Goal: Task Accomplishment & Management: Complete application form

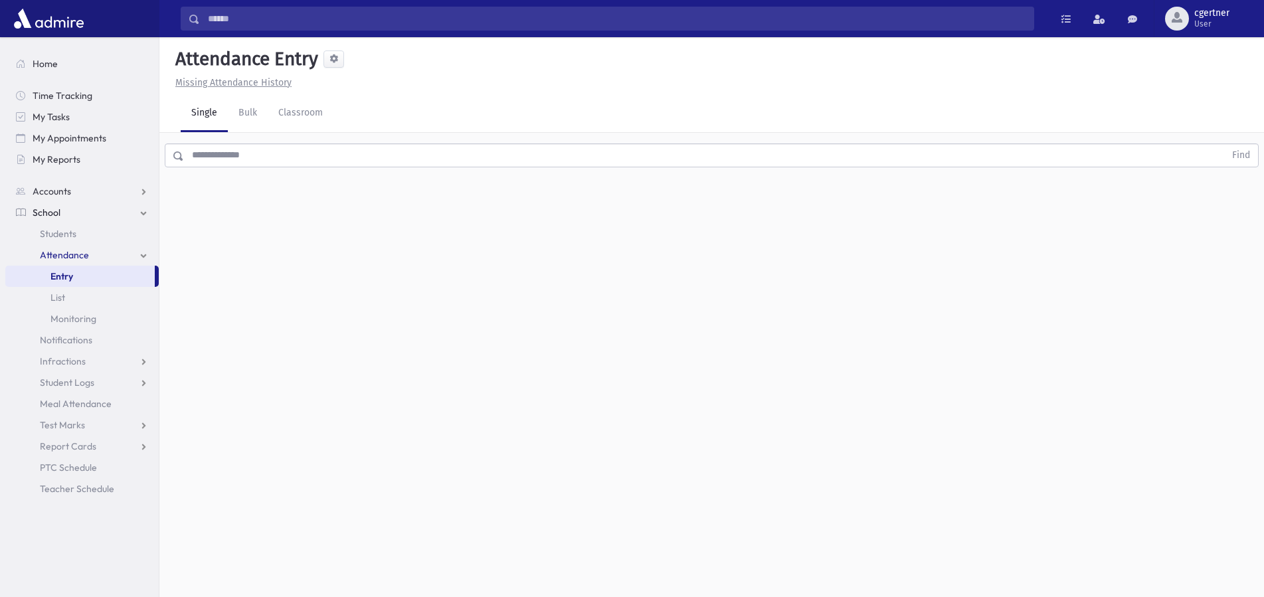
click at [215, 155] on input "text" at bounding box center [704, 156] width 1041 height 24
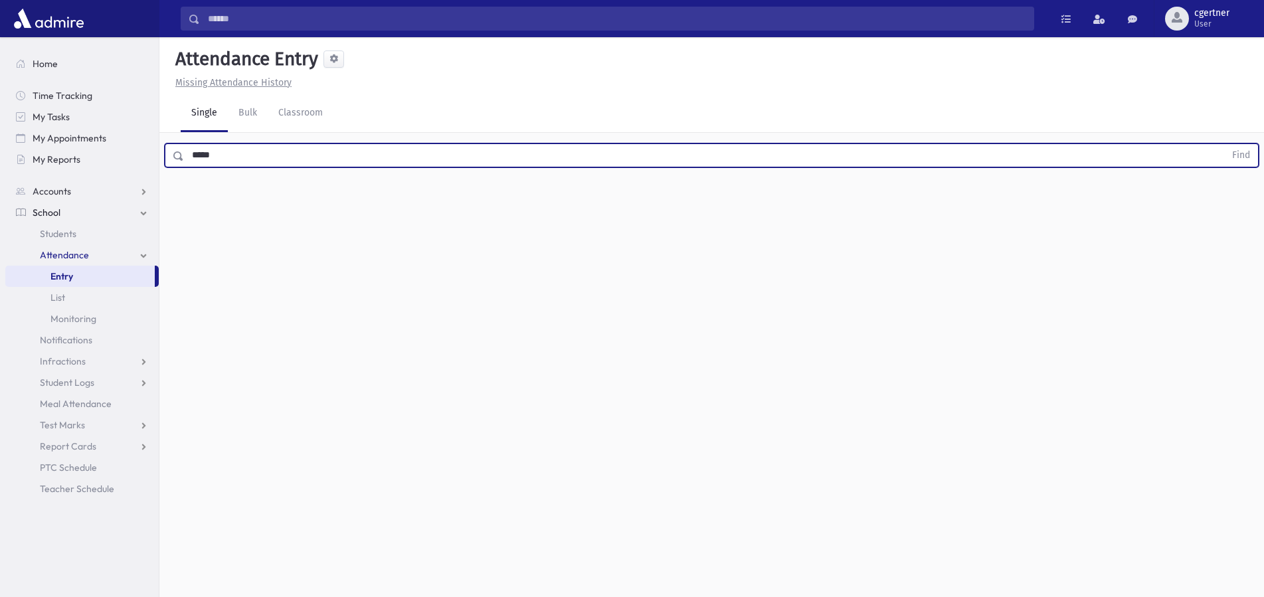
click at [1224, 144] on button "Find" at bounding box center [1241, 155] width 34 height 23
click at [488, 155] on input "*****" at bounding box center [704, 156] width 1041 height 24
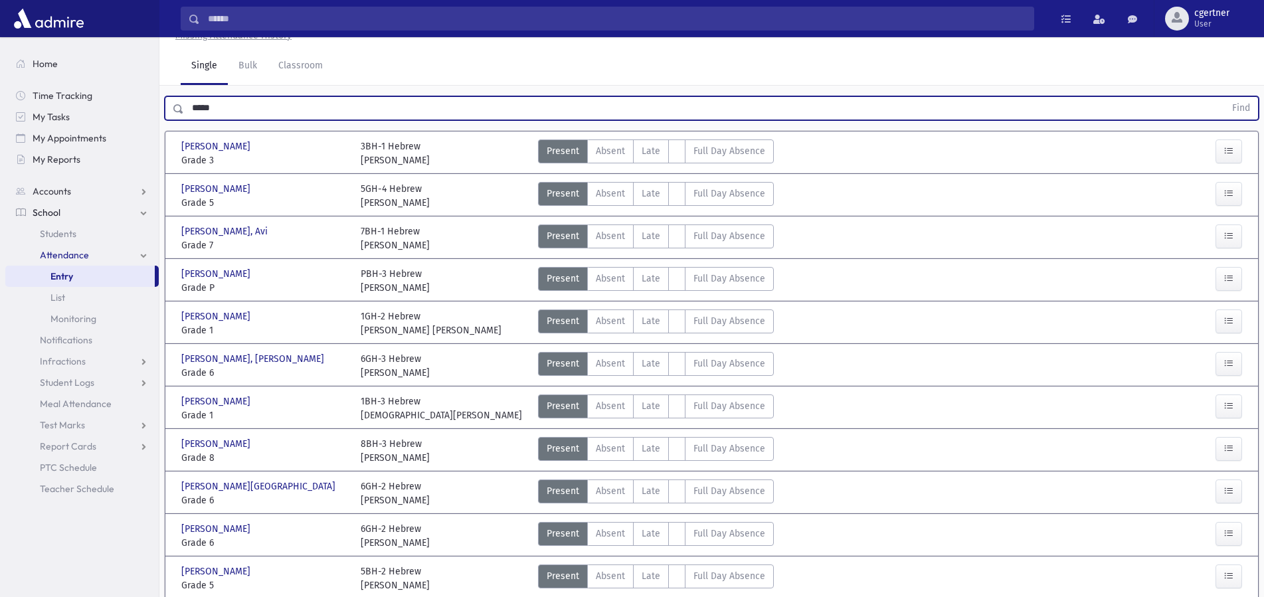
scroll to position [68, 0]
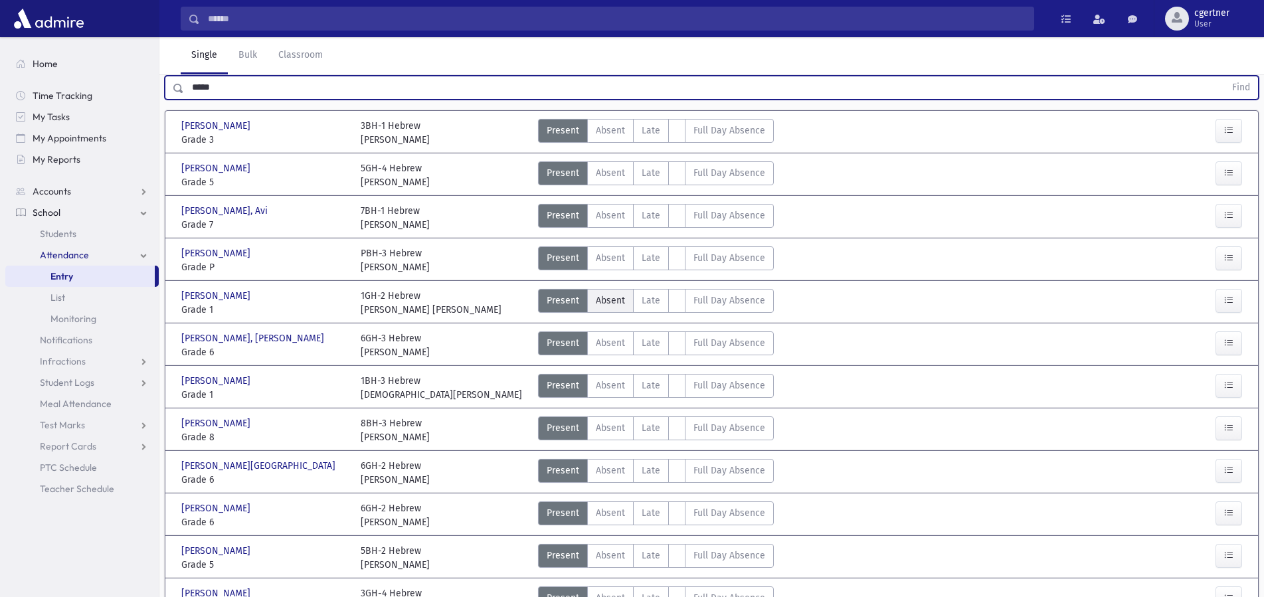
click at [616, 295] on span "Absent" at bounding box center [610, 301] width 29 height 14
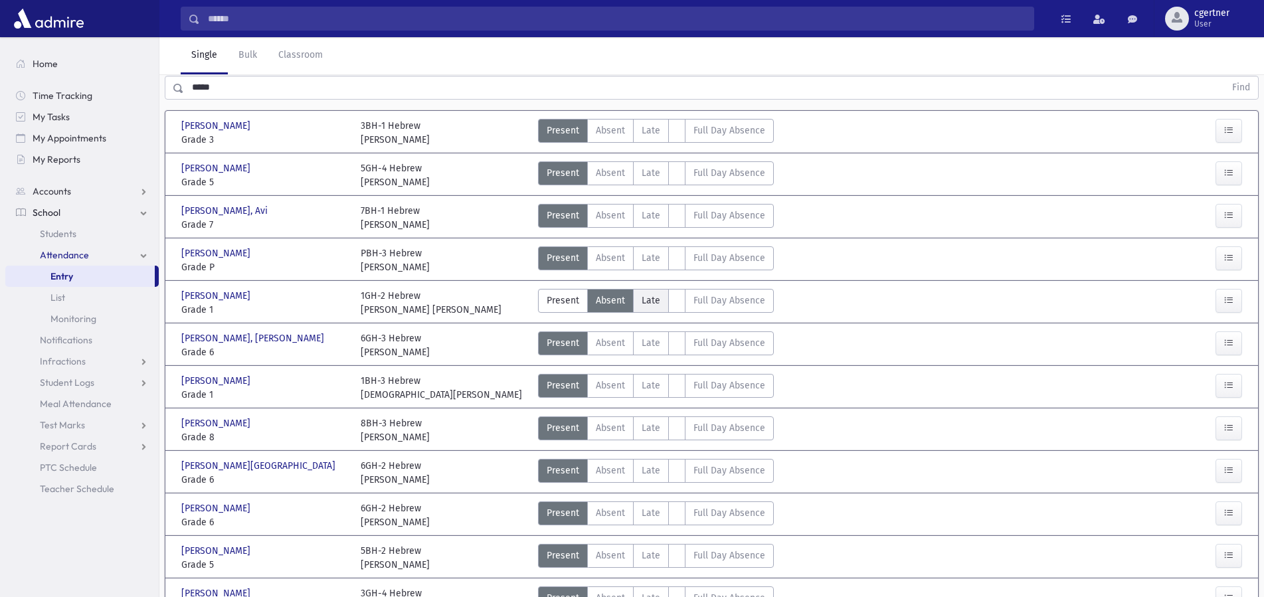
click at [650, 299] on span "Late" at bounding box center [651, 301] width 19 height 14
click at [650, 298] on span "Late" at bounding box center [651, 301] width 19 height 14
click at [649, 296] on span "Late" at bounding box center [651, 301] width 19 height 14
click at [649, 299] on span "Late" at bounding box center [651, 301] width 19 height 14
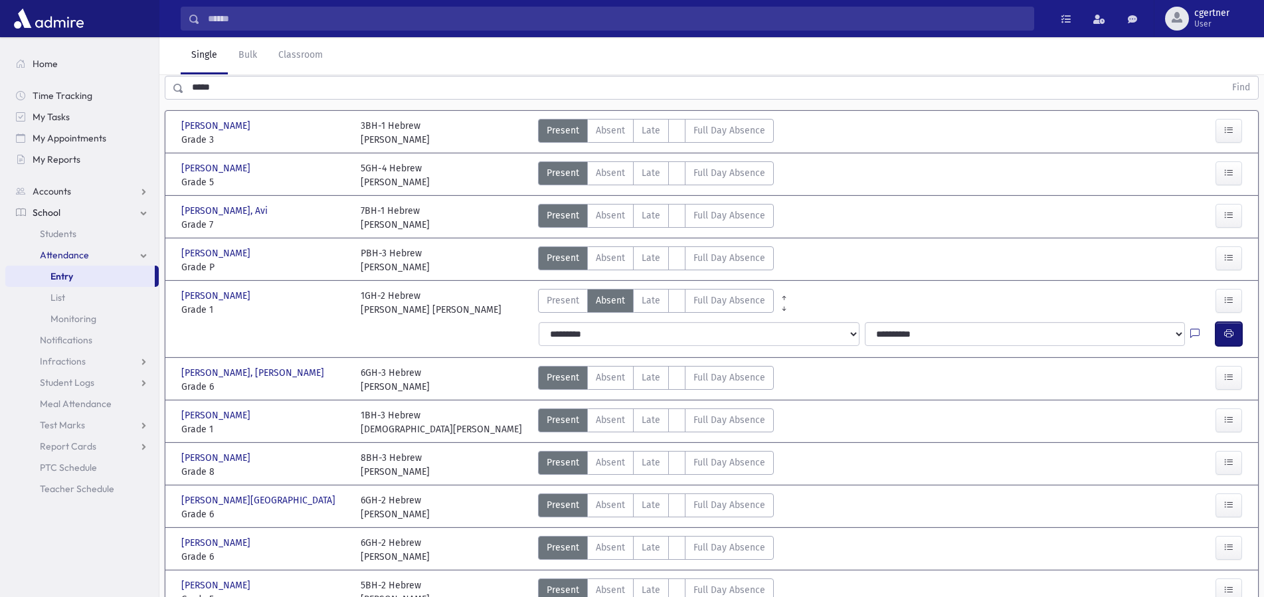
click at [1221, 333] on button "button" at bounding box center [1229, 334] width 27 height 24
click at [1223, 329] on button "button" at bounding box center [1229, 334] width 27 height 24
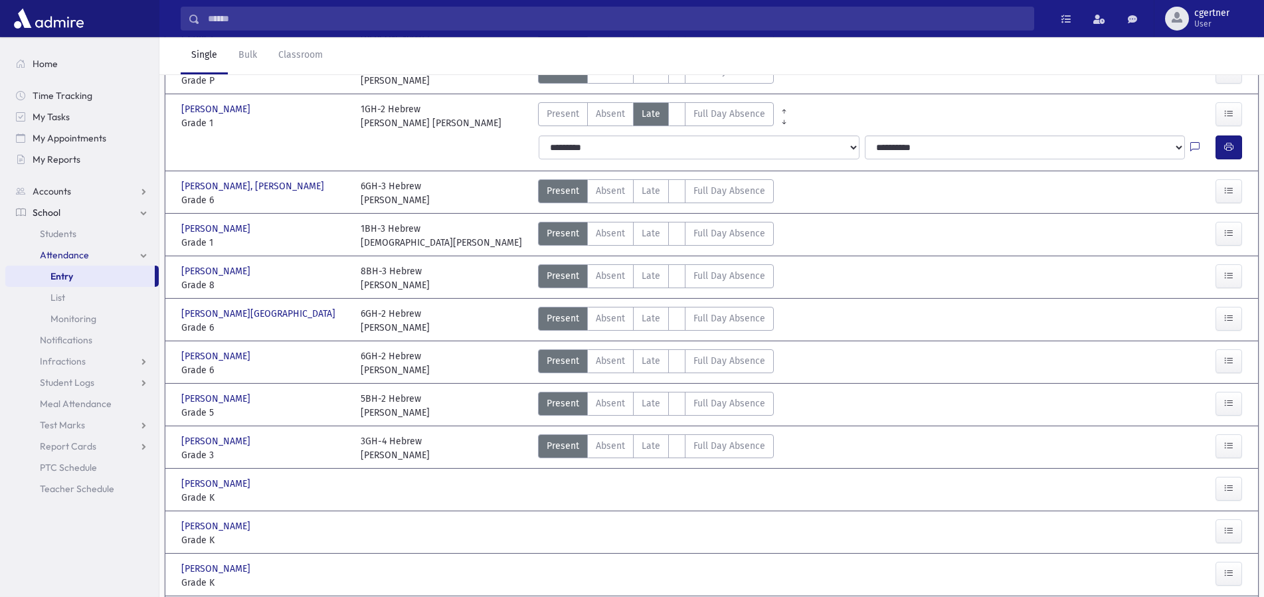
scroll to position [271, 0]
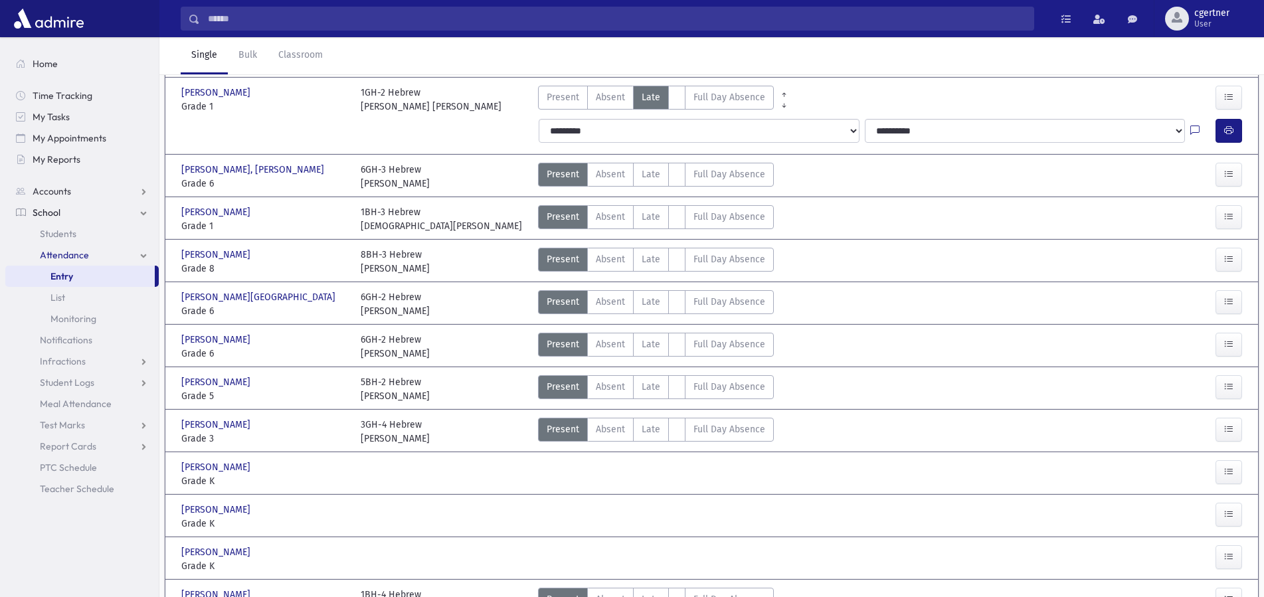
click at [651, 416] on div "[PERSON_NAME], [PERSON_NAME], [PERSON_NAME] Grade 3 Grade 3 3GH-4 Hebrew [PERSO…" at bounding box center [711, 430] width 1085 height 31
click at [644, 434] on span "Late" at bounding box center [651, 430] width 19 height 14
click at [644, 428] on span "Late" at bounding box center [651, 430] width 19 height 14
click at [658, 431] on span "Late" at bounding box center [651, 430] width 19 height 14
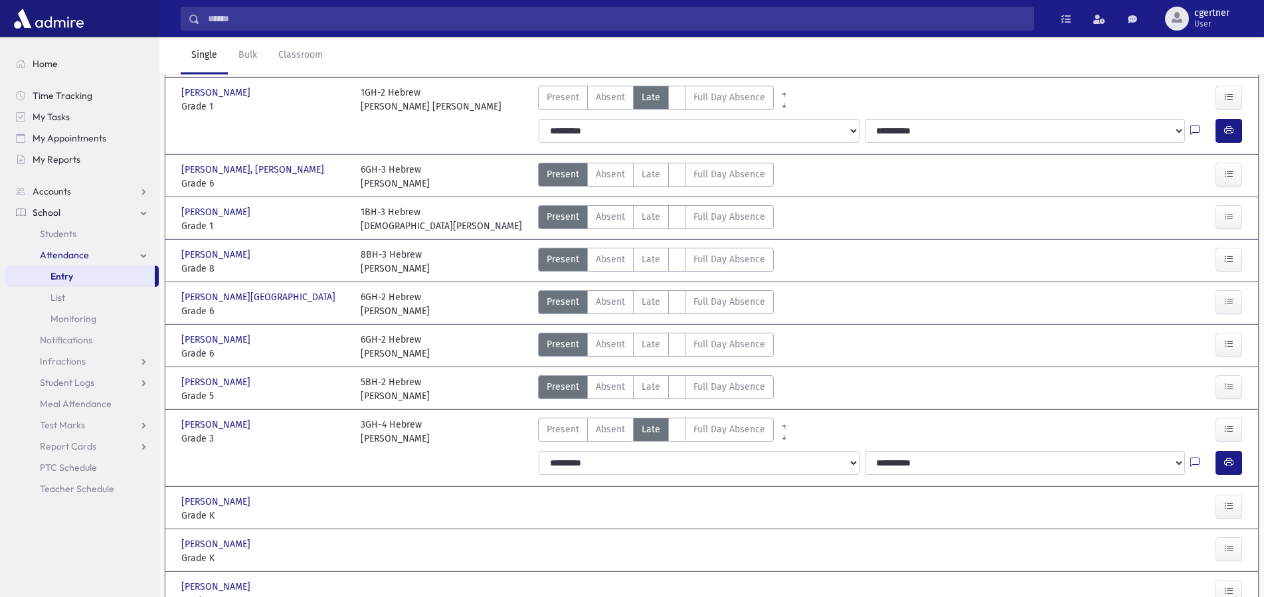
click at [658, 426] on span "Late" at bounding box center [651, 430] width 19 height 14
click at [1228, 467] on icon "button" at bounding box center [1228, 462] width 9 height 11
click at [1230, 462] on icon "button" at bounding box center [1228, 462] width 9 height 11
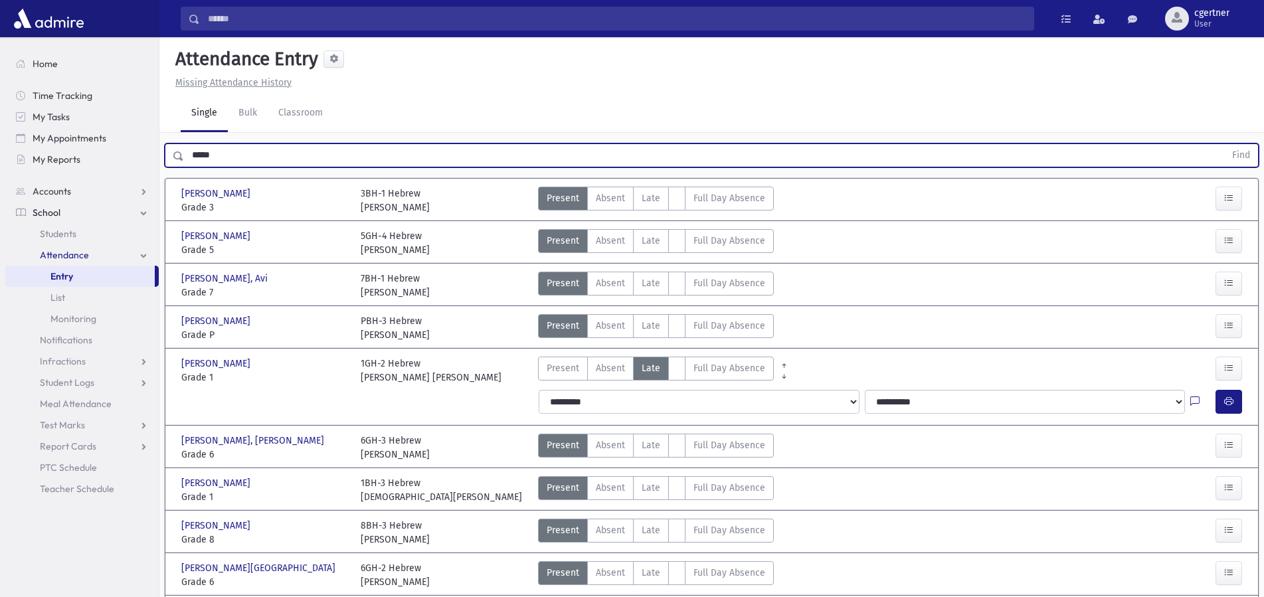
drag, startPoint x: 236, startPoint y: 160, endPoint x: 0, endPoint y: 162, distance: 235.9
click at [184, 159] on input "*****" at bounding box center [704, 156] width 1041 height 24
click at [1224, 144] on button "Find" at bounding box center [1241, 155] width 34 height 23
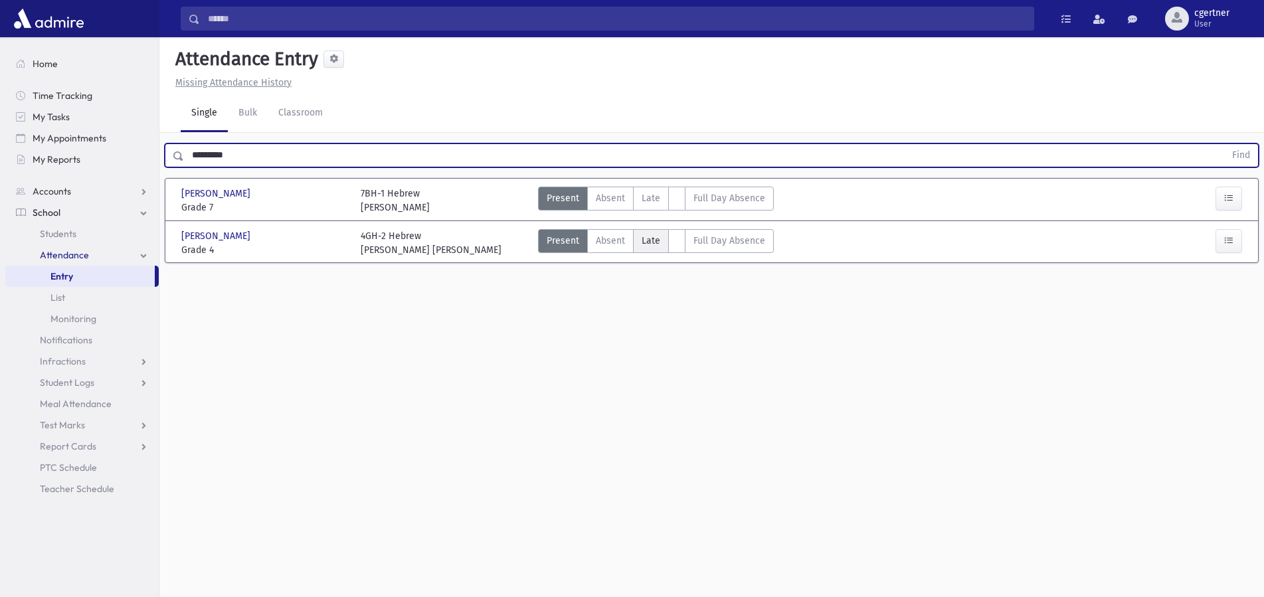
click at [652, 239] on span "Late" at bounding box center [651, 241] width 19 height 14
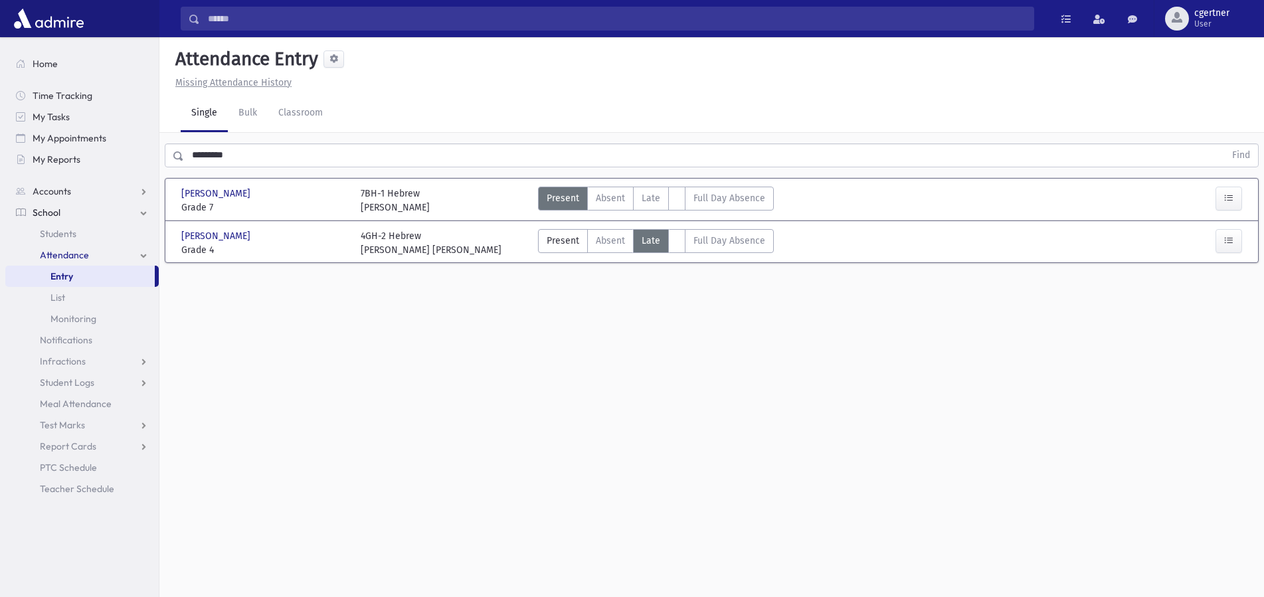
click at [652, 239] on span "Late" at bounding box center [651, 241] width 19 height 14
click at [649, 239] on span "Late" at bounding box center [651, 241] width 19 height 14
click at [648, 239] on span "Late" at bounding box center [651, 241] width 19 height 14
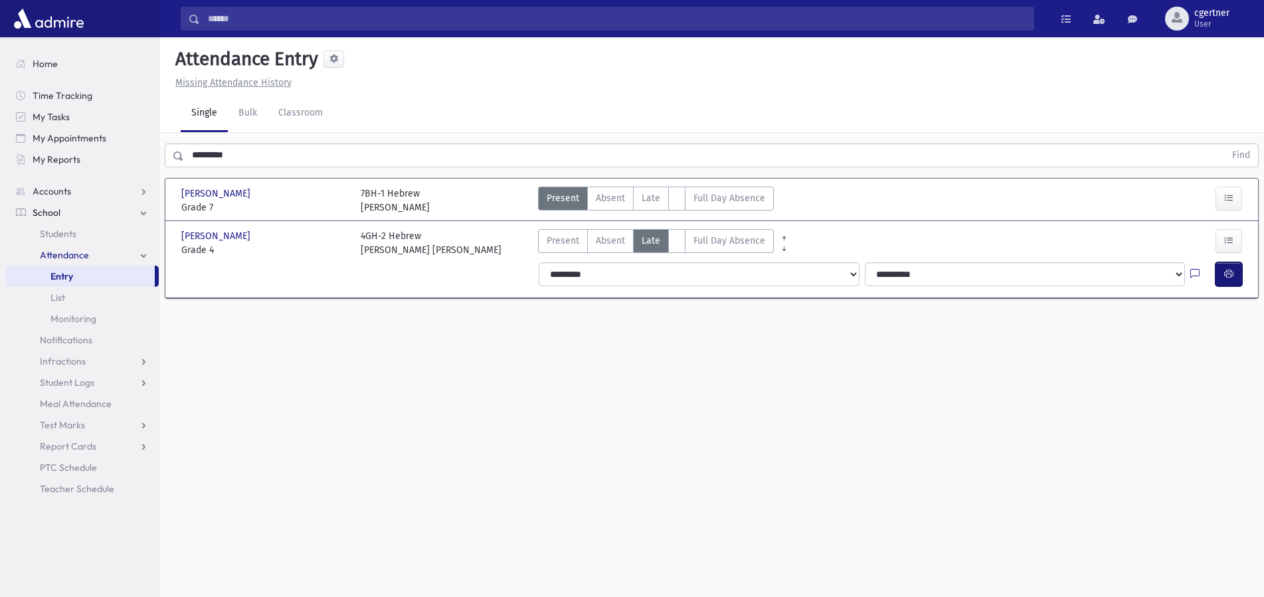
click at [1225, 274] on icon "button" at bounding box center [1228, 273] width 9 height 11
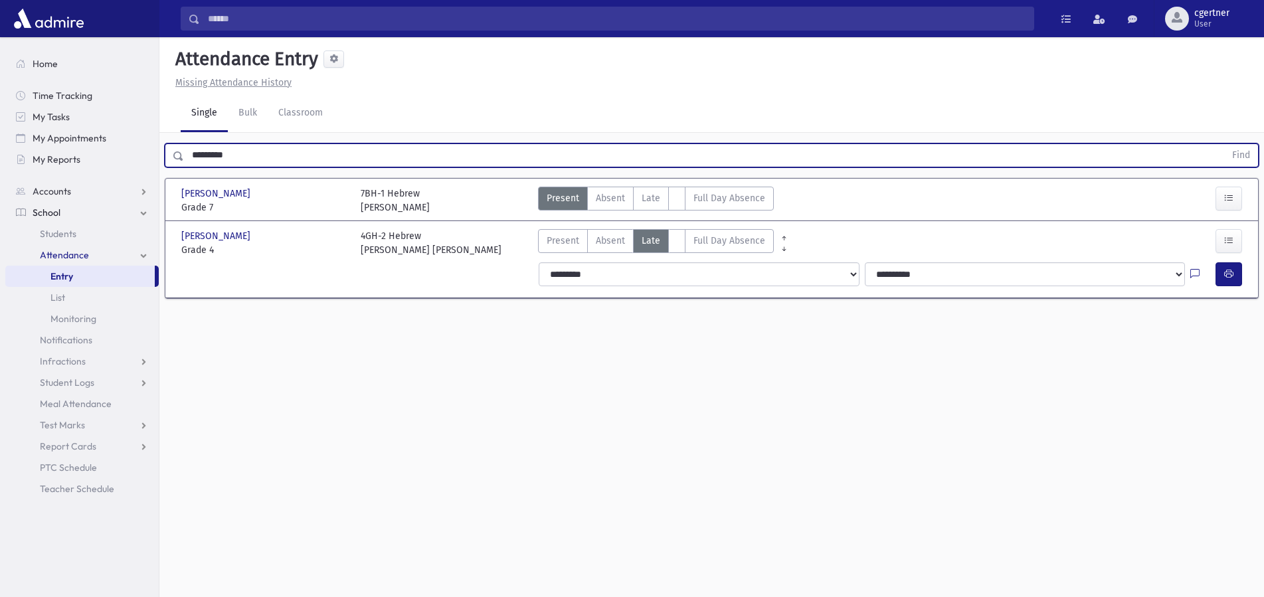
drag, startPoint x: 252, startPoint y: 159, endPoint x: 13, endPoint y: 170, distance: 240.1
click at [184, 167] on input "*********" at bounding box center [704, 156] width 1041 height 24
click at [1224, 144] on button "Find" at bounding box center [1241, 155] width 34 height 23
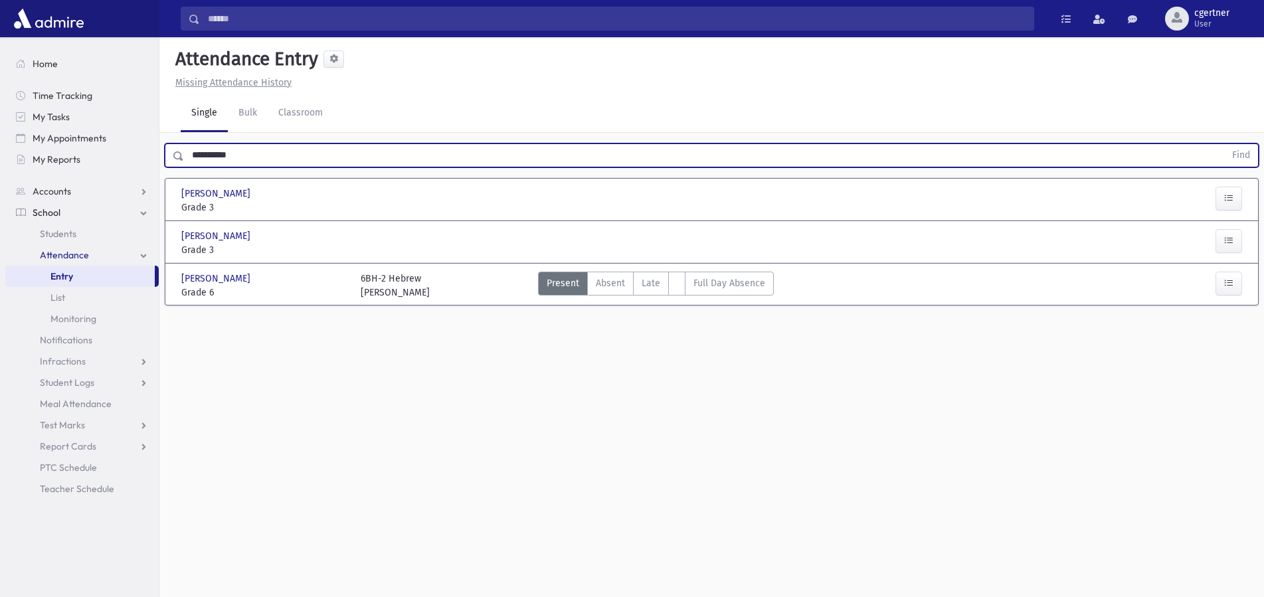
drag, startPoint x: 284, startPoint y: 144, endPoint x: 250, endPoint y: 166, distance: 40.9
click at [259, 159] on input "**********" at bounding box center [704, 156] width 1041 height 24
drag, startPoint x: 248, startPoint y: 163, endPoint x: 70, endPoint y: 157, distance: 178.1
click at [184, 157] on input "**********" at bounding box center [704, 156] width 1041 height 24
click at [1224, 144] on button "Find" at bounding box center [1241, 155] width 34 height 23
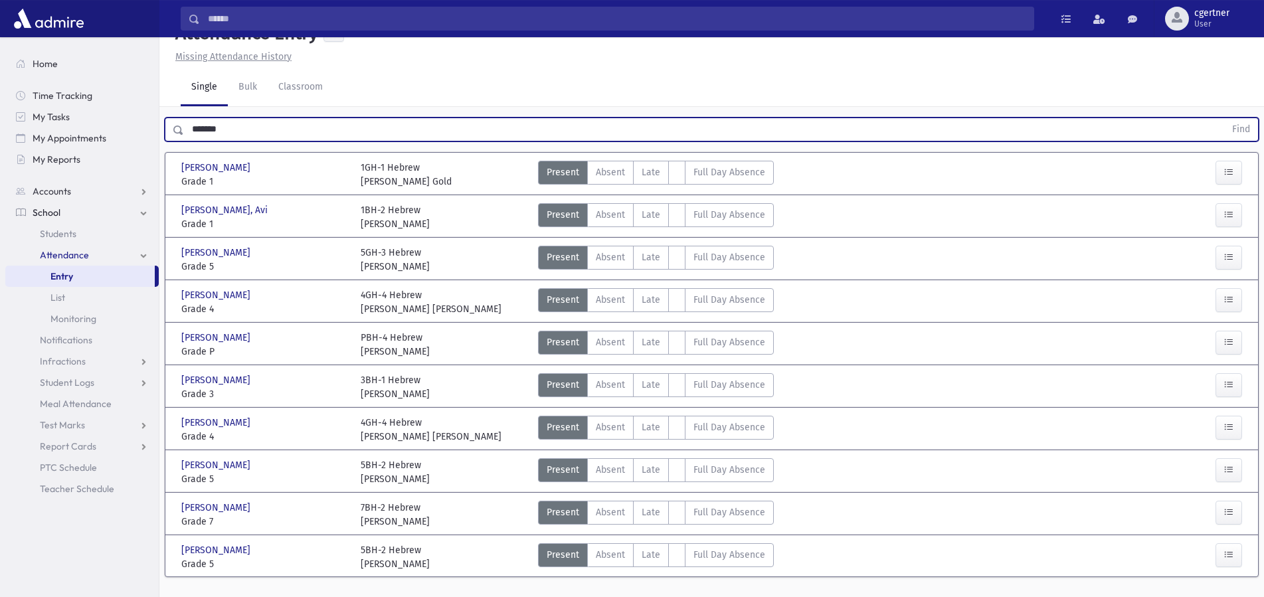
scroll to position [54, 0]
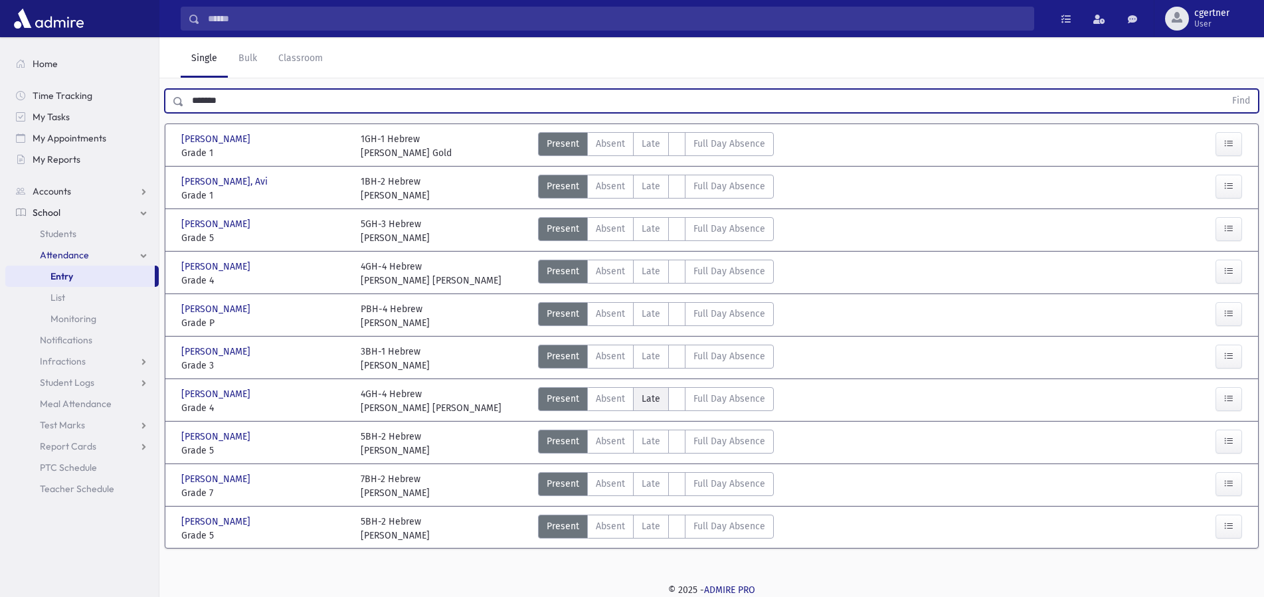
click at [656, 400] on span "Late" at bounding box center [651, 399] width 19 height 14
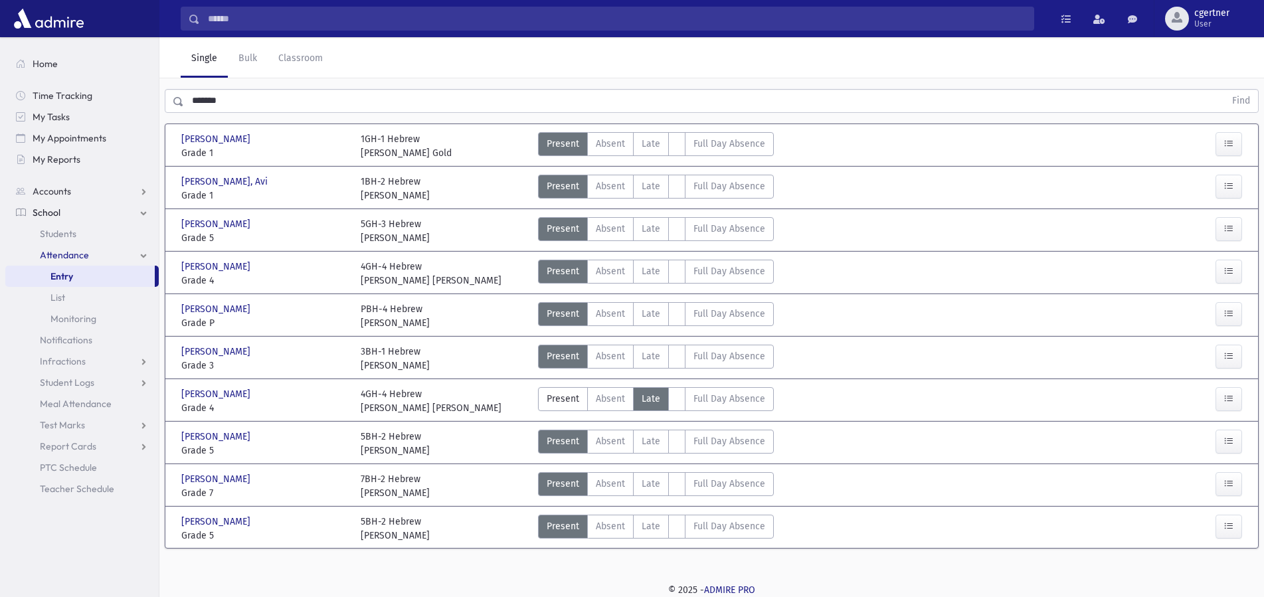
click at [656, 399] on span "Late" at bounding box center [651, 399] width 19 height 14
click at [656, 398] on span "Late" at bounding box center [651, 399] width 19 height 14
click at [656, 397] on span "Late" at bounding box center [651, 399] width 19 height 14
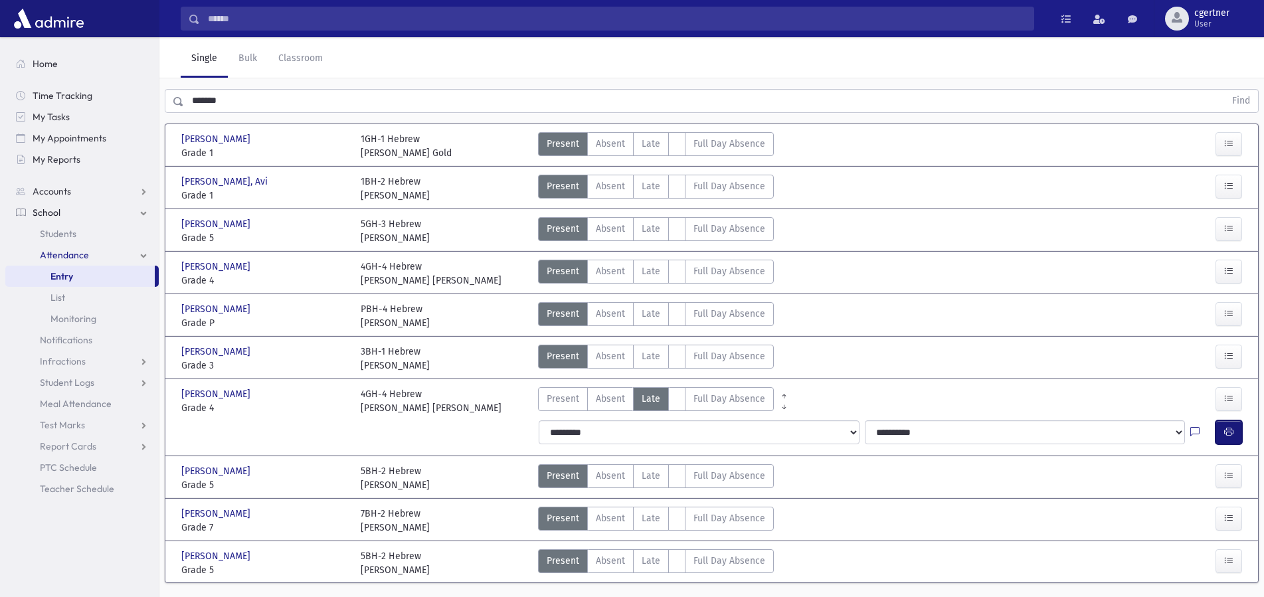
click at [1224, 429] on button "button" at bounding box center [1229, 433] width 27 height 24
drag, startPoint x: 652, startPoint y: 274, endPoint x: 652, endPoint y: 266, distance: 8.0
click at [652, 267] on span "Late" at bounding box center [651, 271] width 19 height 14
click at [652, 266] on span "Late" at bounding box center [651, 271] width 19 height 14
click at [651, 266] on span "Late" at bounding box center [651, 271] width 19 height 14
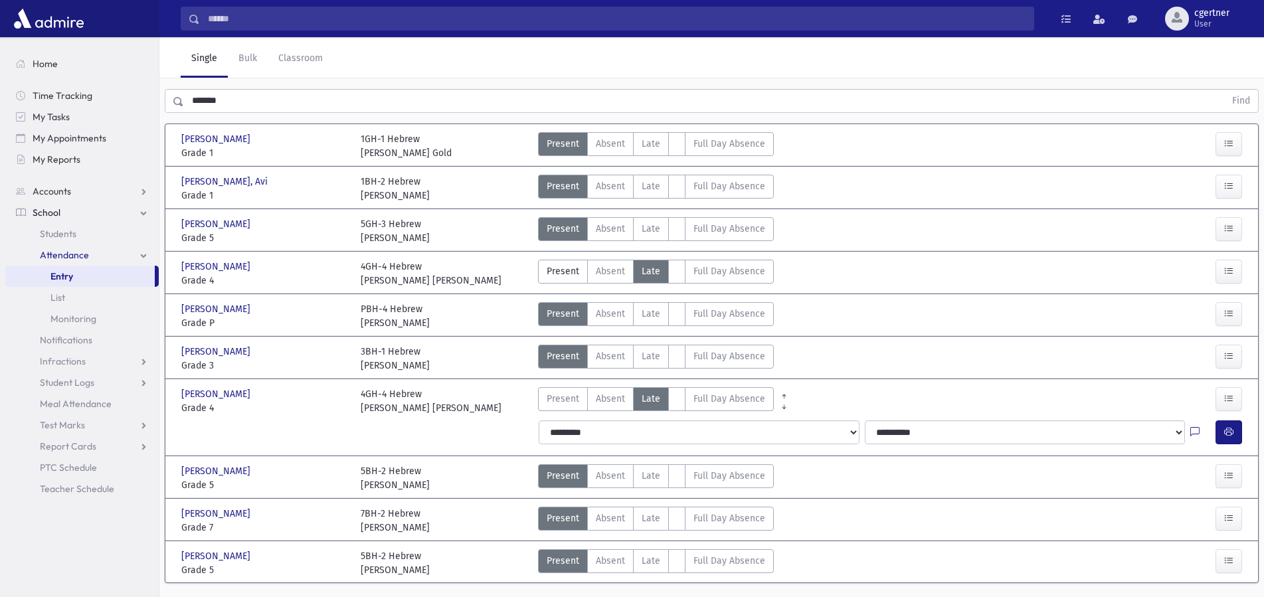
click at [651, 266] on span "Late" at bounding box center [651, 271] width 19 height 14
click at [652, 267] on span "Late" at bounding box center [651, 271] width 19 height 14
click at [640, 271] on label "Late L" at bounding box center [651, 272] width 36 height 24
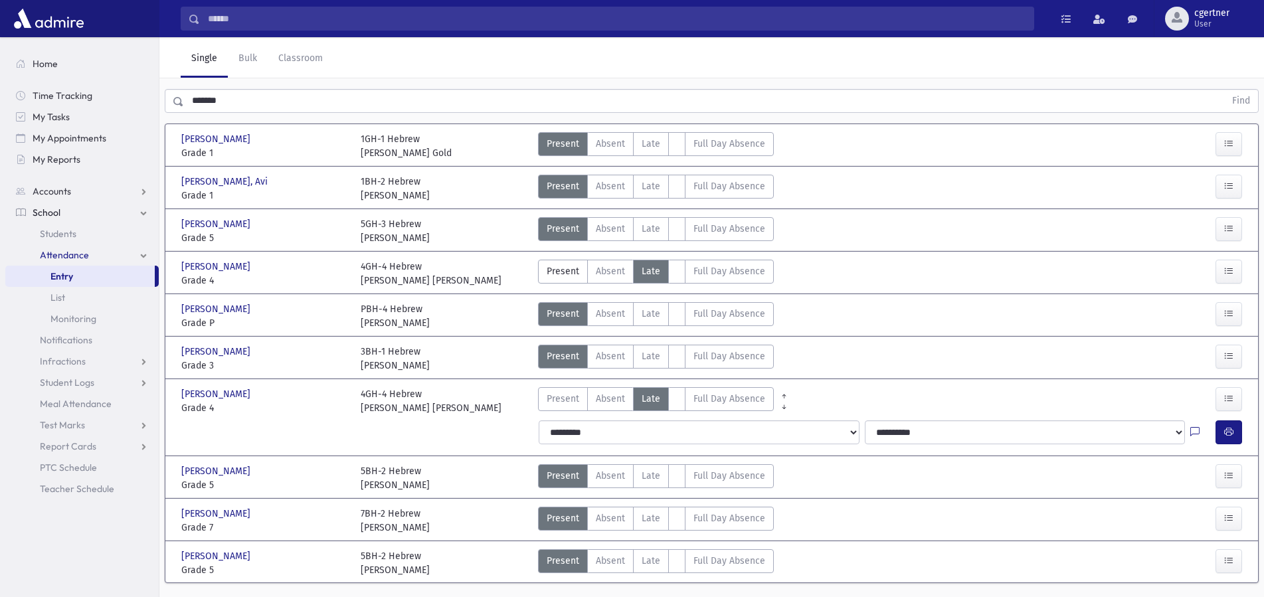
click at [640, 271] on label "Late L" at bounding box center [651, 272] width 36 height 24
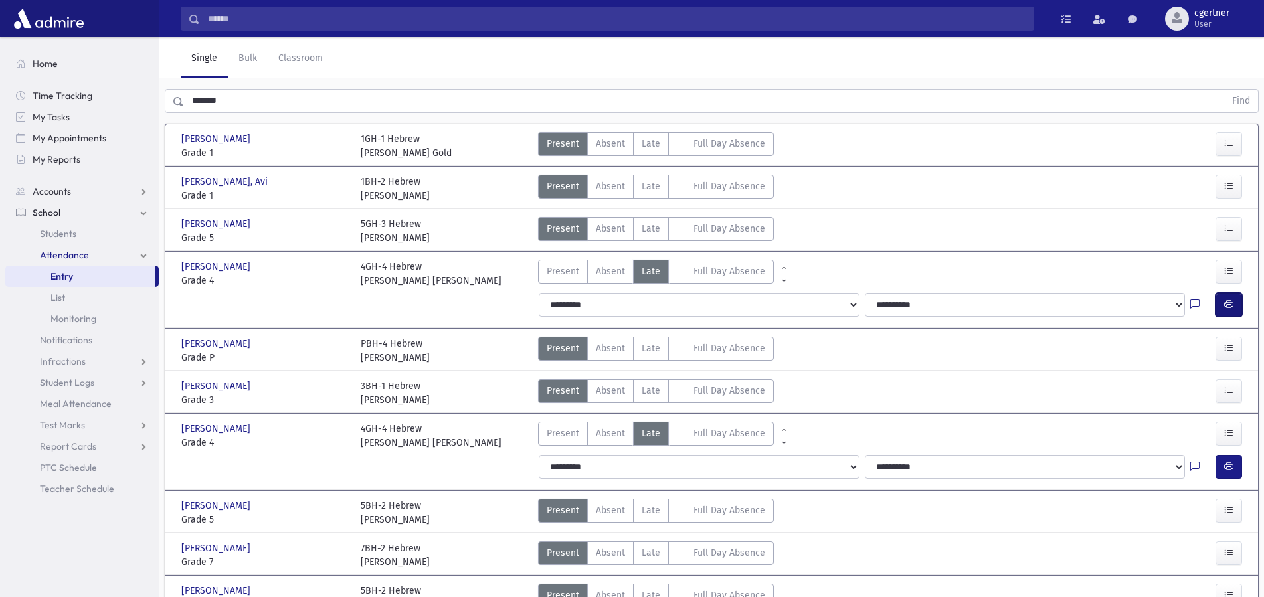
click at [1221, 312] on button "button" at bounding box center [1229, 305] width 27 height 24
click at [1221, 302] on button "button" at bounding box center [1229, 305] width 27 height 24
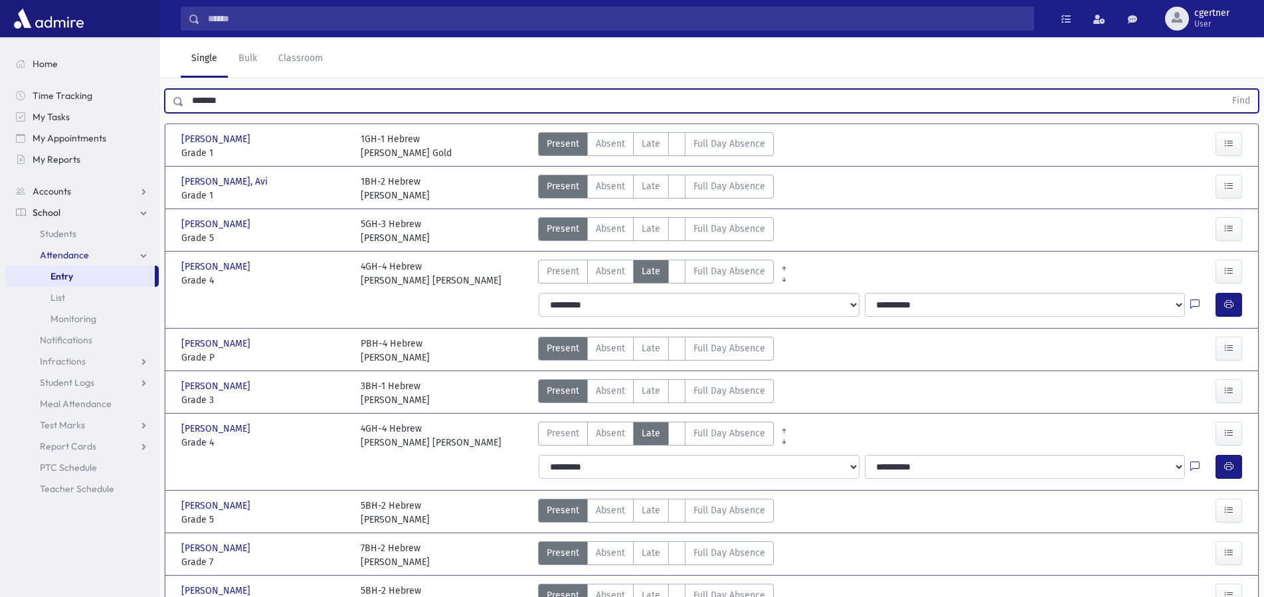
drag, startPoint x: 126, startPoint y: 87, endPoint x: 0, endPoint y: 98, distance: 126.7
click at [184, 98] on input "******" at bounding box center [704, 101] width 1041 height 24
drag, startPoint x: 207, startPoint y: 100, endPoint x: 0, endPoint y: 62, distance: 210.1
click at [184, 89] on input "******" at bounding box center [704, 101] width 1041 height 24
click at [1224, 90] on button "Find" at bounding box center [1241, 101] width 34 height 23
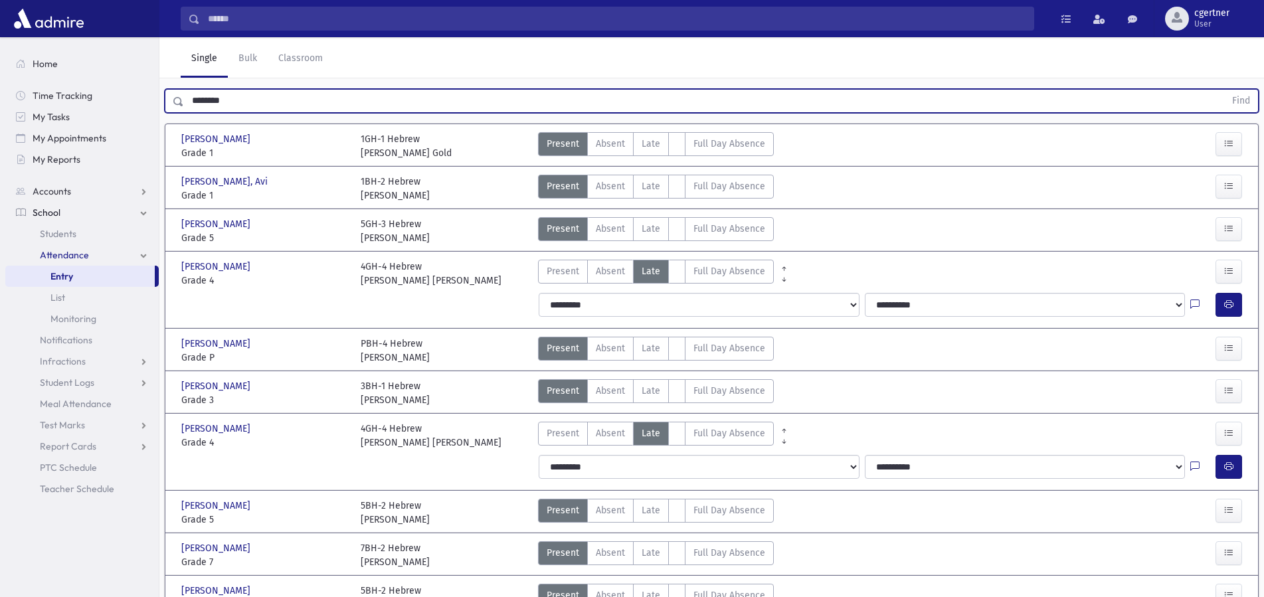
scroll to position [30, 0]
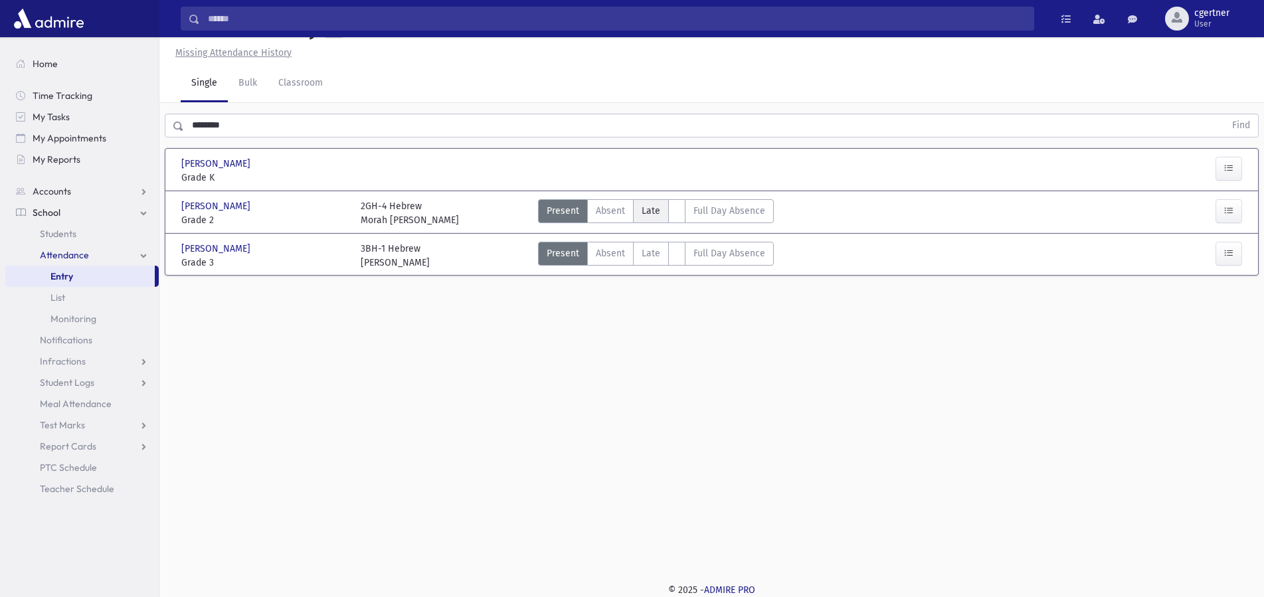
click at [654, 211] on span "Late" at bounding box center [651, 211] width 19 height 14
click at [654, 210] on span "Late" at bounding box center [651, 211] width 19 height 14
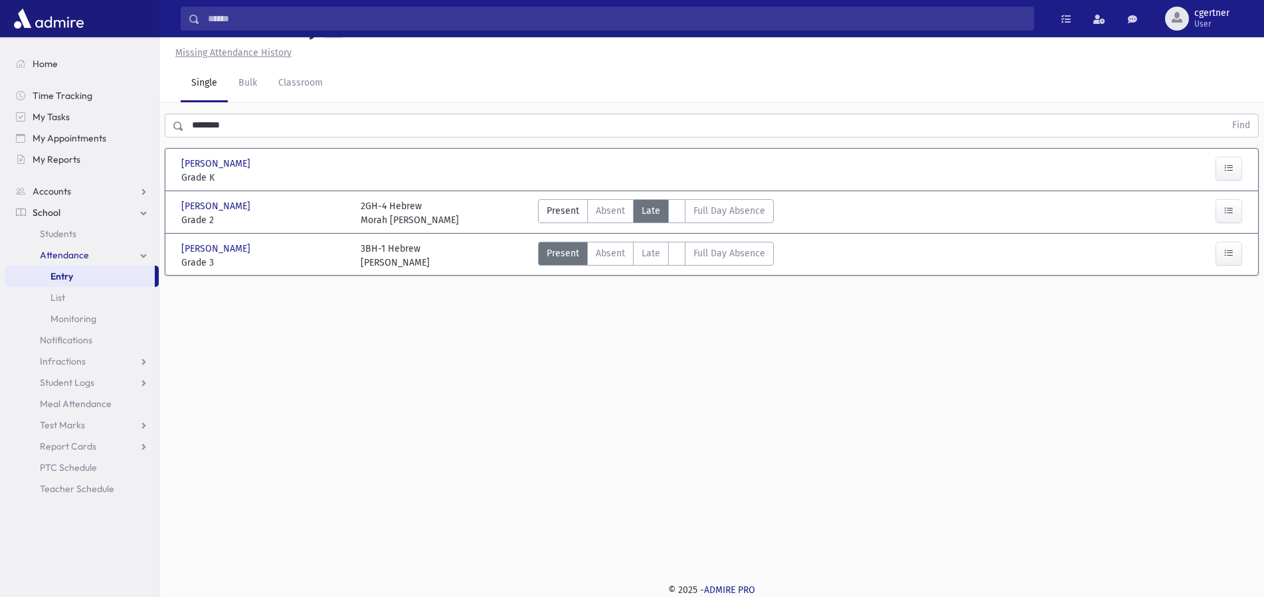
click at [654, 210] on span "Late" at bounding box center [651, 211] width 19 height 14
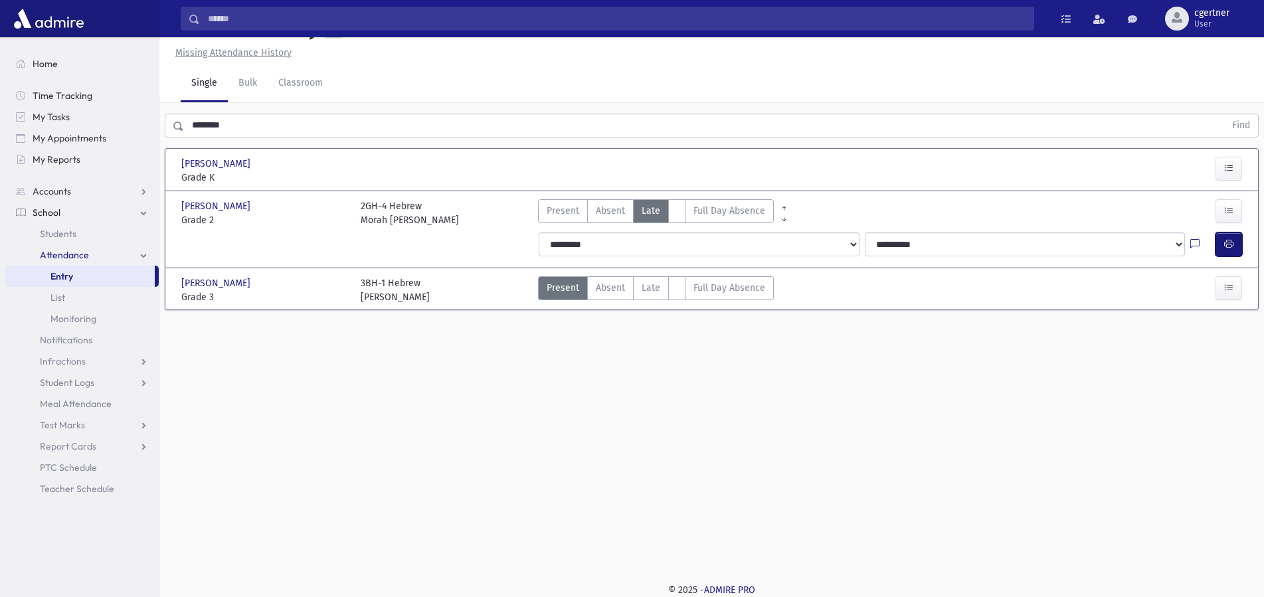
click at [1235, 243] on button "button" at bounding box center [1229, 245] width 27 height 24
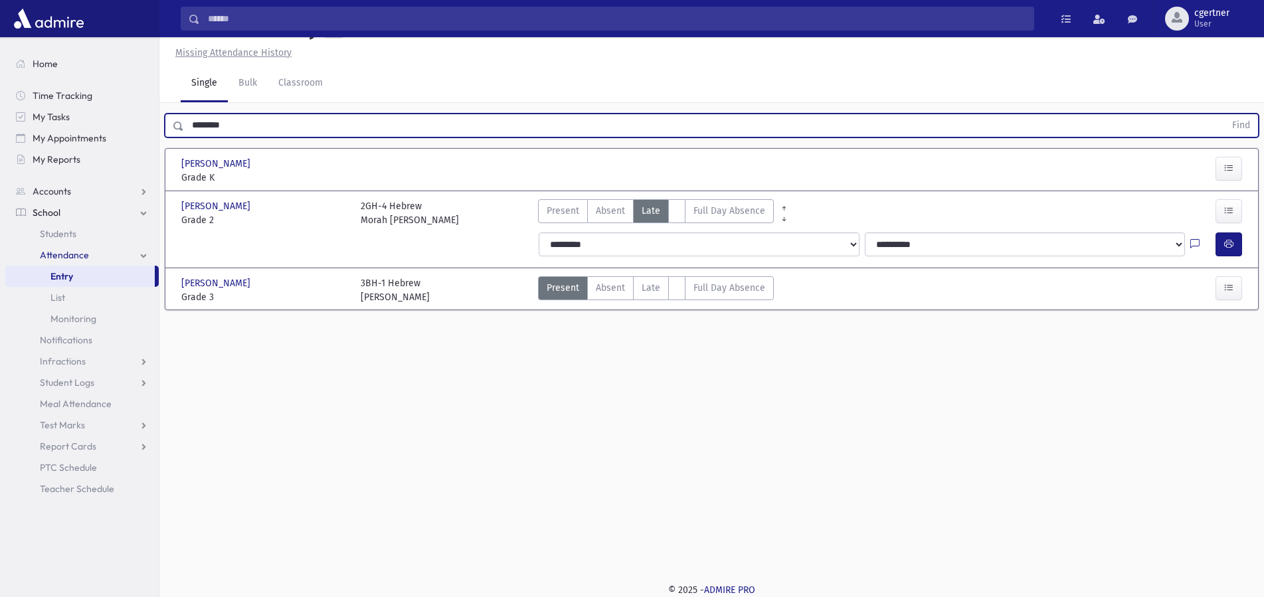
drag, startPoint x: 256, startPoint y: 126, endPoint x: 0, endPoint y: 107, distance: 256.5
click at [184, 114] on input "********" at bounding box center [704, 126] width 1041 height 24
click at [1224, 114] on button "Find" at bounding box center [1241, 125] width 34 height 23
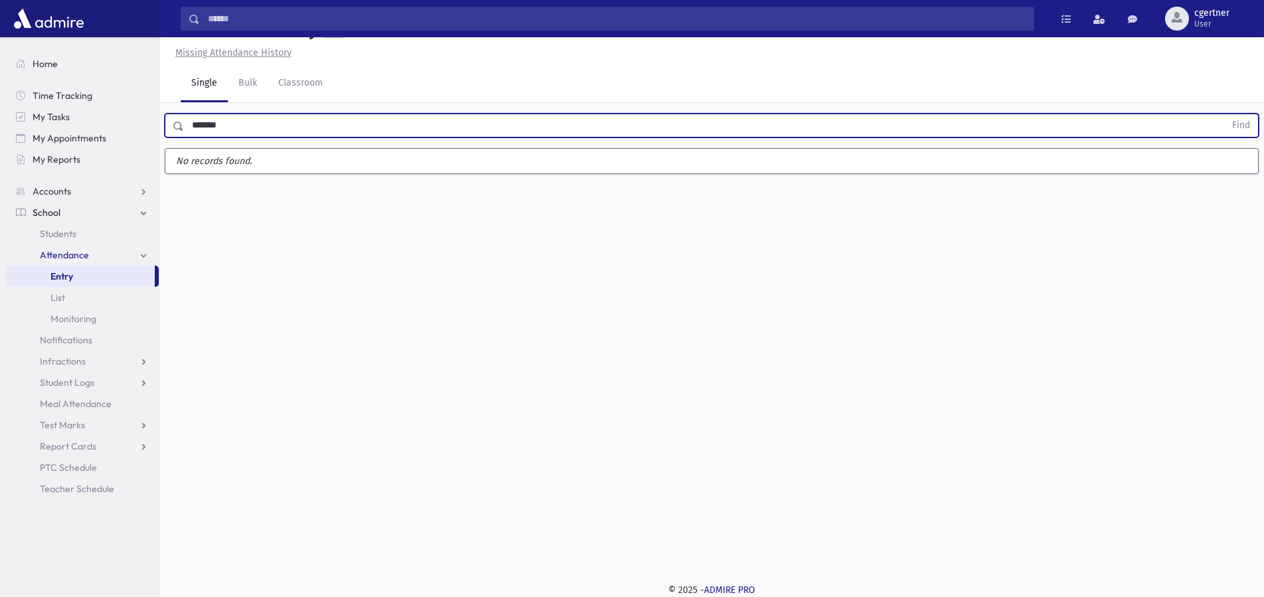
click at [1224, 114] on button "Find" at bounding box center [1241, 125] width 34 height 23
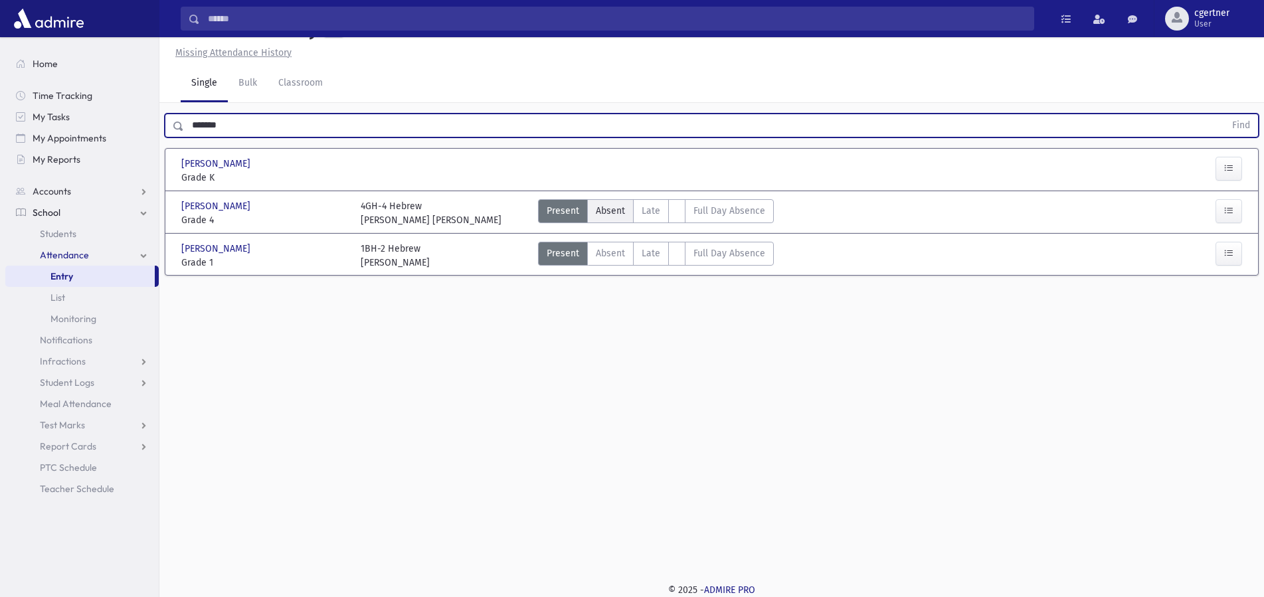
click at [630, 205] on label "Absent A" at bounding box center [610, 211] width 47 height 24
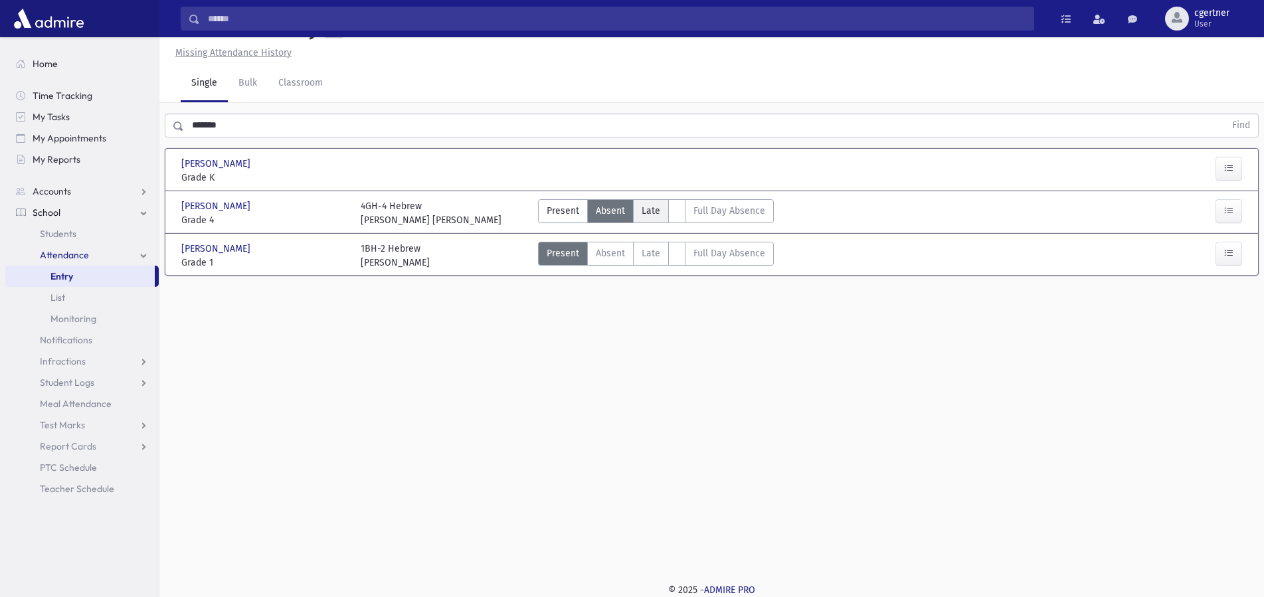
click at [646, 215] on span "Late" at bounding box center [651, 211] width 19 height 14
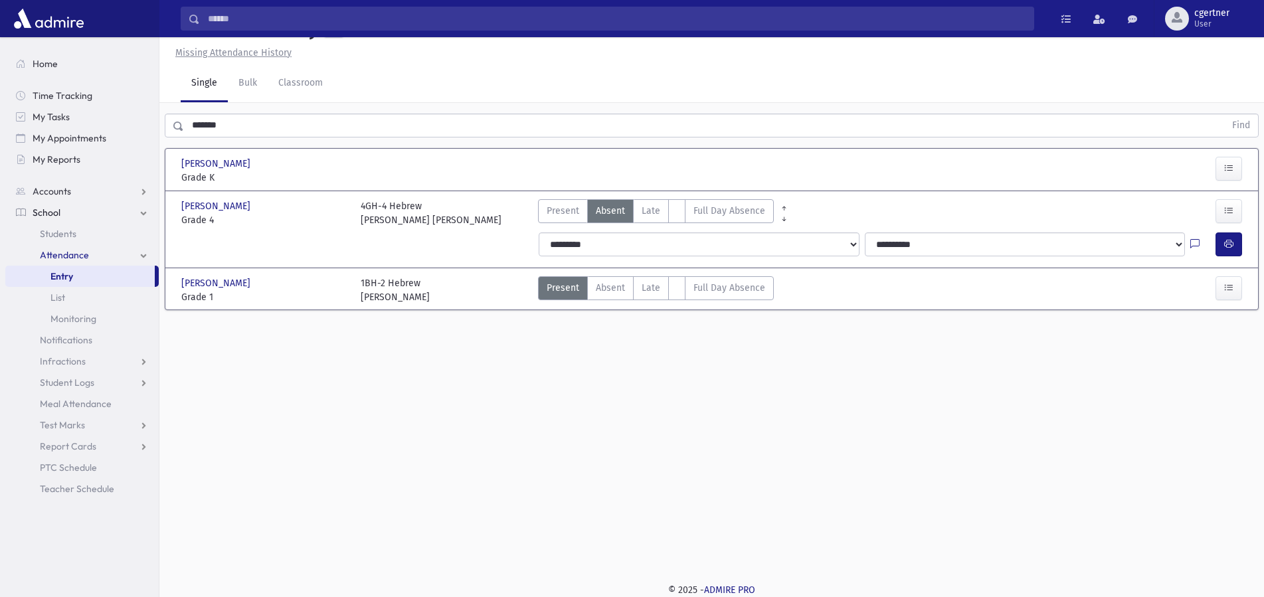
click at [646, 215] on span "Late" at bounding box center [651, 211] width 19 height 14
click at [1229, 241] on icon "button" at bounding box center [1228, 244] width 9 height 11
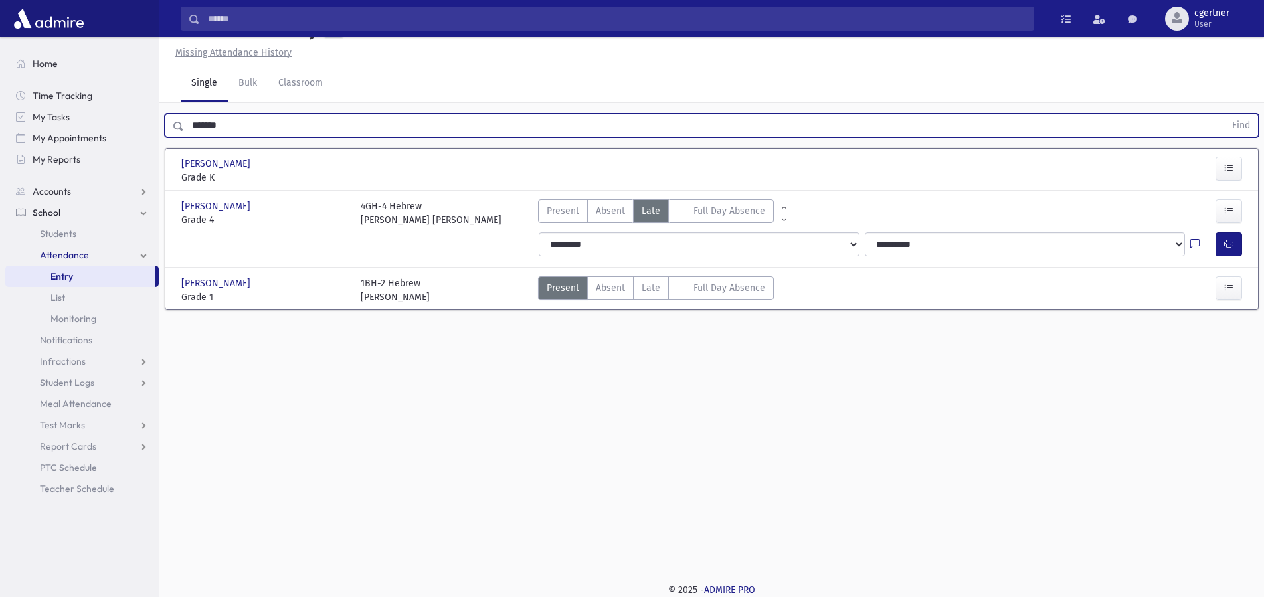
drag, startPoint x: 172, startPoint y: 124, endPoint x: 0, endPoint y: 120, distance: 172.1
click at [184, 120] on input "*******" at bounding box center [704, 126] width 1041 height 24
drag, startPoint x: 246, startPoint y: 135, endPoint x: 114, endPoint y: 135, distance: 132.9
click at [184, 135] on input "*******" at bounding box center [704, 126] width 1041 height 24
click at [1224, 114] on button "Find" at bounding box center [1241, 125] width 34 height 23
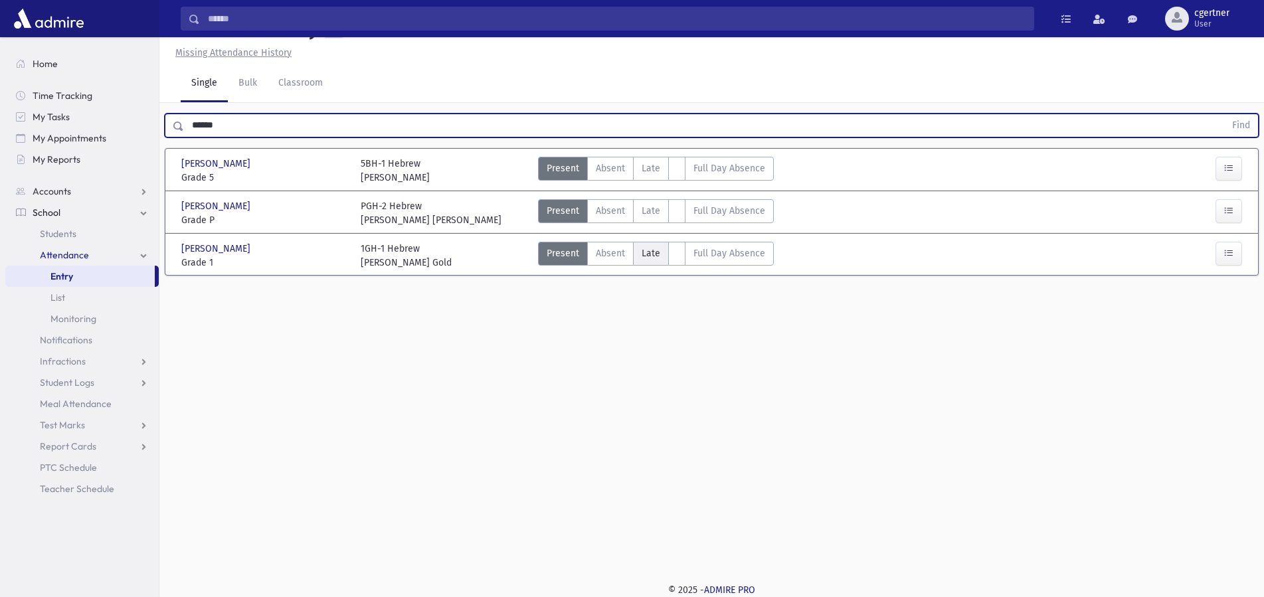
click at [645, 258] on span "Late" at bounding box center [651, 253] width 19 height 14
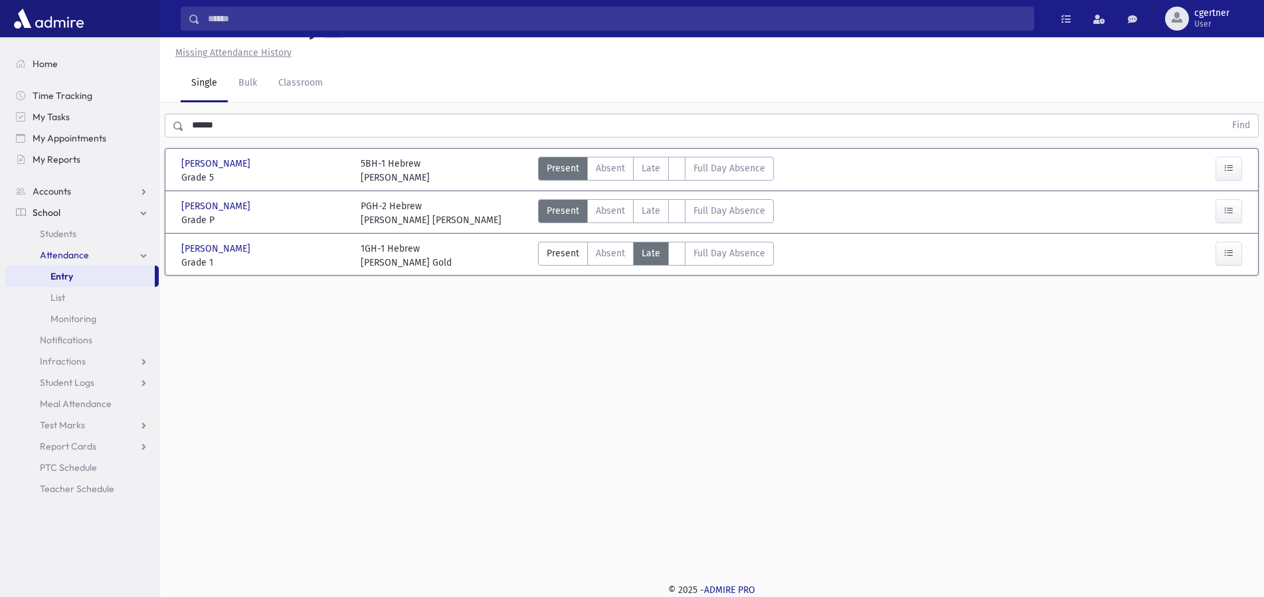
click at [645, 258] on span "Late" at bounding box center [651, 253] width 19 height 14
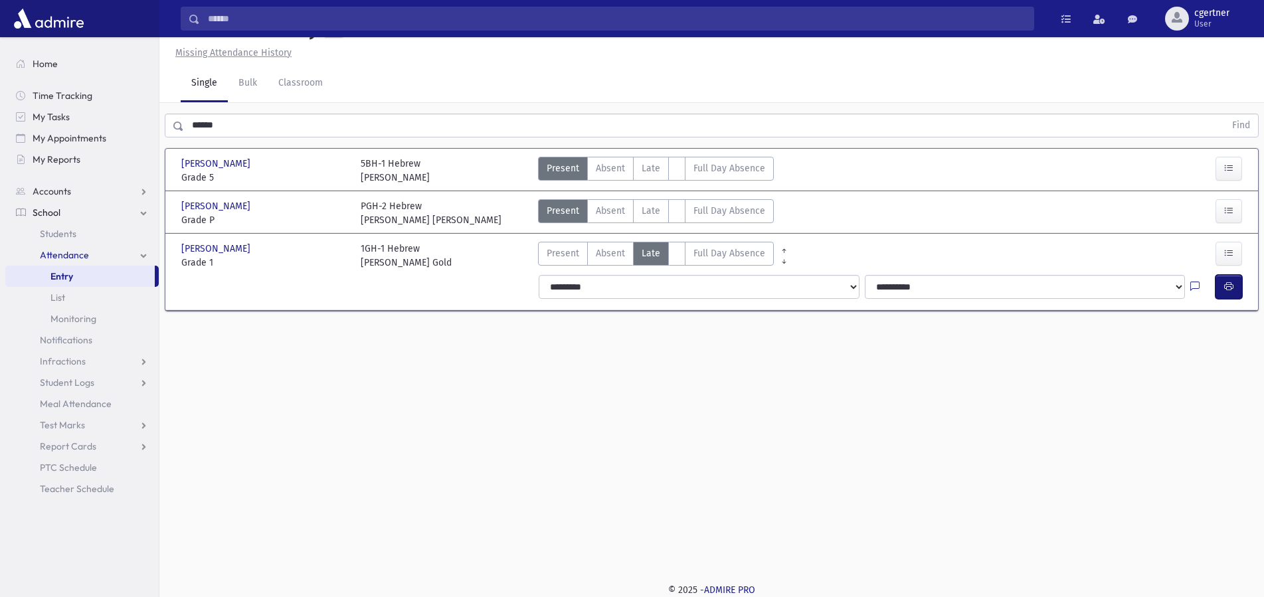
click at [1233, 281] on button "button" at bounding box center [1229, 287] width 27 height 24
click at [1232, 288] on icon "button" at bounding box center [1228, 286] width 9 height 11
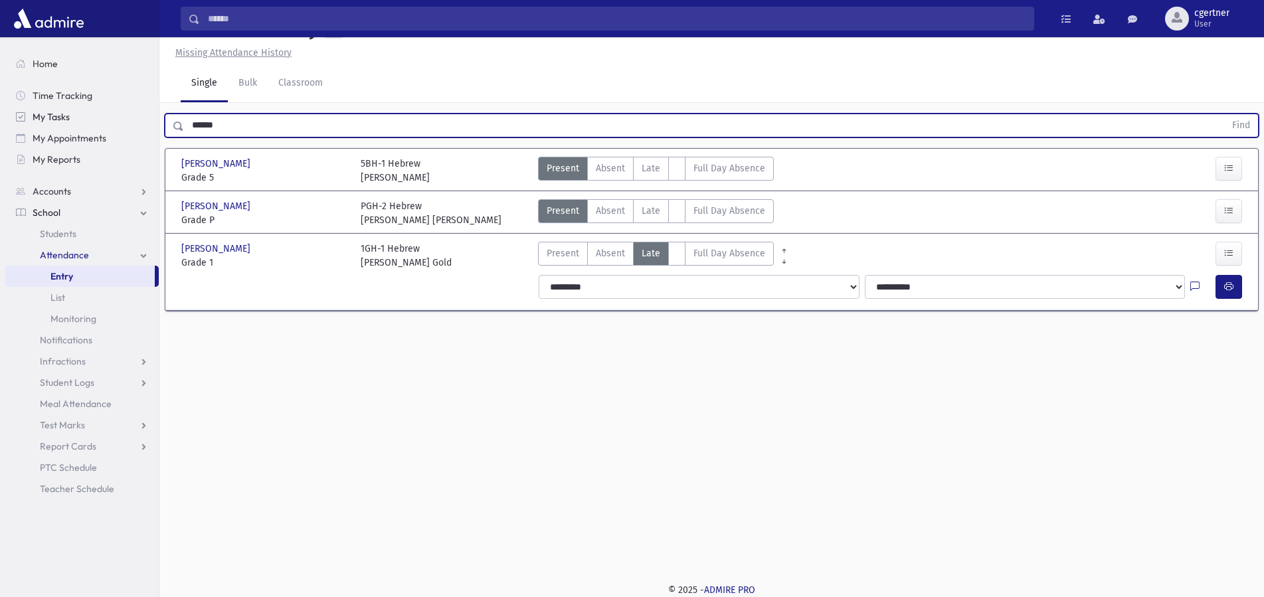
drag, startPoint x: 181, startPoint y: 129, endPoint x: 126, endPoint y: 126, distance: 54.6
click at [184, 126] on input "******" at bounding box center [704, 126] width 1041 height 24
click at [1224, 114] on button "Find" at bounding box center [1241, 125] width 34 height 23
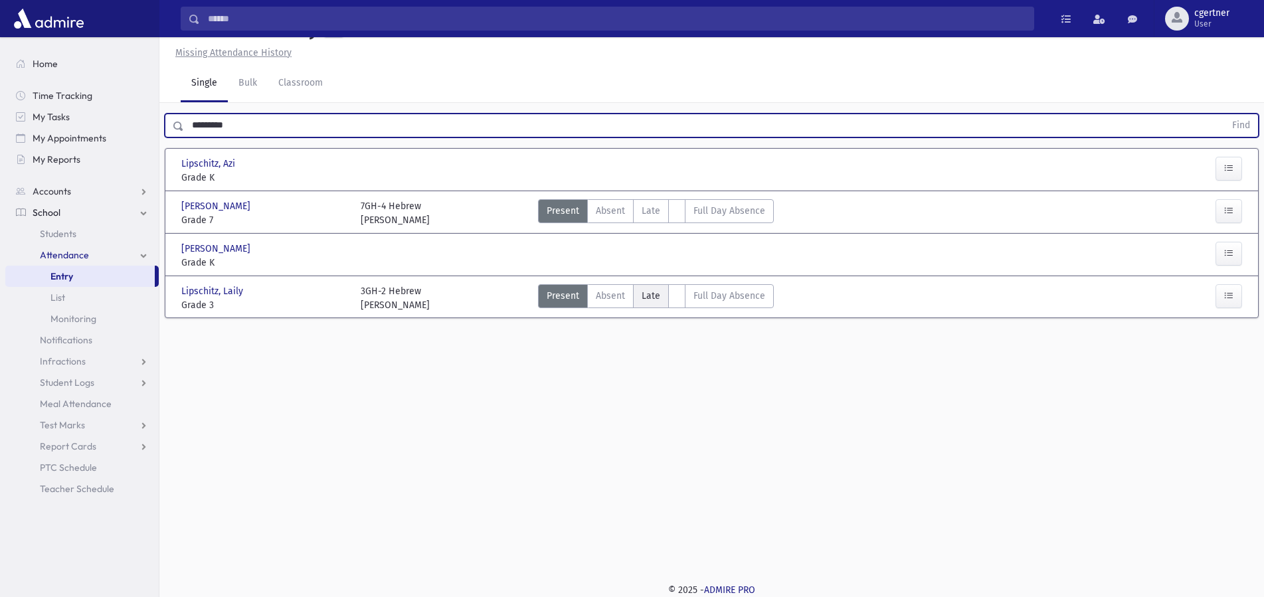
click at [648, 306] on label "Late L" at bounding box center [651, 296] width 36 height 24
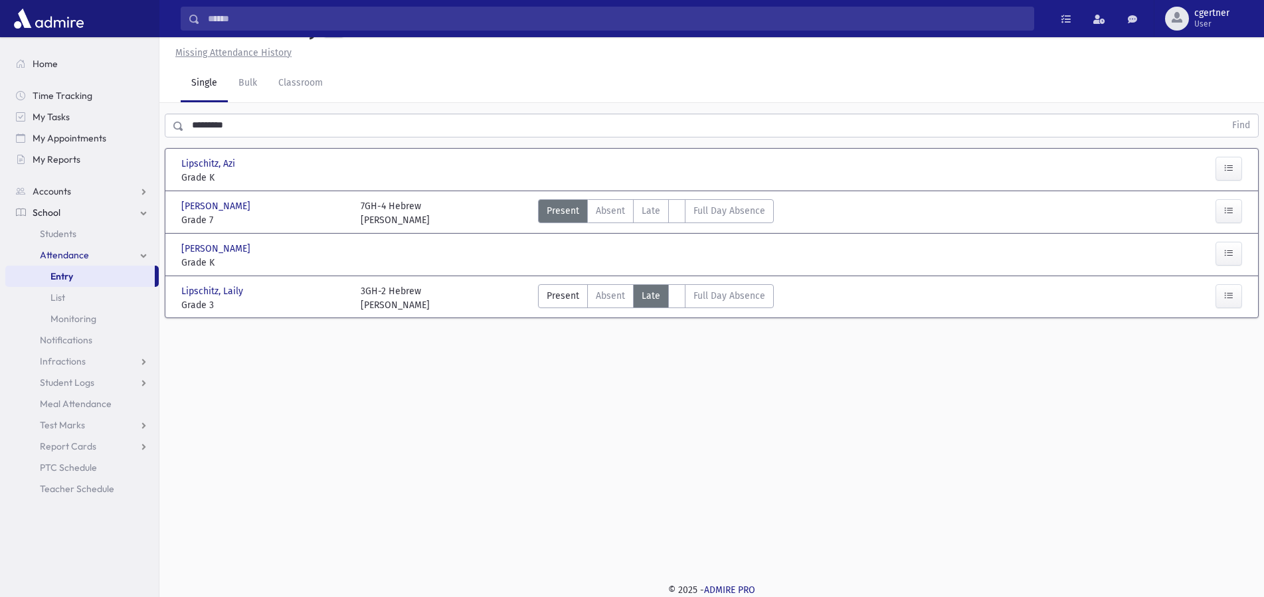
click at [650, 302] on span "Late" at bounding box center [651, 296] width 19 height 14
click at [653, 300] on span "Late" at bounding box center [651, 296] width 19 height 14
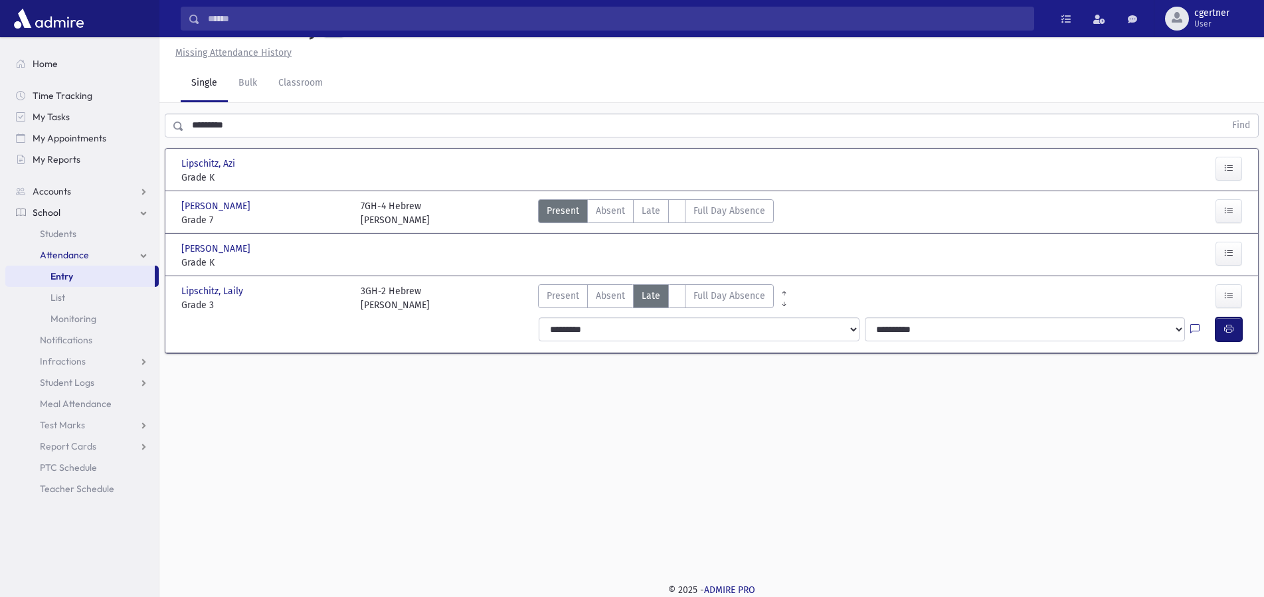
click at [1229, 328] on icon "button" at bounding box center [1228, 329] width 9 height 11
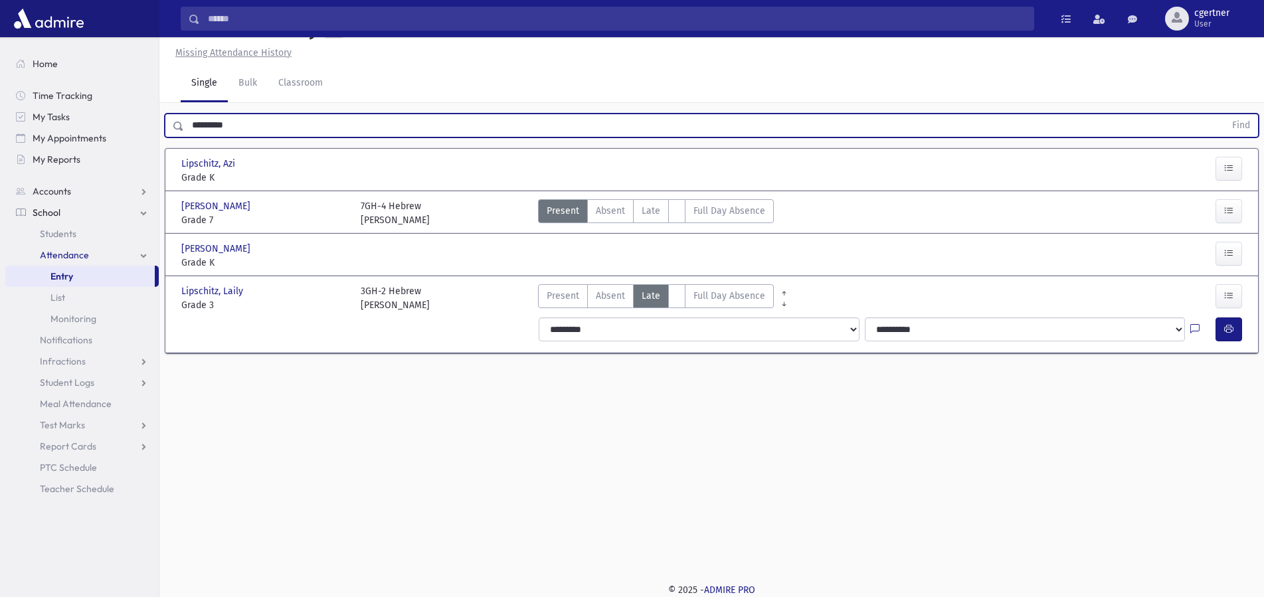
drag, startPoint x: 235, startPoint y: 124, endPoint x: 63, endPoint y: 108, distance: 172.1
click at [184, 114] on input "*********" at bounding box center [704, 126] width 1041 height 24
click at [1224, 114] on button "Find" at bounding box center [1241, 125] width 34 height 23
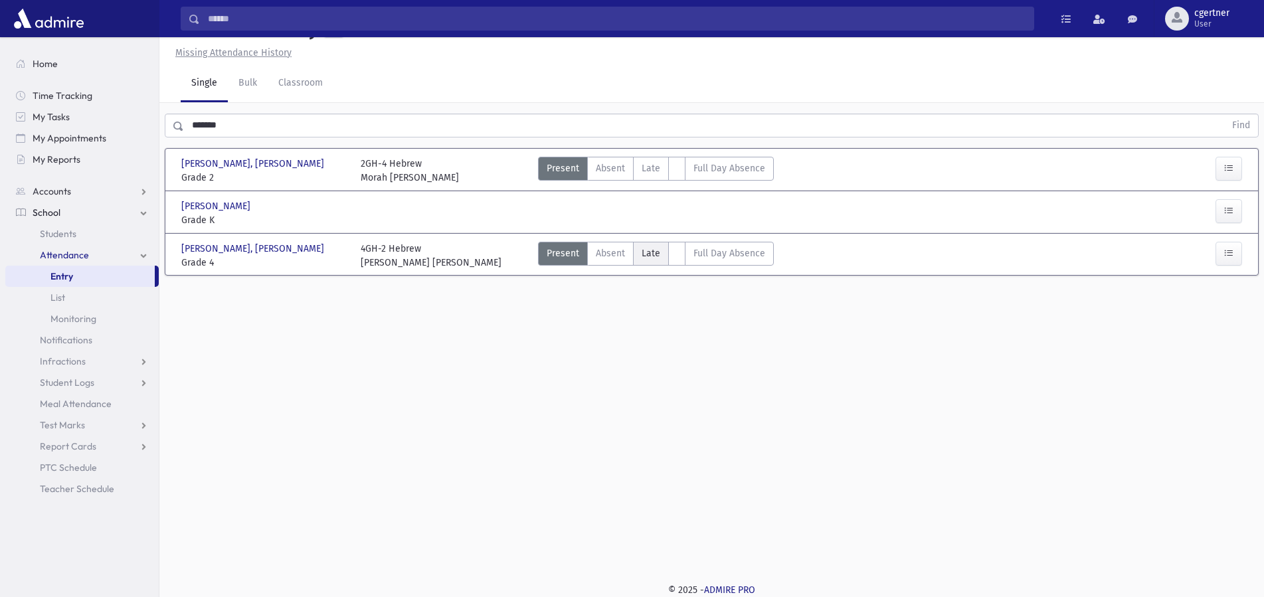
click at [656, 254] on span "Late" at bounding box center [651, 253] width 19 height 14
click at [654, 252] on span "Late" at bounding box center [651, 253] width 19 height 14
click at [654, 250] on span "Late" at bounding box center [651, 253] width 19 height 14
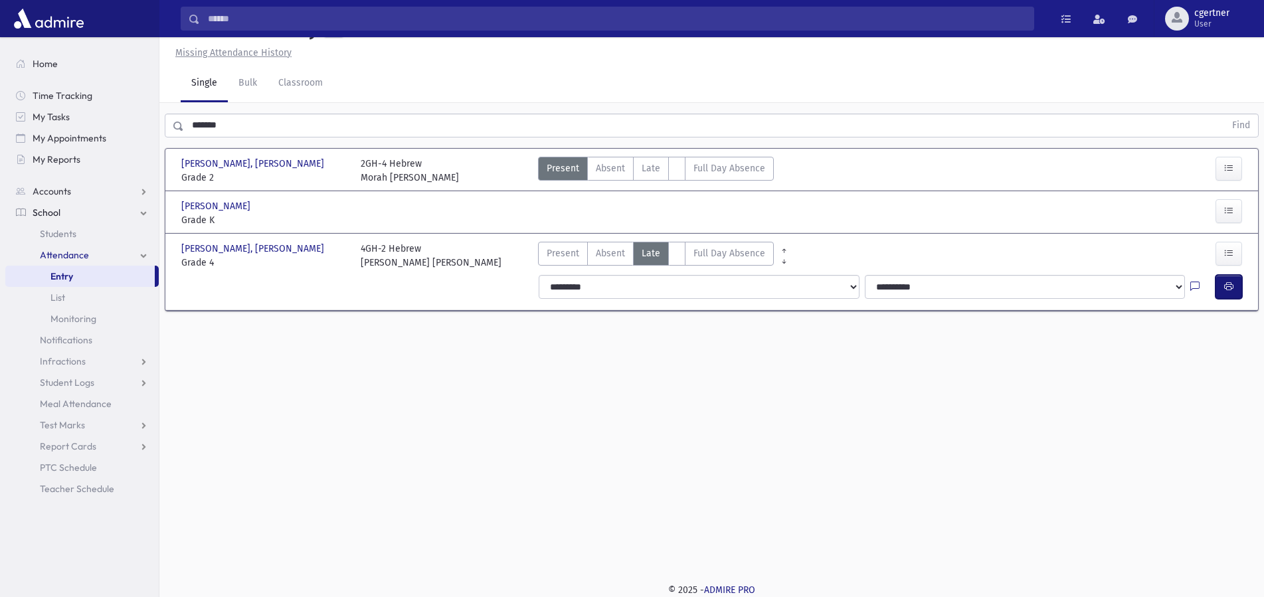
click at [1228, 285] on icon "button" at bounding box center [1228, 286] width 9 height 11
click at [1224, 284] on icon "button" at bounding box center [1228, 286] width 9 height 11
click at [650, 177] on label "Late L" at bounding box center [651, 169] width 36 height 24
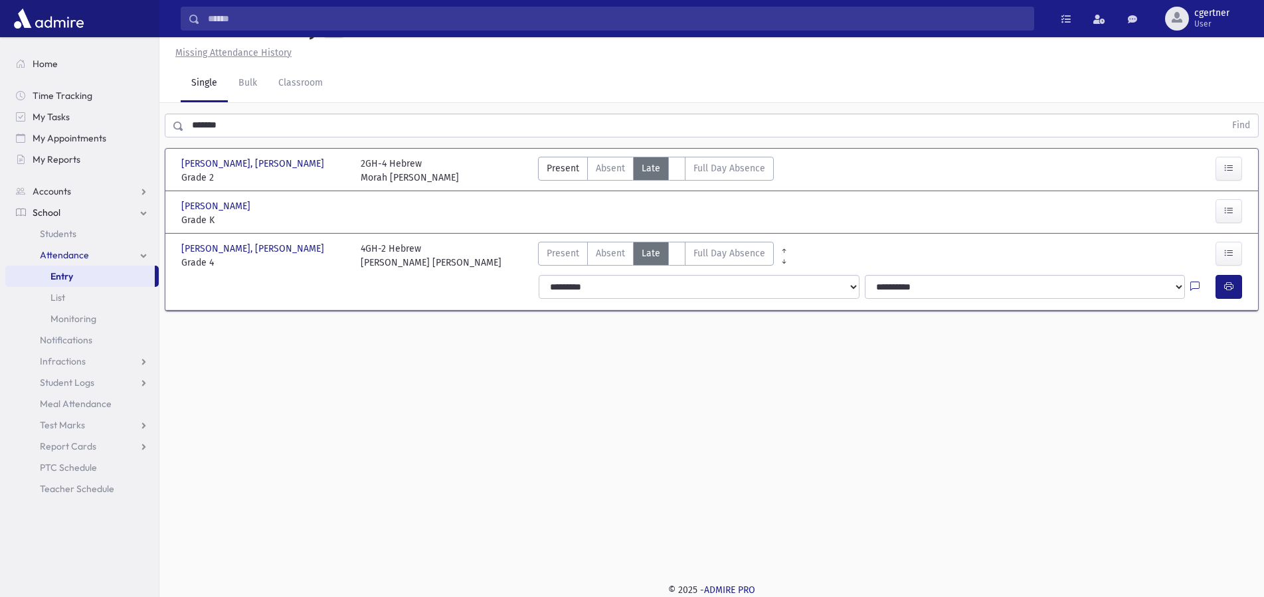
click at [649, 177] on label "Late L" at bounding box center [651, 169] width 36 height 24
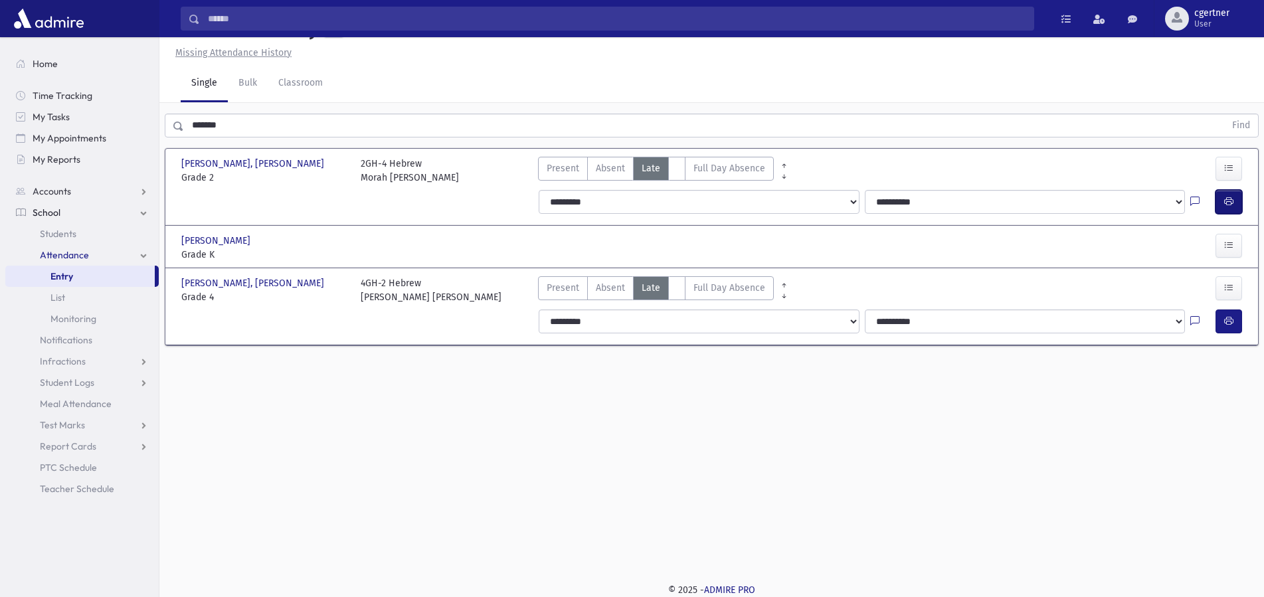
click at [1233, 192] on button "button" at bounding box center [1229, 202] width 27 height 24
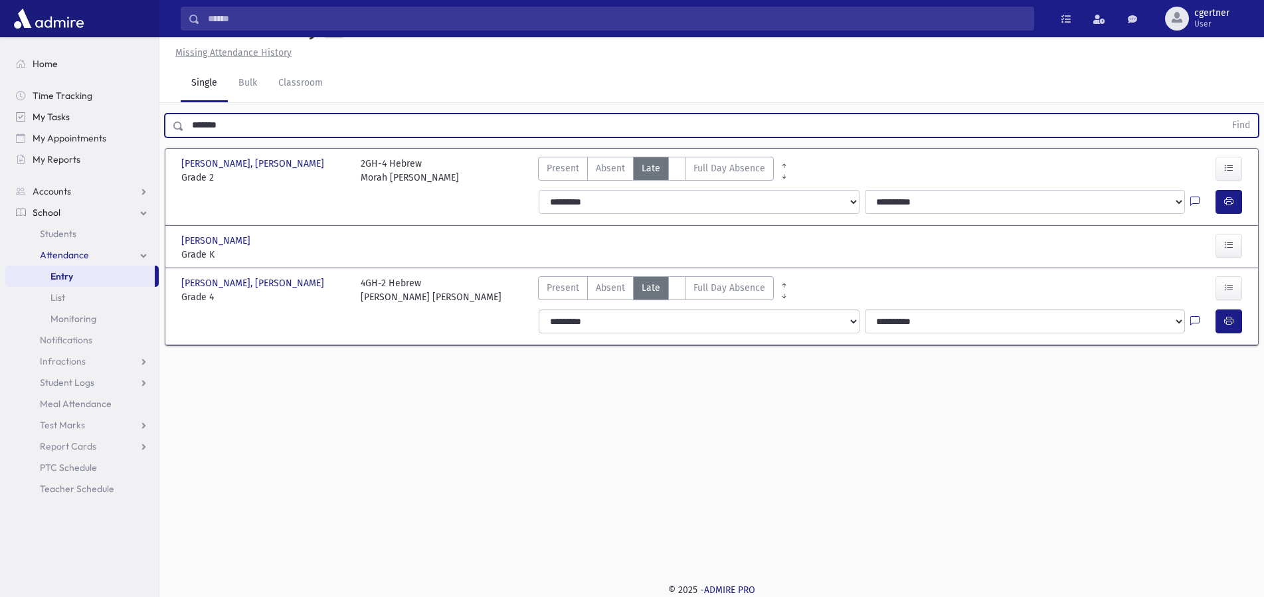
drag, startPoint x: 235, startPoint y: 121, endPoint x: 153, endPoint y: 114, distance: 82.7
click at [184, 114] on input "*******" at bounding box center [704, 126] width 1041 height 24
click at [1224, 114] on button "Find" at bounding box center [1241, 125] width 34 height 23
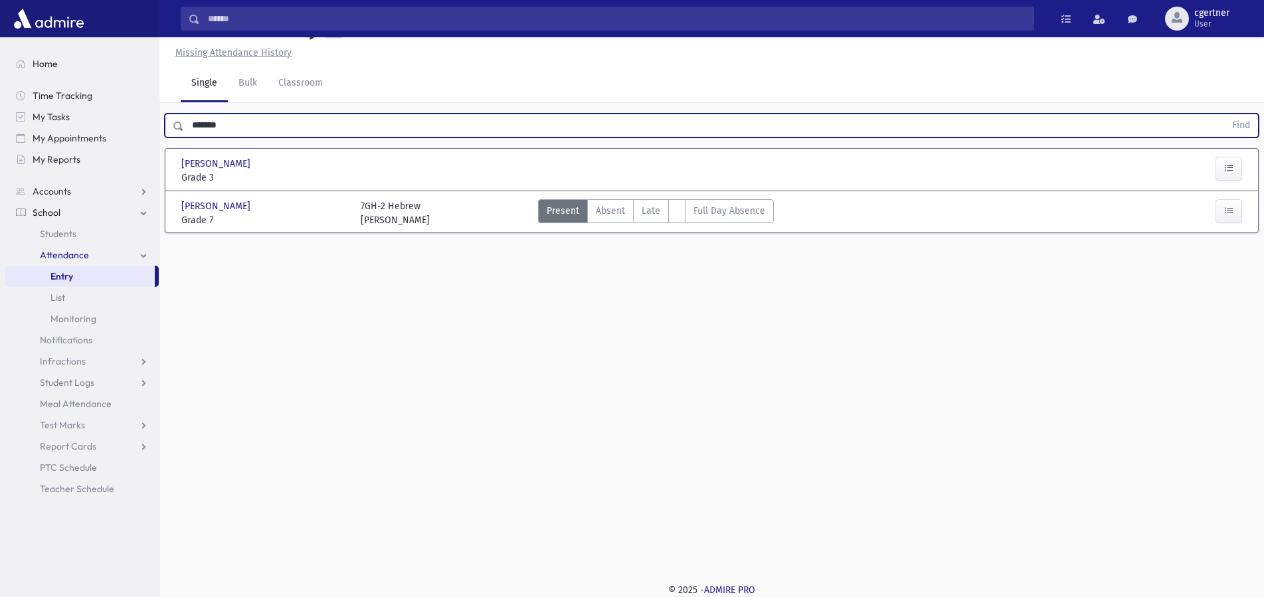
drag, startPoint x: 245, startPoint y: 126, endPoint x: 32, endPoint y: 151, distance: 214.1
click at [184, 138] on input "*******" at bounding box center [704, 126] width 1041 height 24
click at [1224, 114] on button "Find" at bounding box center [1241, 125] width 34 height 23
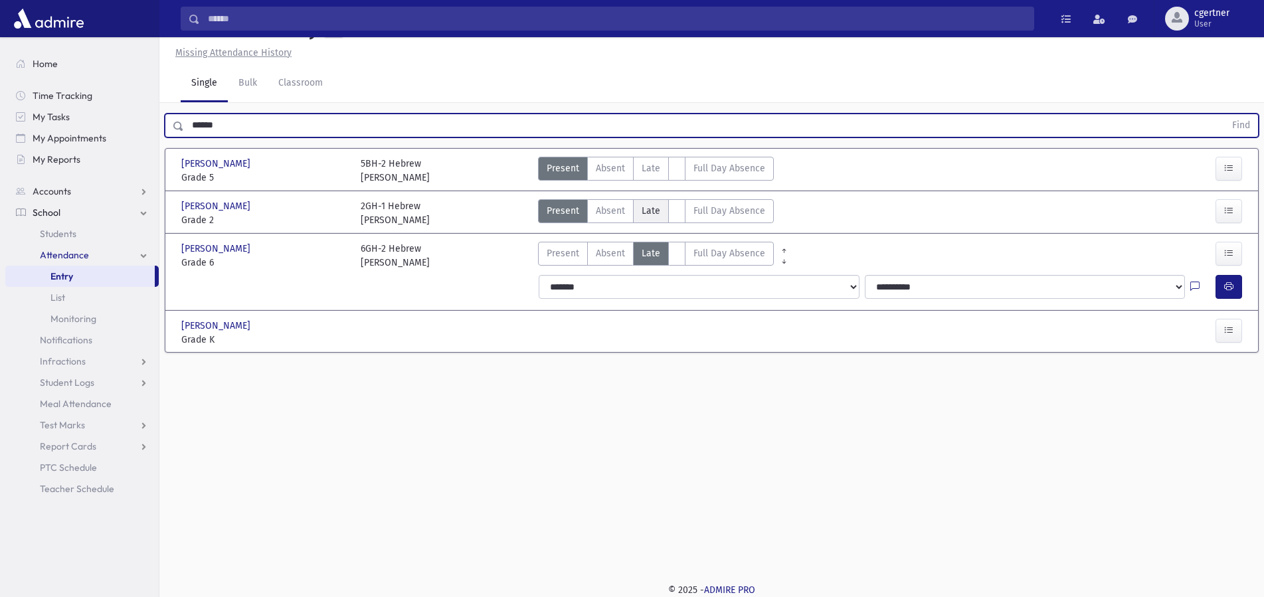
click at [656, 209] on span "Late" at bounding box center [651, 211] width 19 height 14
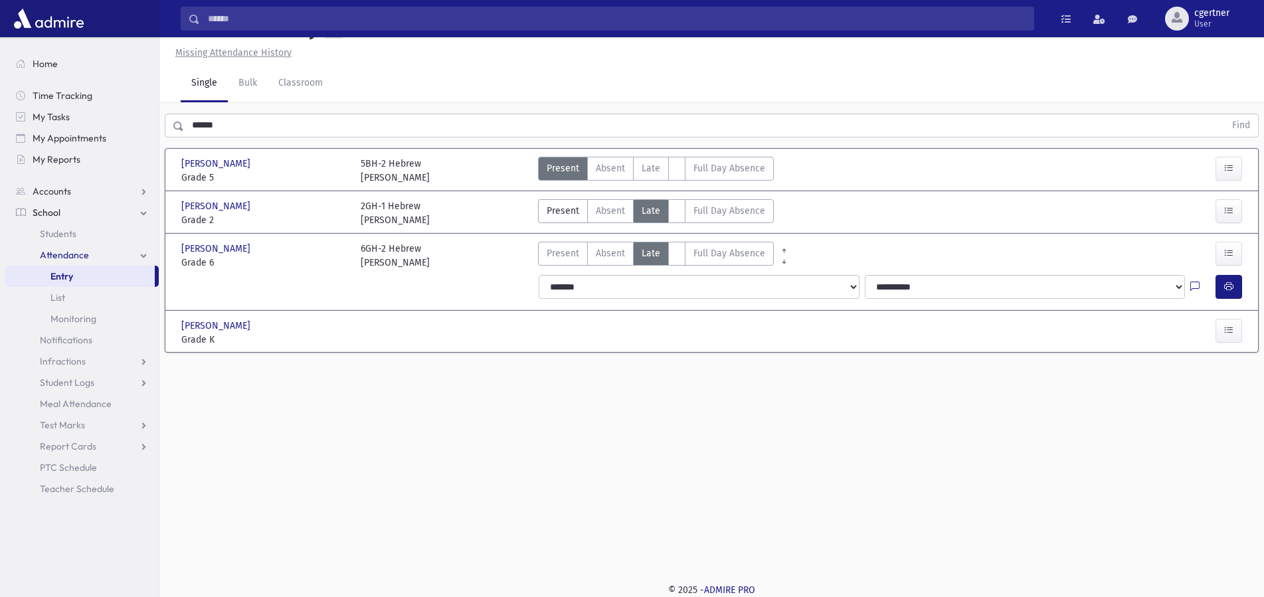
click at [656, 209] on span "Late" at bounding box center [651, 211] width 19 height 14
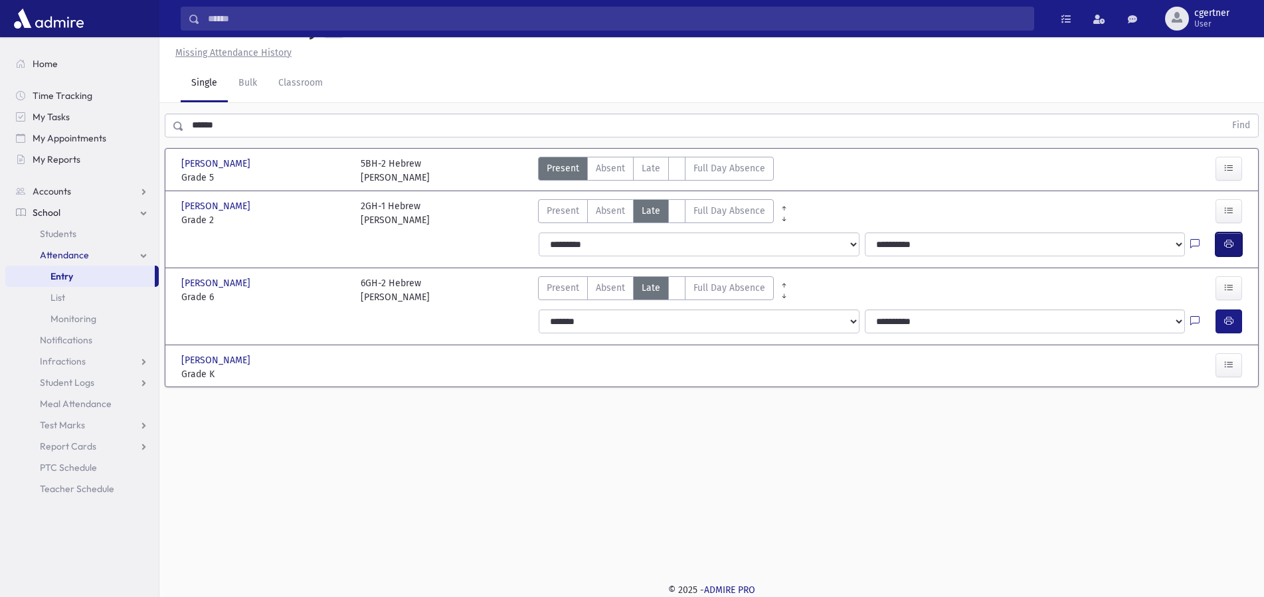
click at [1237, 237] on button "button" at bounding box center [1229, 245] width 27 height 24
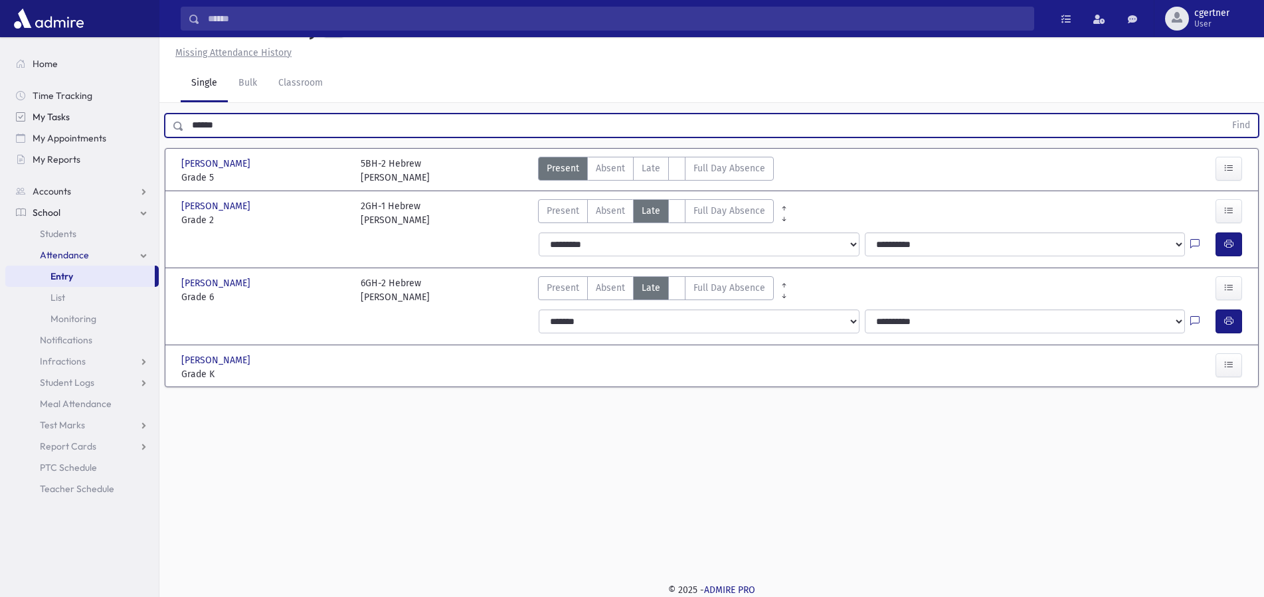
drag, startPoint x: 278, startPoint y: 116, endPoint x: 138, endPoint y: 120, distance: 140.9
click at [184, 120] on input "******" at bounding box center [704, 126] width 1041 height 24
click at [1224, 114] on button "Find" at bounding box center [1241, 125] width 34 height 23
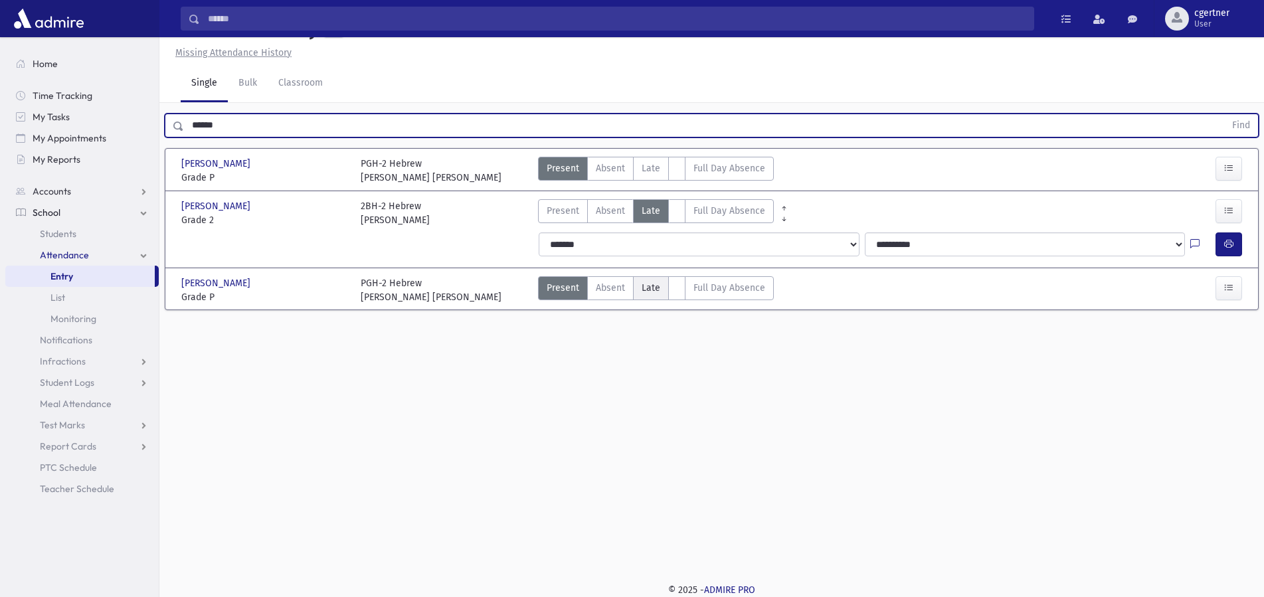
click at [648, 290] on span "Late" at bounding box center [651, 288] width 19 height 14
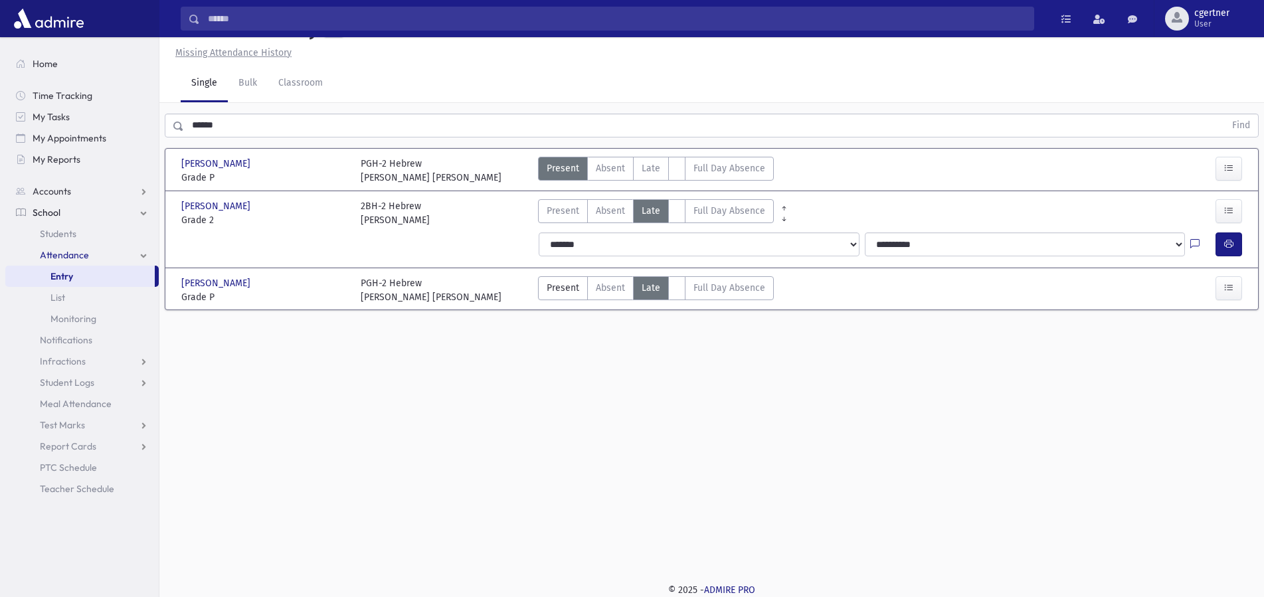
click at [648, 290] on span "Late" at bounding box center [651, 288] width 19 height 14
click at [648, 288] on span "Late" at bounding box center [651, 288] width 19 height 14
click at [1227, 312] on button "button" at bounding box center [1229, 322] width 27 height 24
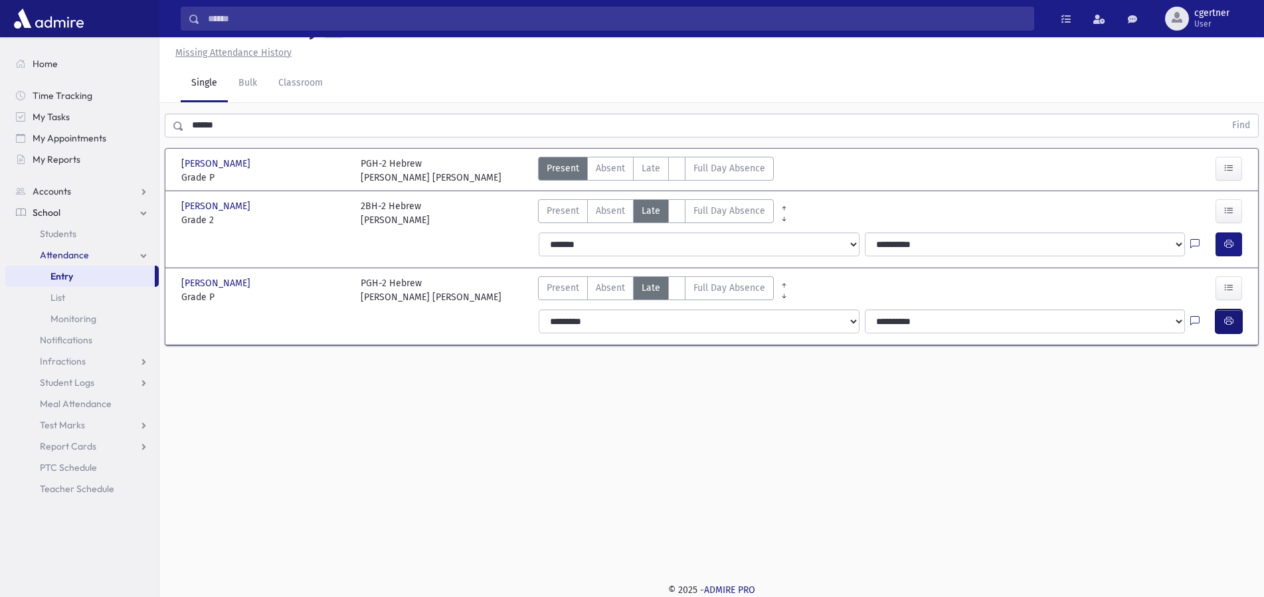
click at [1240, 331] on button "button" at bounding box center [1229, 322] width 27 height 24
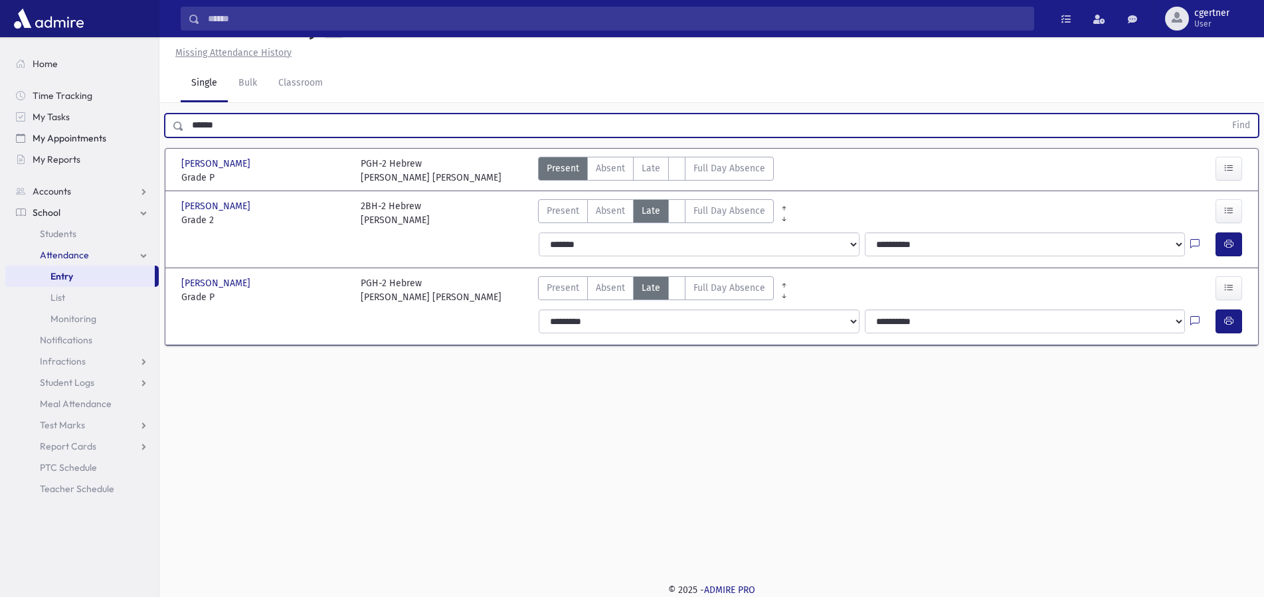
drag, startPoint x: 240, startPoint y: 122, endPoint x: 82, endPoint y: 146, distance: 159.9
click at [184, 138] on input "******" at bounding box center [704, 126] width 1041 height 24
click at [1224, 114] on button "Find" at bounding box center [1241, 125] width 34 height 23
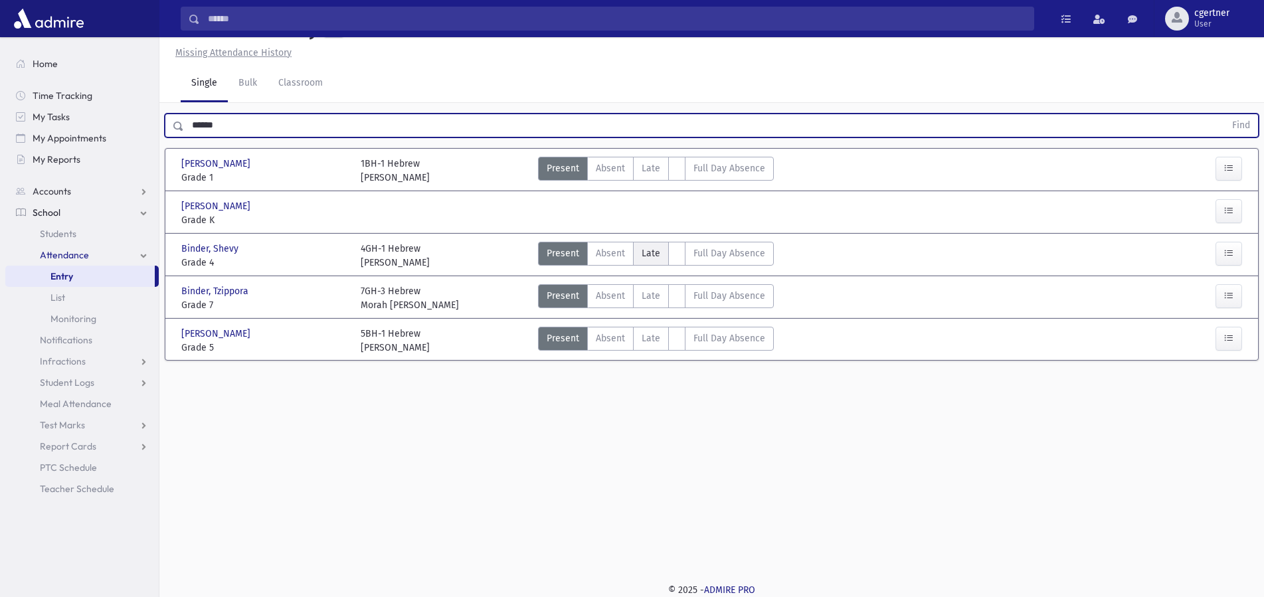
click at [658, 254] on span "Late" at bounding box center [651, 253] width 19 height 14
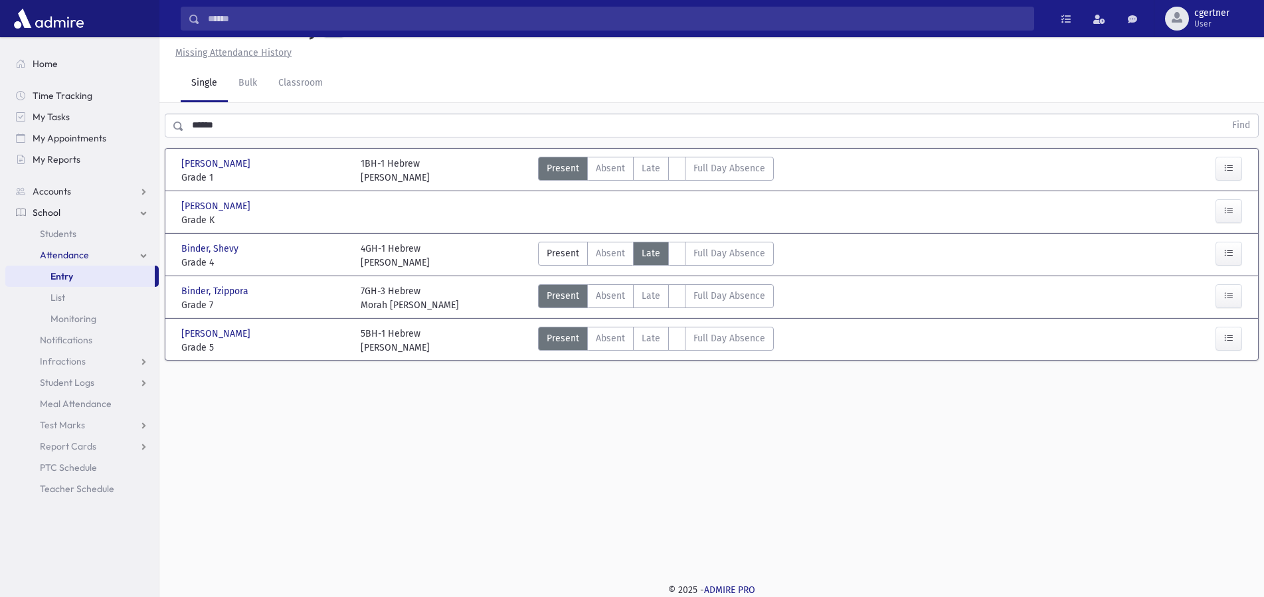
click at [658, 252] on span "Late" at bounding box center [651, 253] width 19 height 14
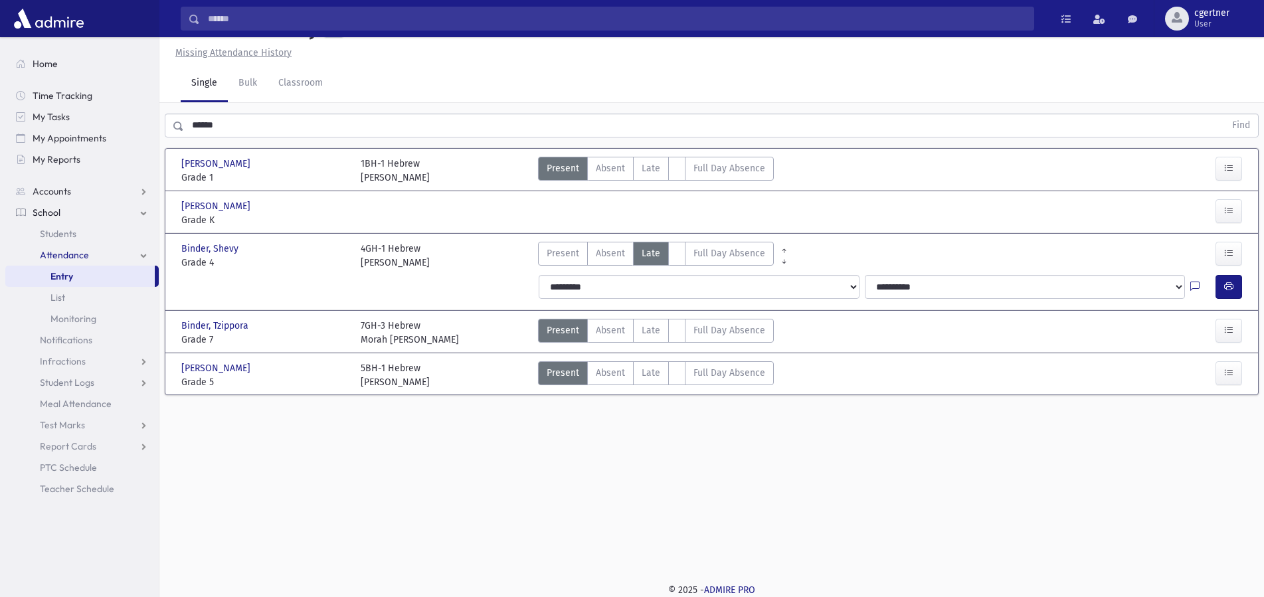
click at [639, 251] on label "Late L" at bounding box center [651, 254] width 36 height 24
click at [1234, 287] on button "button" at bounding box center [1229, 287] width 27 height 24
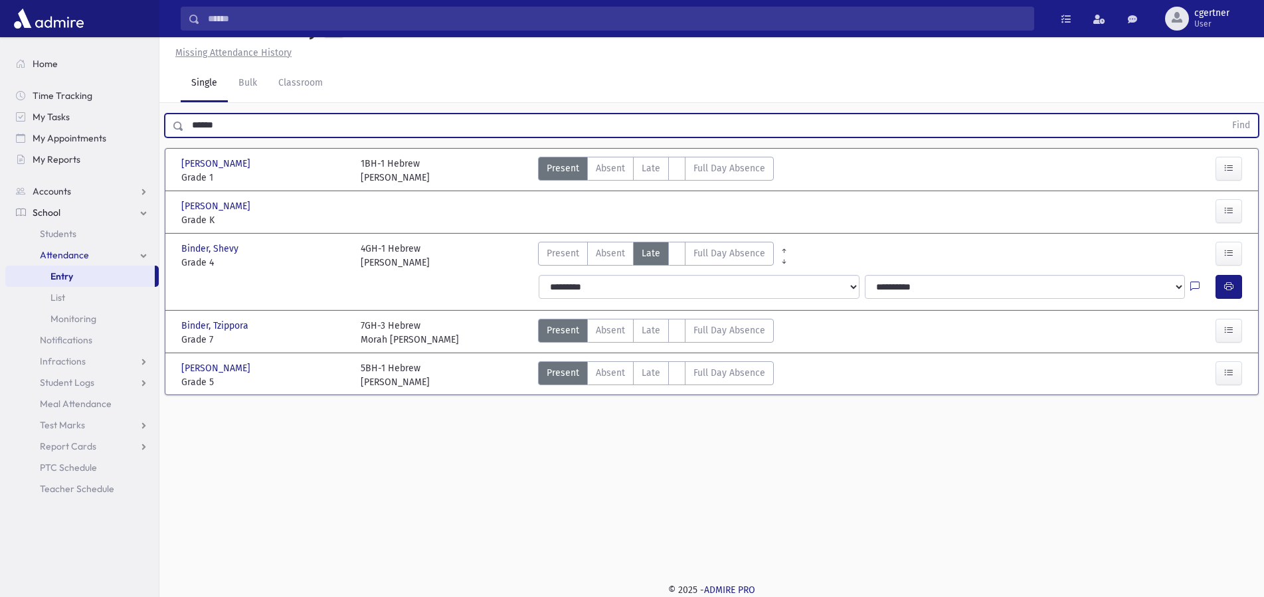
drag, startPoint x: 248, startPoint y: 130, endPoint x: 83, endPoint y: 148, distance: 166.4
click at [184, 138] on input "******" at bounding box center [704, 126] width 1041 height 24
click at [1224, 114] on button "Find" at bounding box center [1241, 125] width 34 height 23
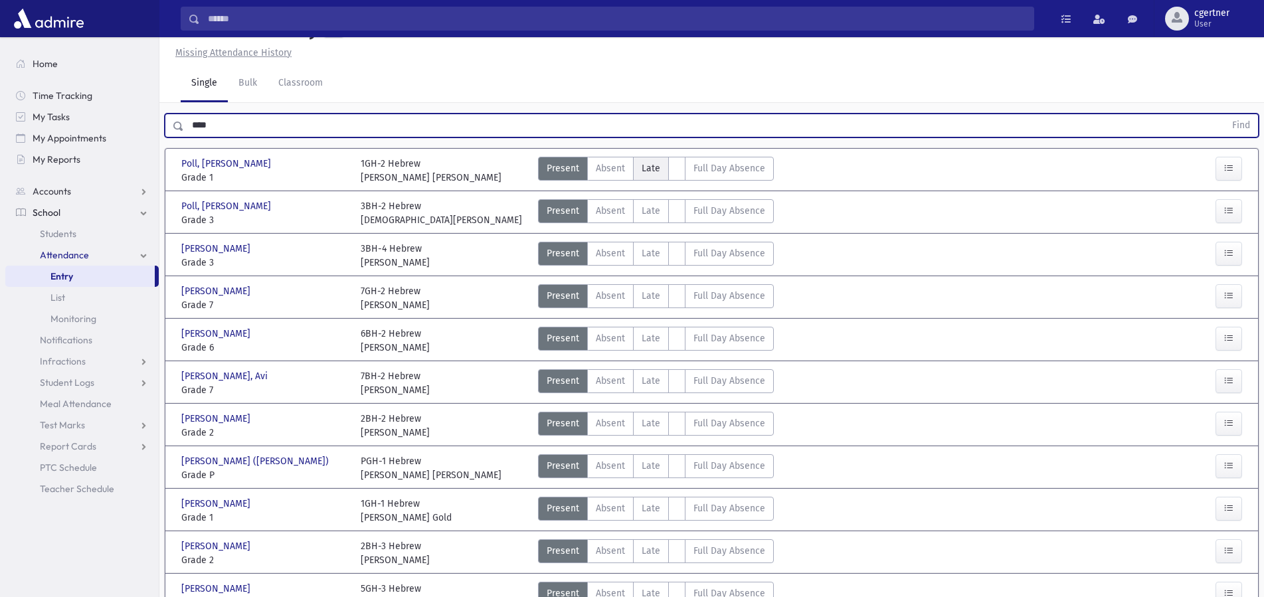
click at [656, 167] on span "Late" at bounding box center [651, 168] width 19 height 14
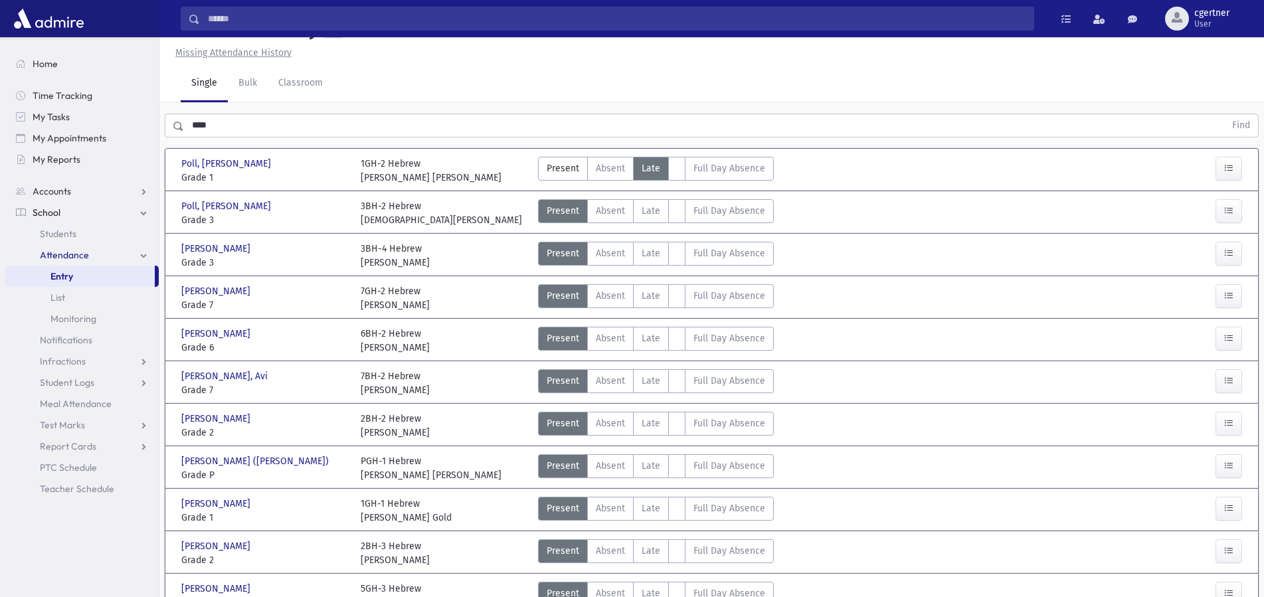
click at [656, 167] on span "Late" at bounding box center [651, 168] width 19 height 14
click at [656, 166] on span "Late" at bounding box center [651, 168] width 19 height 14
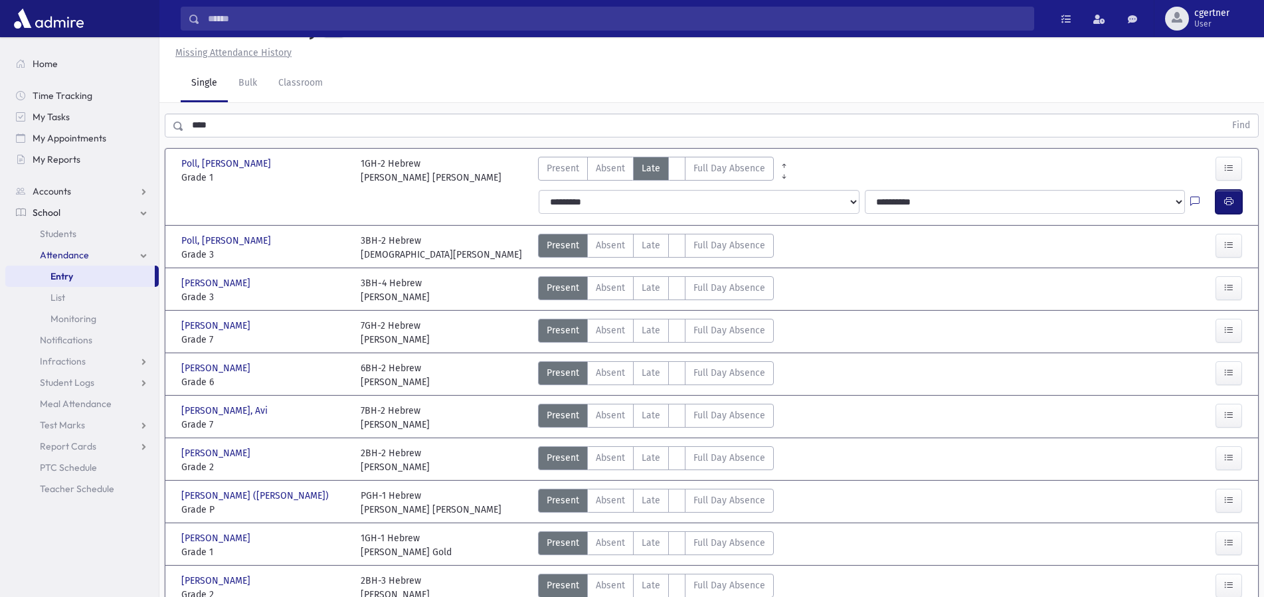
click at [1231, 202] on icon "button" at bounding box center [1228, 201] width 9 height 11
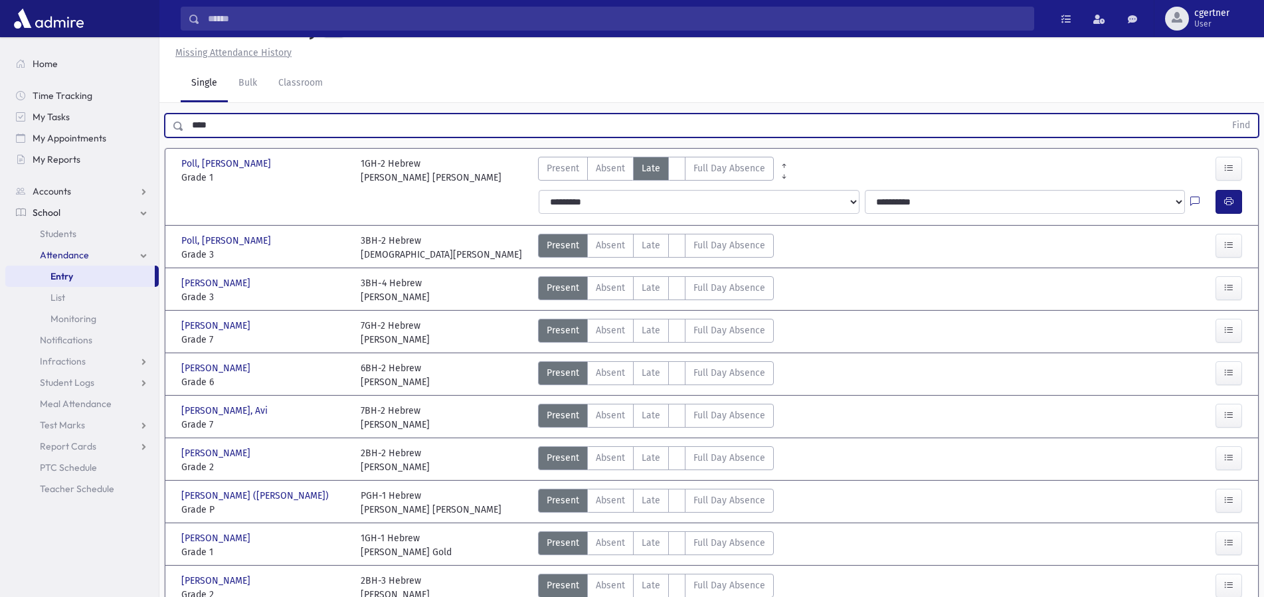
drag, startPoint x: 241, startPoint y: 129, endPoint x: 125, endPoint y: 128, distance: 116.3
click at [184, 128] on input "****" at bounding box center [704, 126] width 1041 height 24
click at [1224, 114] on button "Find" at bounding box center [1241, 125] width 34 height 23
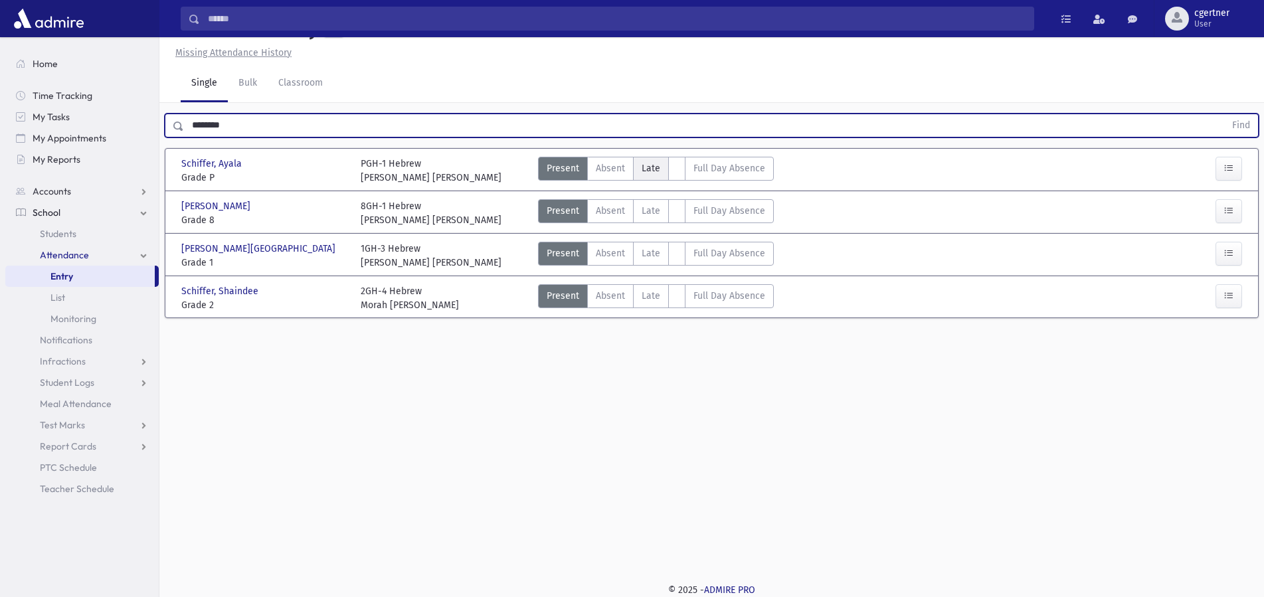
click at [648, 166] on span "Late" at bounding box center [651, 168] width 19 height 14
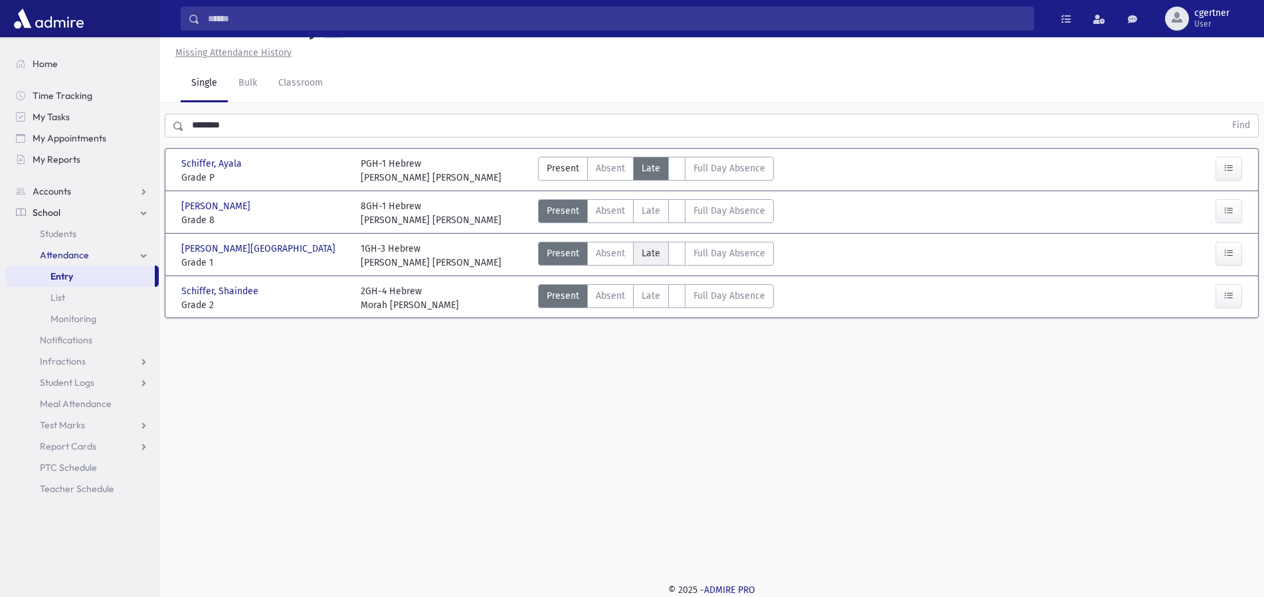
click at [644, 262] on label "Late L" at bounding box center [651, 254] width 36 height 24
click at [644, 301] on span "Late" at bounding box center [651, 296] width 19 height 14
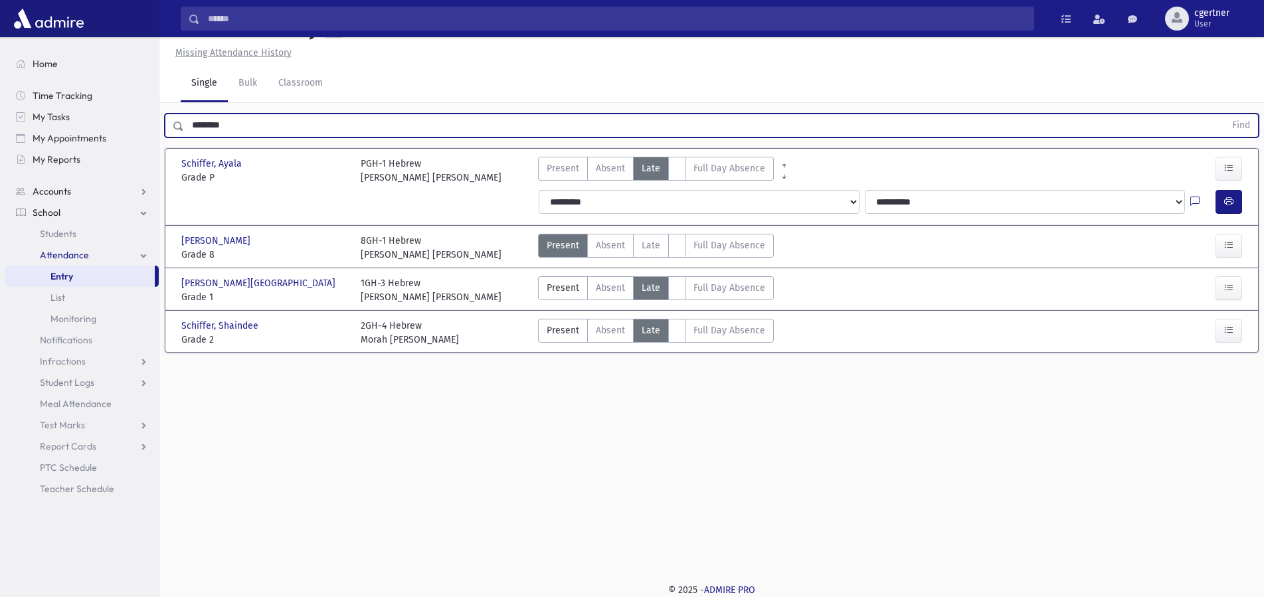
drag, startPoint x: 249, startPoint y: 120, endPoint x: 78, endPoint y: 183, distance: 182.3
click at [184, 114] on input "********" at bounding box center [704, 126] width 1041 height 24
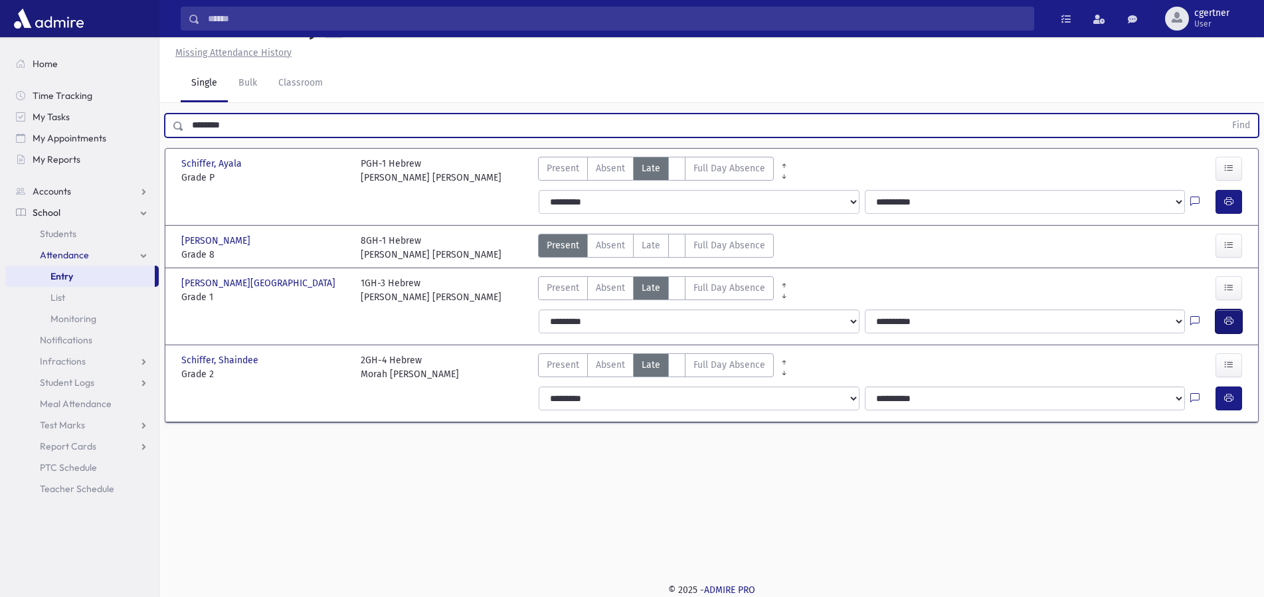
click at [1228, 329] on button "button" at bounding box center [1229, 322] width 27 height 24
drag, startPoint x: 254, startPoint y: 131, endPoint x: 0, endPoint y: 146, distance: 254.3
click at [184, 134] on input "********" at bounding box center [704, 126] width 1041 height 24
click at [1224, 114] on button "Find" at bounding box center [1241, 125] width 34 height 23
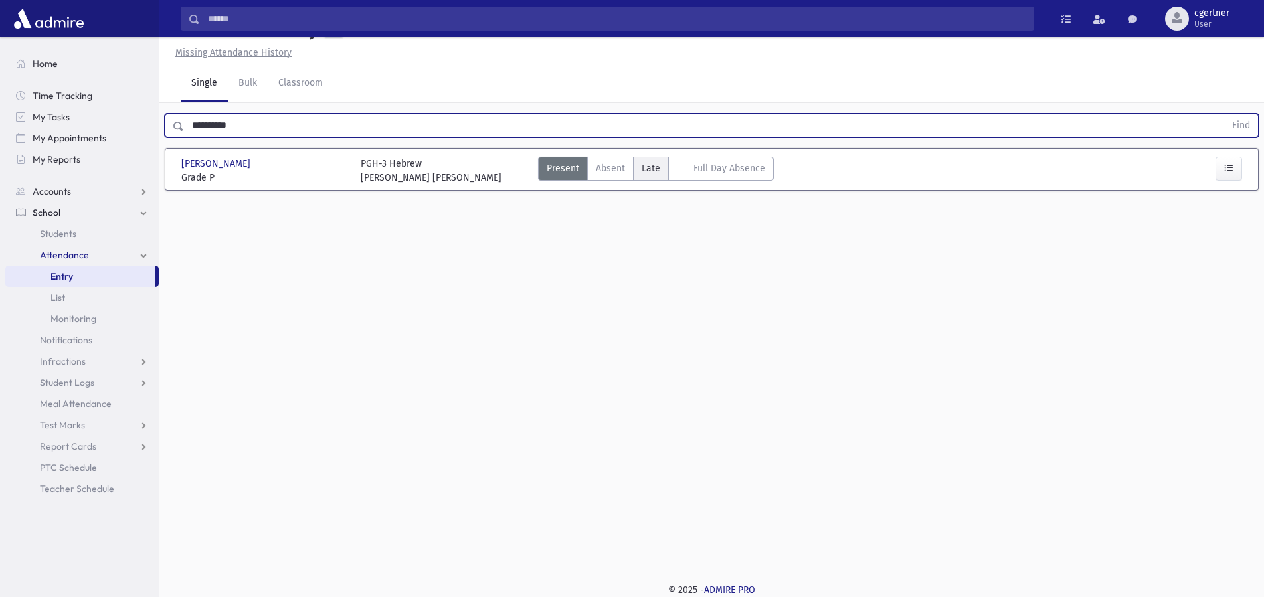
click at [631, 164] on label "Absent A" at bounding box center [610, 169] width 47 height 24
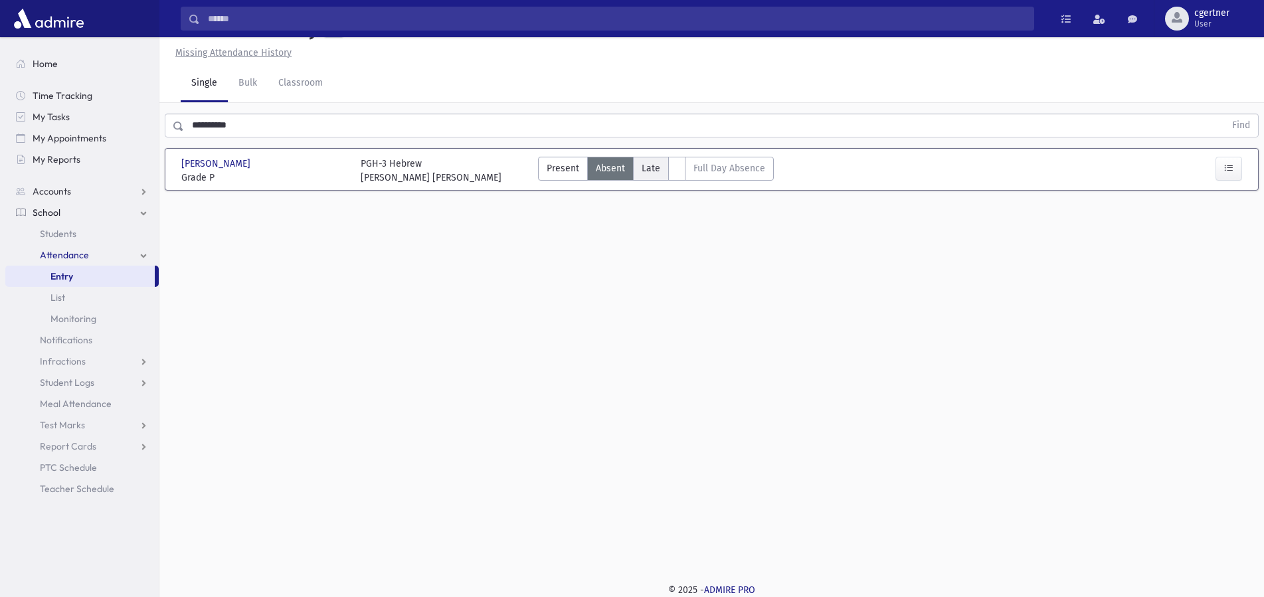
click at [634, 164] on label "Late L" at bounding box center [651, 169] width 36 height 24
click at [710, 171] on span "Full Day Absence" at bounding box center [730, 168] width 72 height 14
click at [675, 169] on label "AttTypes" at bounding box center [676, 169] width 17 height 24
click at [664, 170] on label "Late L" at bounding box center [651, 169] width 36 height 24
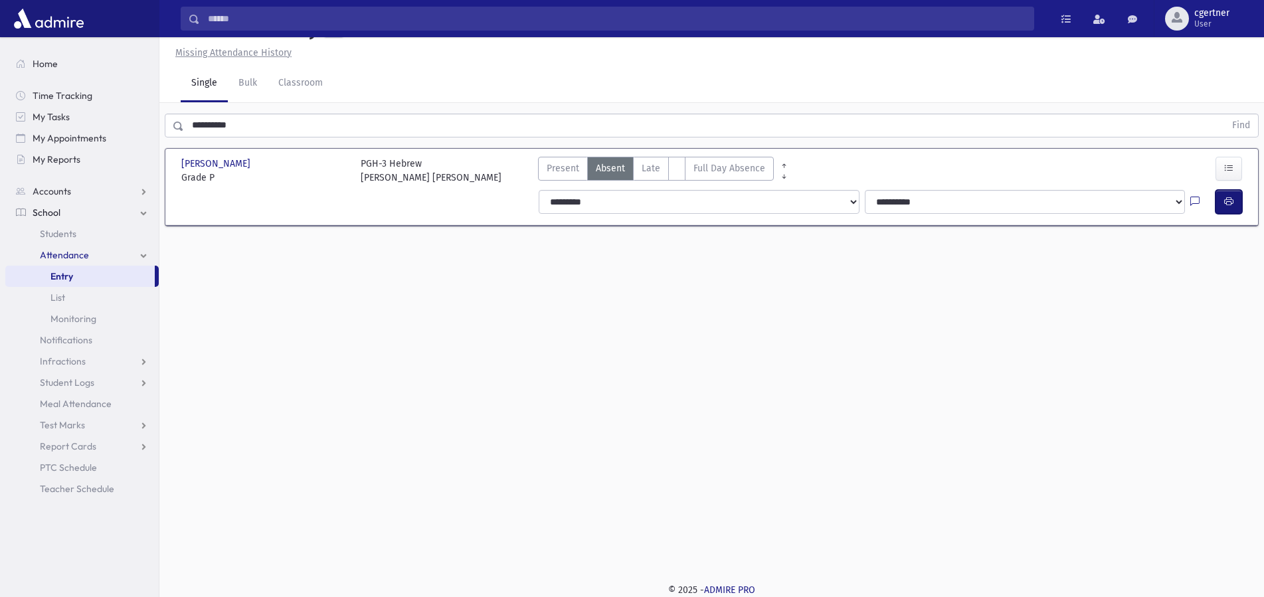
click at [1236, 211] on button "button" at bounding box center [1229, 202] width 27 height 24
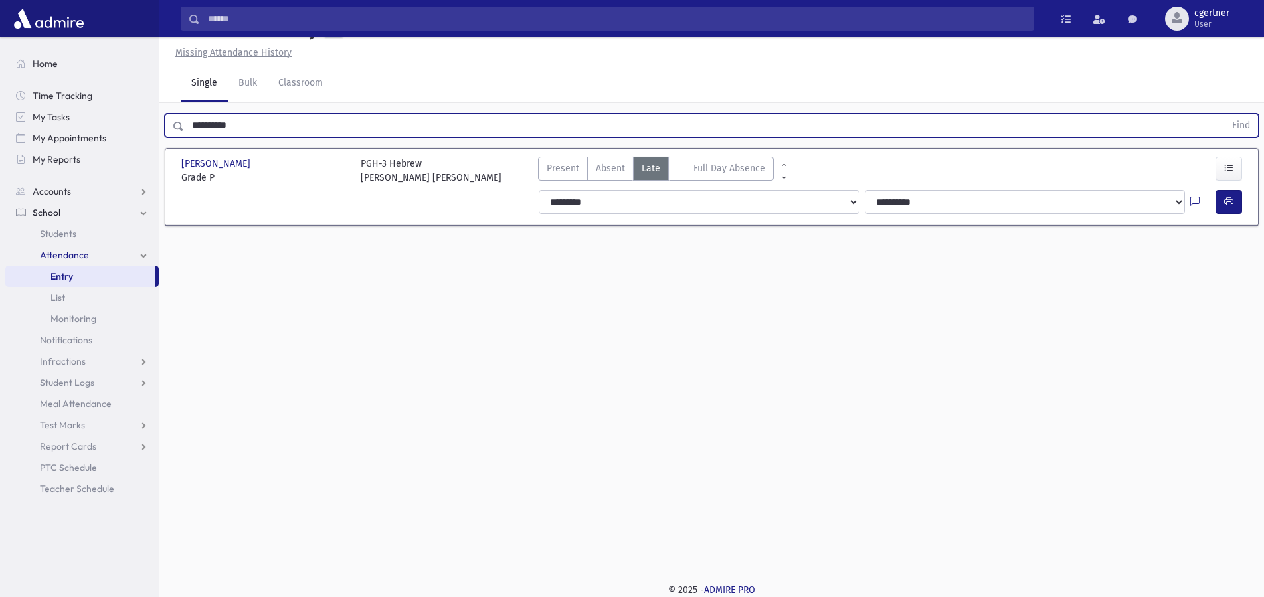
drag, startPoint x: 248, startPoint y: 127, endPoint x: 0, endPoint y: 107, distance: 249.3
click at [184, 114] on input "**********" at bounding box center [704, 126] width 1041 height 24
click at [1224, 114] on button "Find" at bounding box center [1241, 125] width 34 height 23
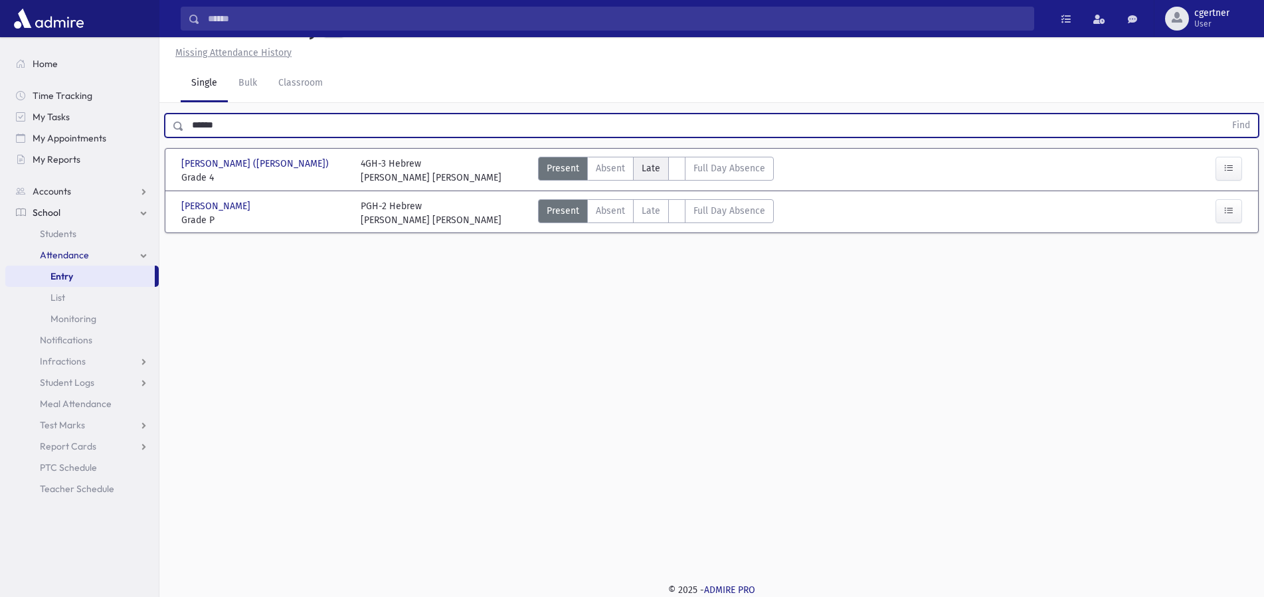
click at [652, 174] on span "Late" at bounding box center [651, 168] width 19 height 14
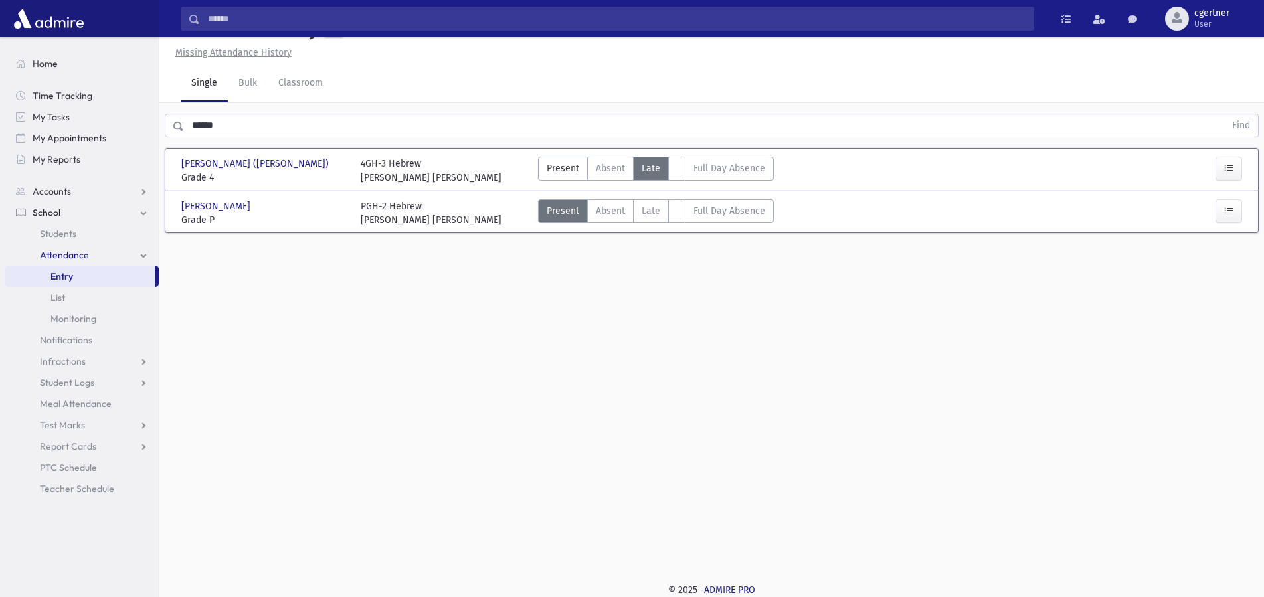
click at [652, 174] on span "Late" at bounding box center [651, 168] width 19 height 14
click at [658, 173] on span "Late" at bounding box center [651, 168] width 19 height 14
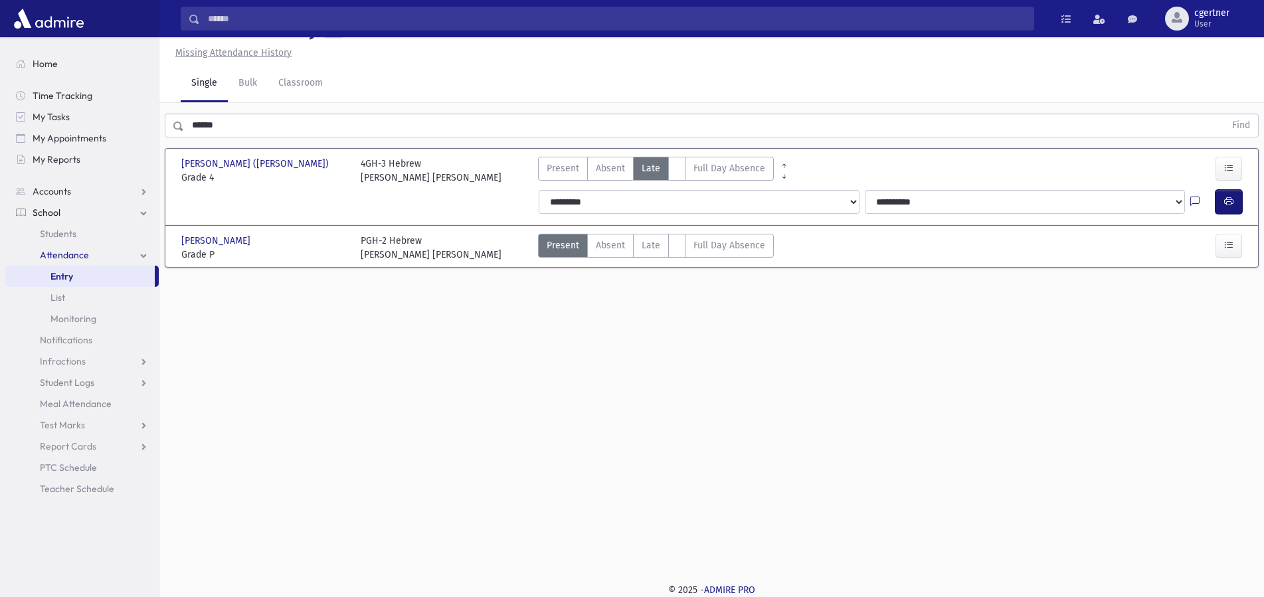
click at [1230, 194] on button "button" at bounding box center [1229, 202] width 27 height 24
click at [644, 245] on span "Late" at bounding box center [651, 246] width 19 height 14
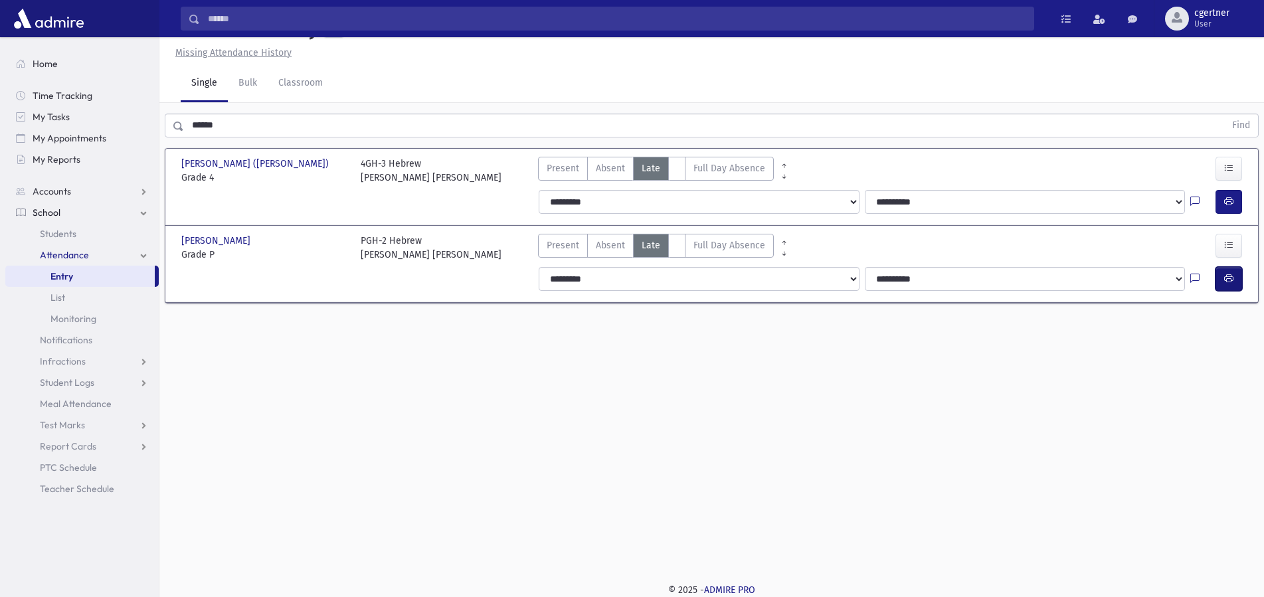
click at [1235, 279] on button "button" at bounding box center [1229, 279] width 27 height 24
click at [1223, 278] on button "button" at bounding box center [1229, 279] width 27 height 24
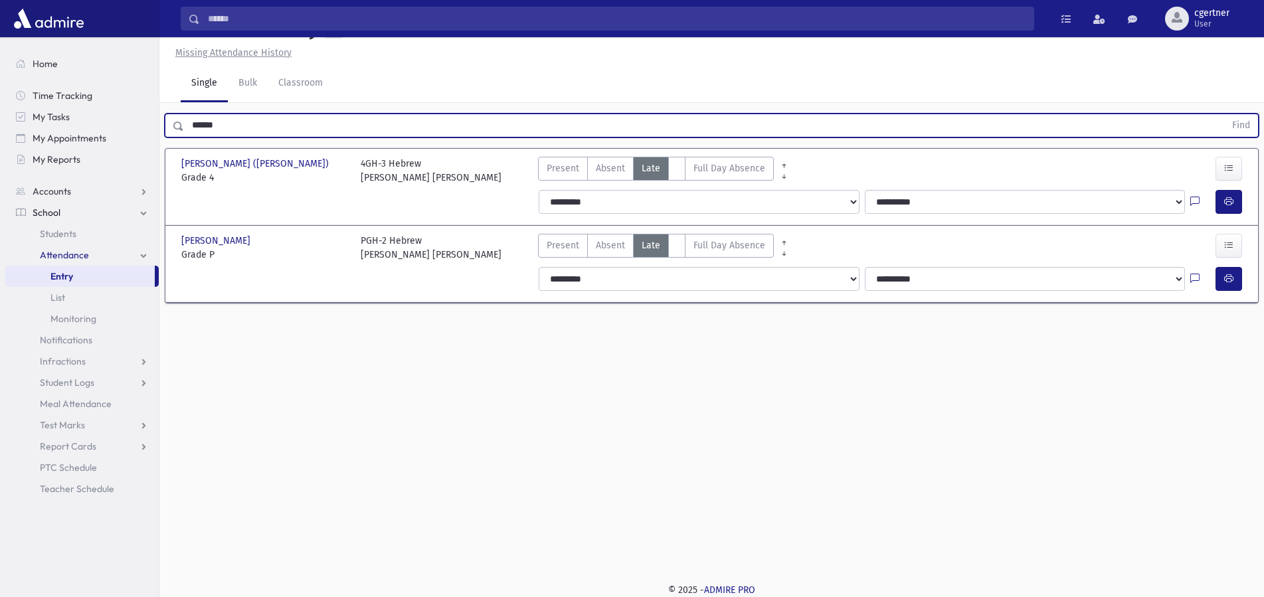
drag, startPoint x: 247, startPoint y: 120, endPoint x: 151, endPoint y: 120, distance: 95.7
click at [184, 120] on input "******" at bounding box center [704, 126] width 1041 height 24
click at [1224, 114] on button "Find" at bounding box center [1241, 125] width 34 height 23
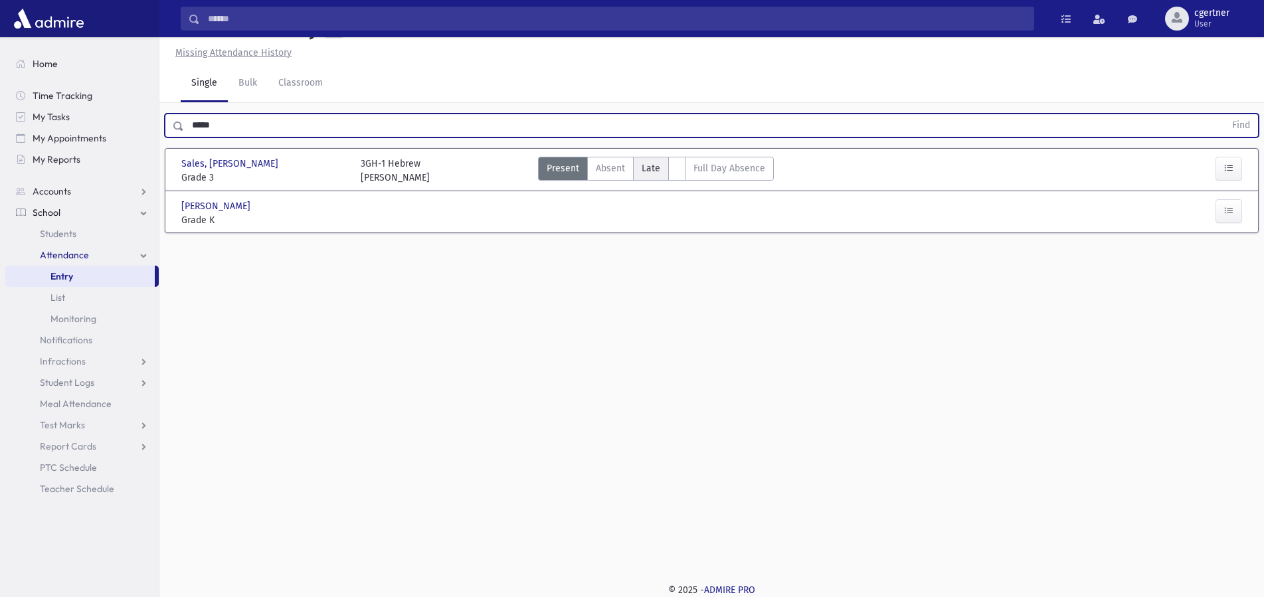
click at [652, 168] on span "Late" at bounding box center [651, 168] width 19 height 14
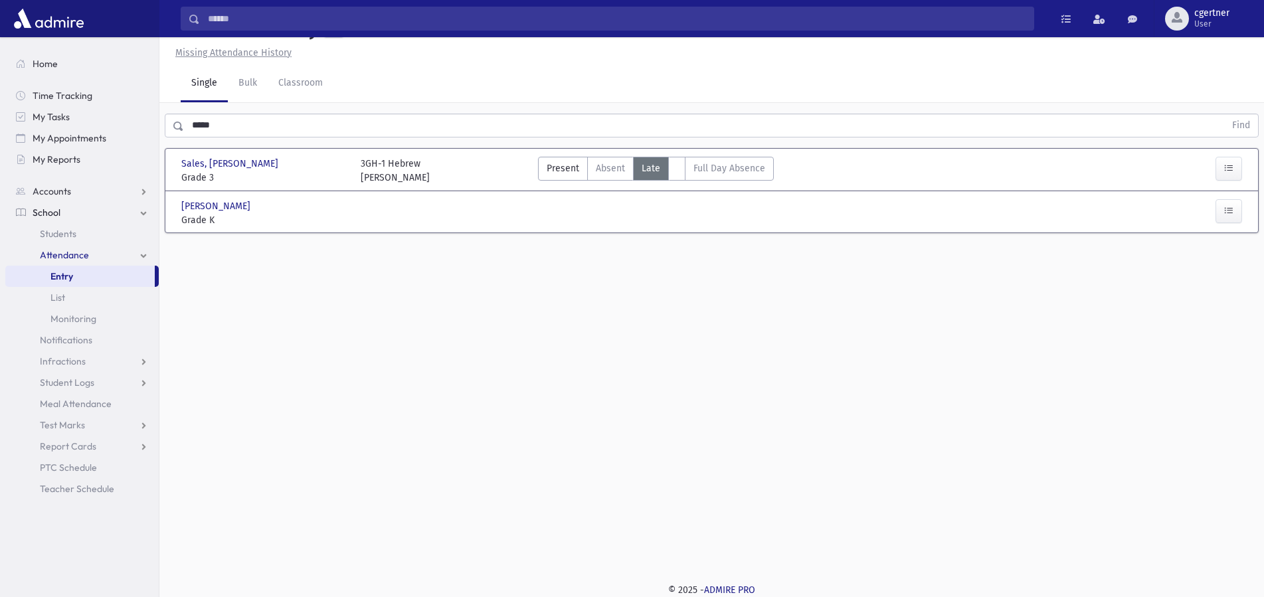
click at [652, 168] on span "Late" at bounding box center [651, 168] width 19 height 14
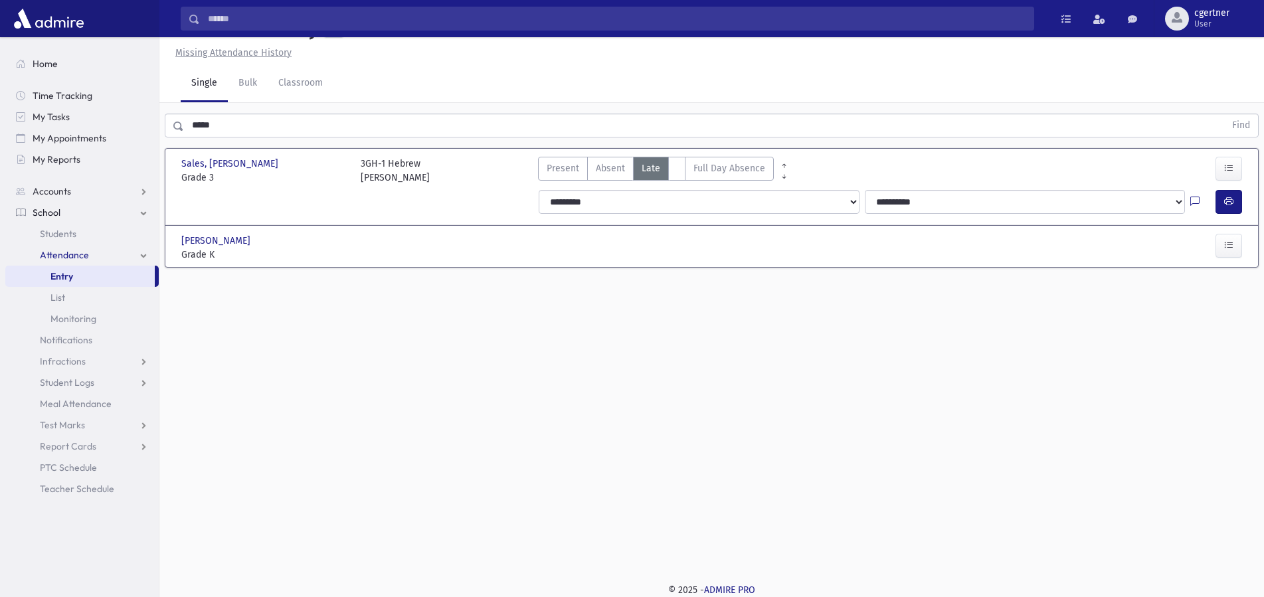
click at [652, 168] on span "Late" at bounding box center [651, 168] width 19 height 14
click at [1215, 200] on div at bounding box center [1203, 202] width 25 height 24
click at [1218, 200] on button "button" at bounding box center [1229, 202] width 27 height 24
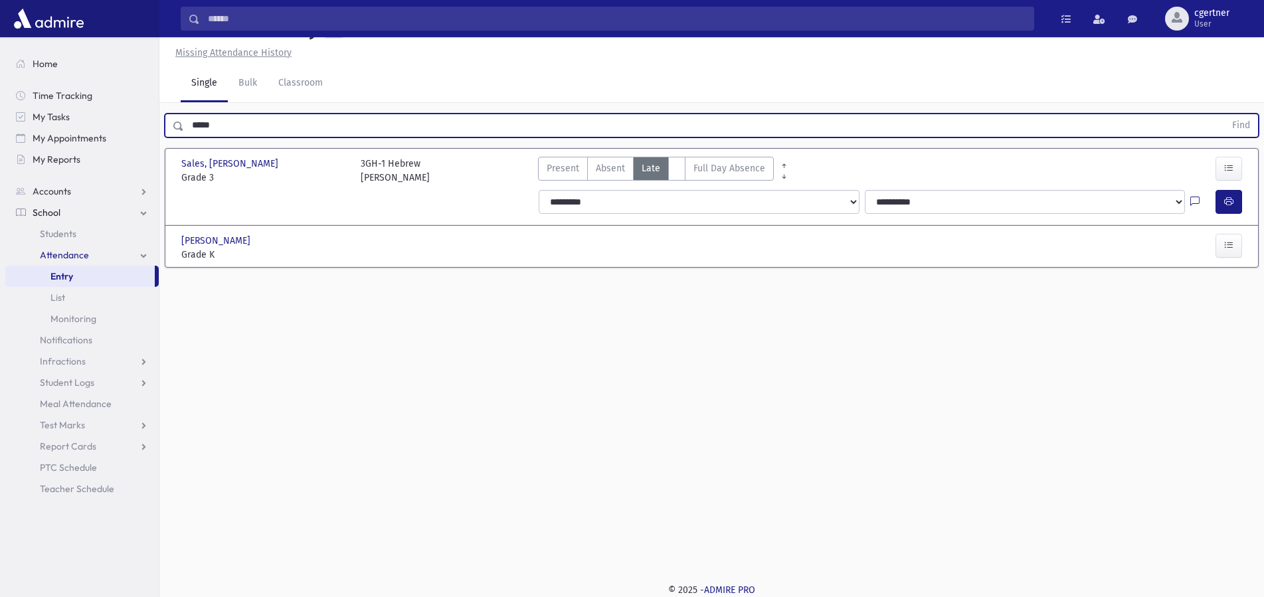
drag, startPoint x: 237, startPoint y: 130, endPoint x: 247, endPoint y: 160, distance: 32.4
click at [184, 125] on input "*****" at bounding box center [704, 126] width 1041 height 24
click at [1224, 114] on button "Find" at bounding box center [1241, 125] width 34 height 23
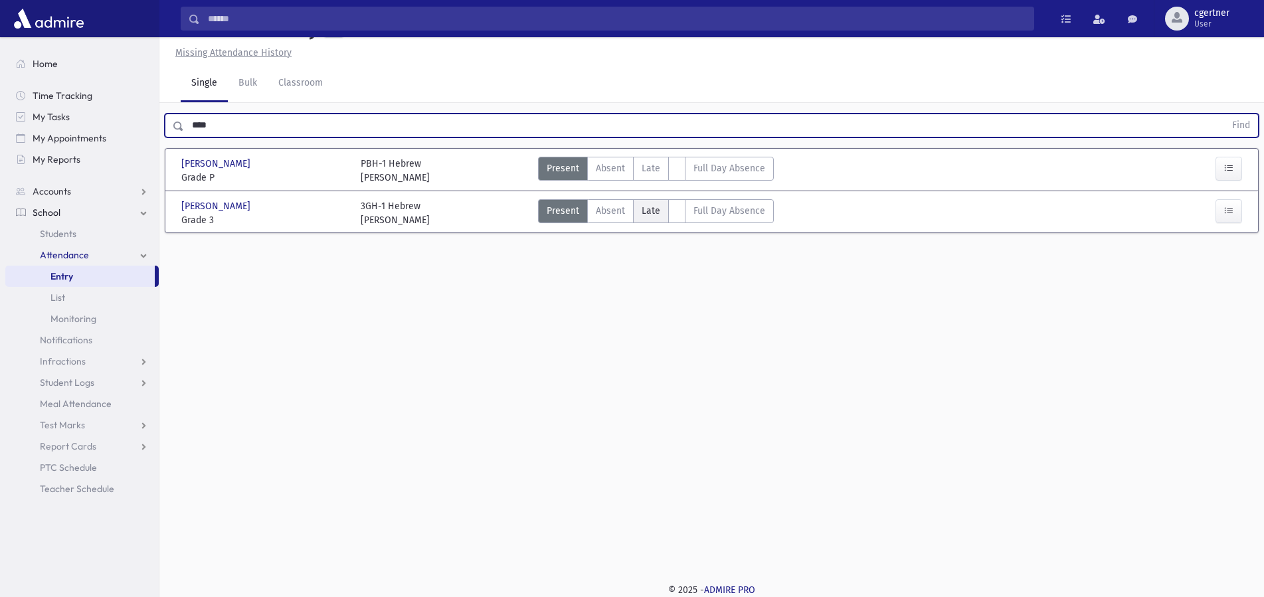
click at [649, 210] on span "Late" at bounding box center [651, 211] width 19 height 14
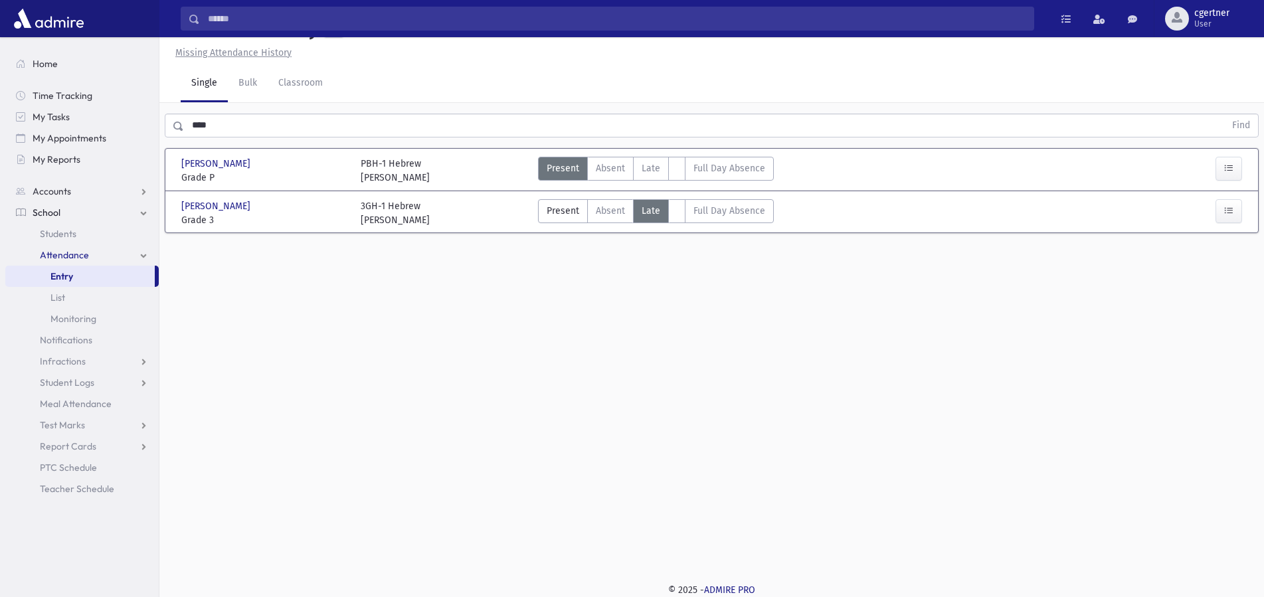
click at [649, 210] on span "Late" at bounding box center [651, 211] width 19 height 14
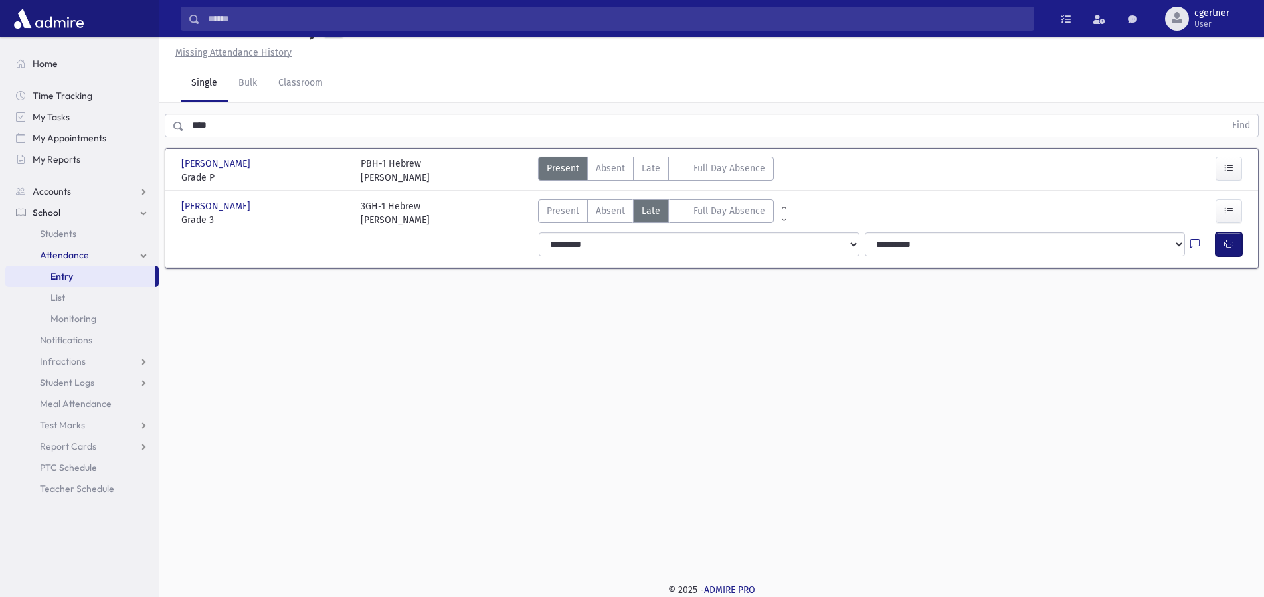
click at [1225, 241] on icon "button" at bounding box center [1228, 244] width 9 height 11
click at [473, 595] on div "© 2025 - ADMIRE PRO" at bounding box center [712, 590] width 1062 height 14
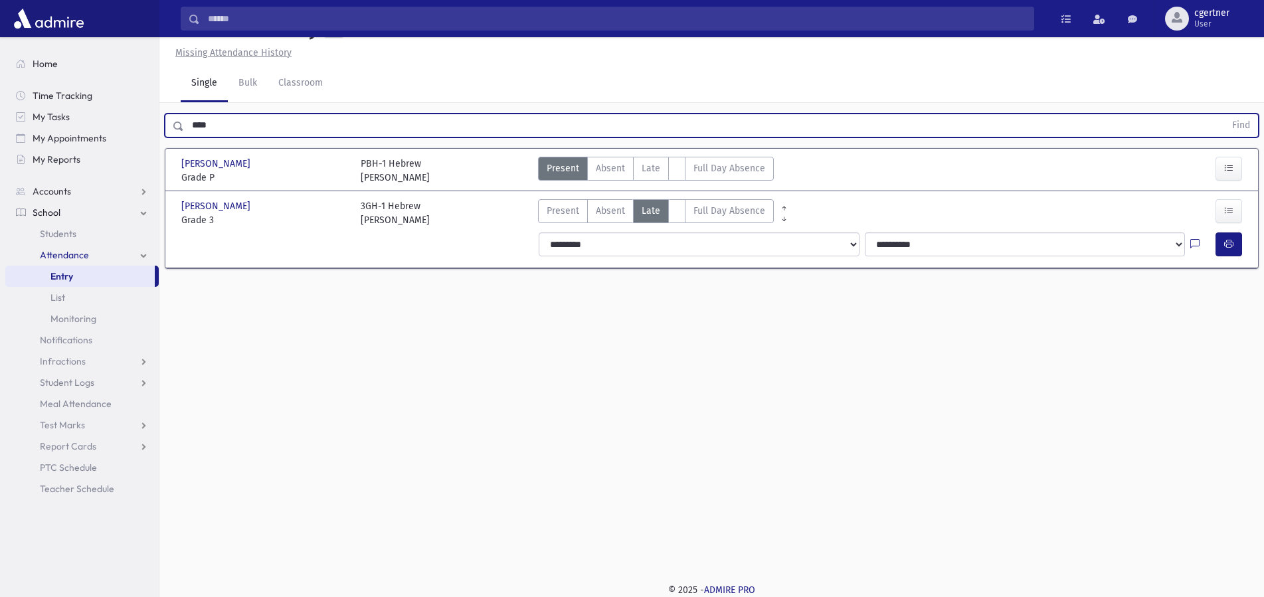
drag, startPoint x: 238, startPoint y: 115, endPoint x: 163, endPoint y: 124, distance: 75.0
click at [184, 124] on input "****" at bounding box center [704, 126] width 1041 height 24
click at [1224, 114] on button "Find" at bounding box center [1241, 125] width 34 height 23
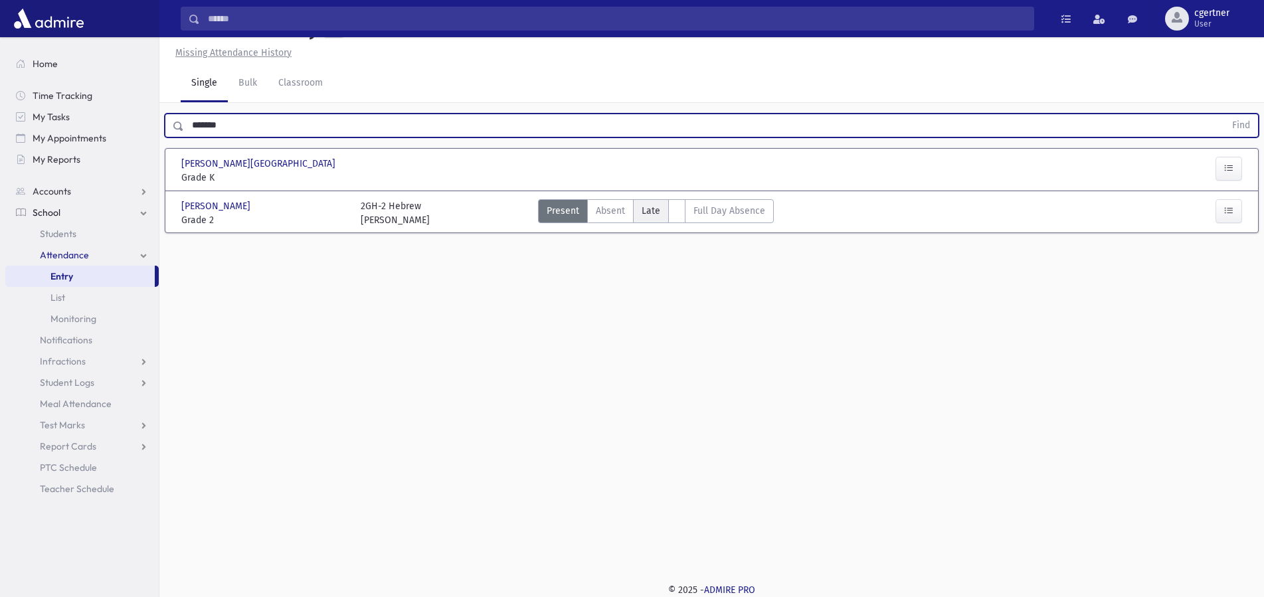
click at [635, 200] on label "Late L" at bounding box center [651, 211] width 36 height 24
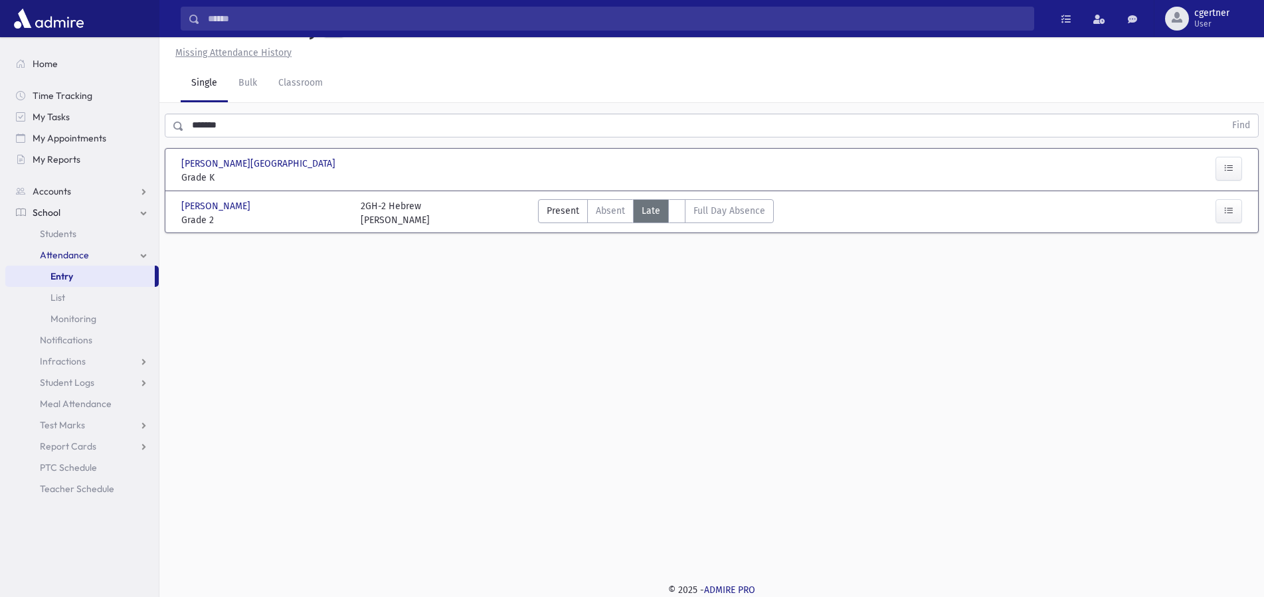
click at [635, 200] on label "Late L" at bounding box center [651, 211] width 36 height 24
click at [638, 206] on label "Late L" at bounding box center [651, 211] width 36 height 24
click at [639, 206] on label "Late L" at bounding box center [651, 211] width 36 height 24
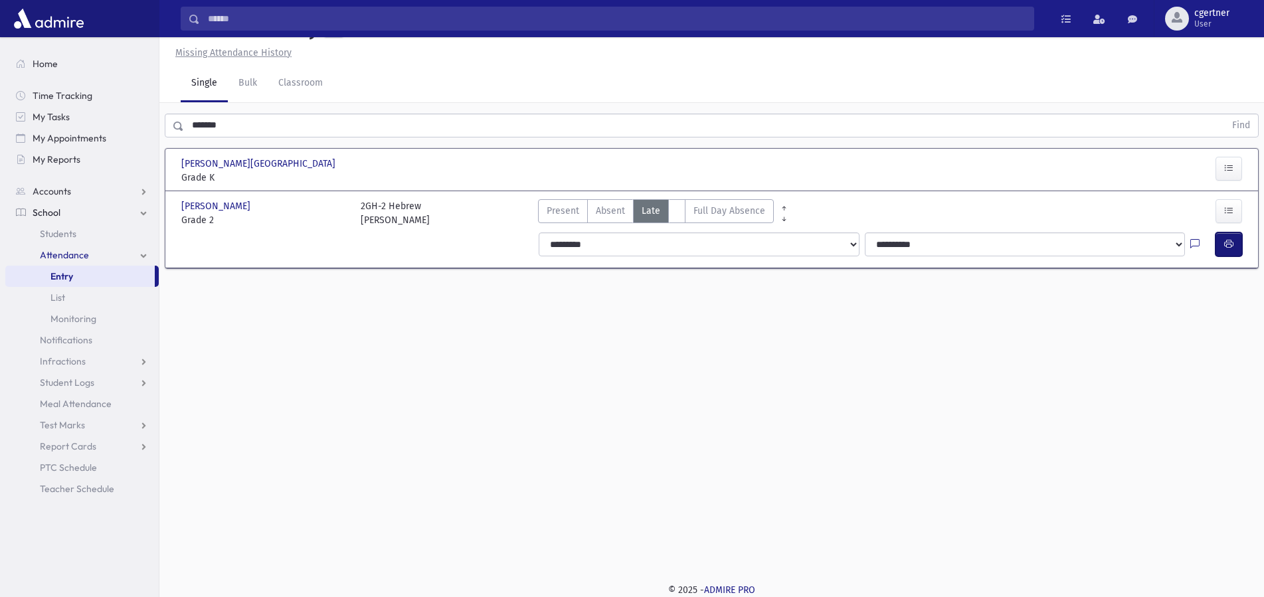
click at [1232, 243] on icon "button" at bounding box center [1228, 244] width 9 height 11
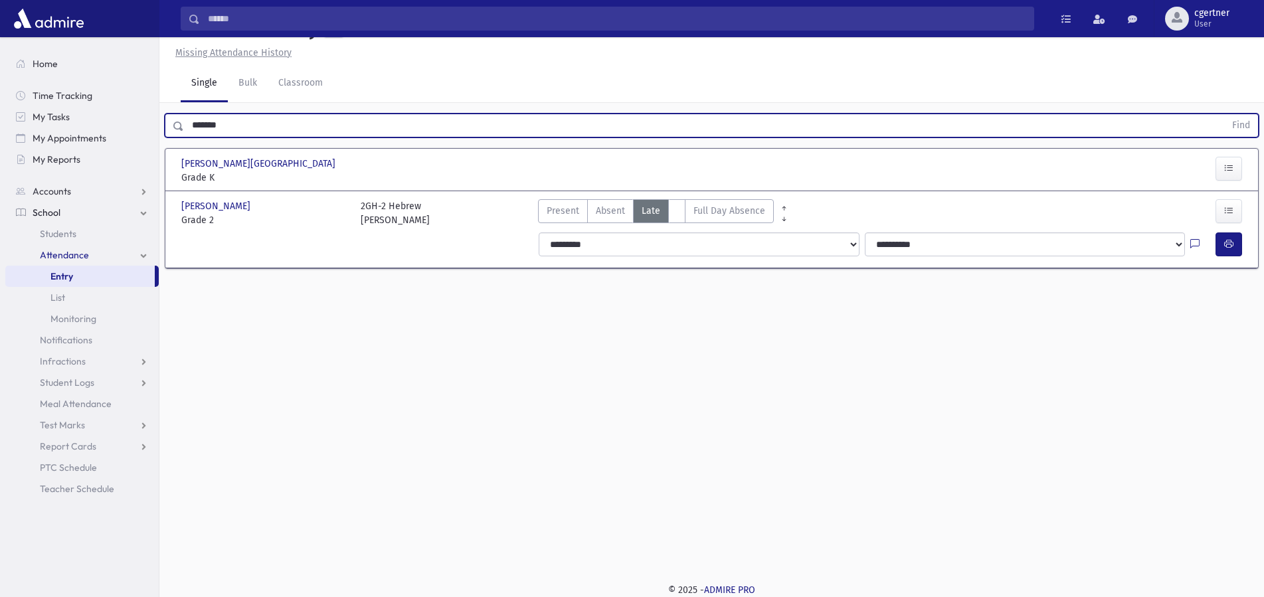
drag, startPoint x: 249, startPoint y: 128, endPoint x: 84, endPoint y: 130, distance: 164.8
click at [184, 130] on input "*******" at bounding box center [704, 126] width 1041 height 24
click at [1224, 114] on button "Find" at bounding box center [1241, 125] width 34 height 23
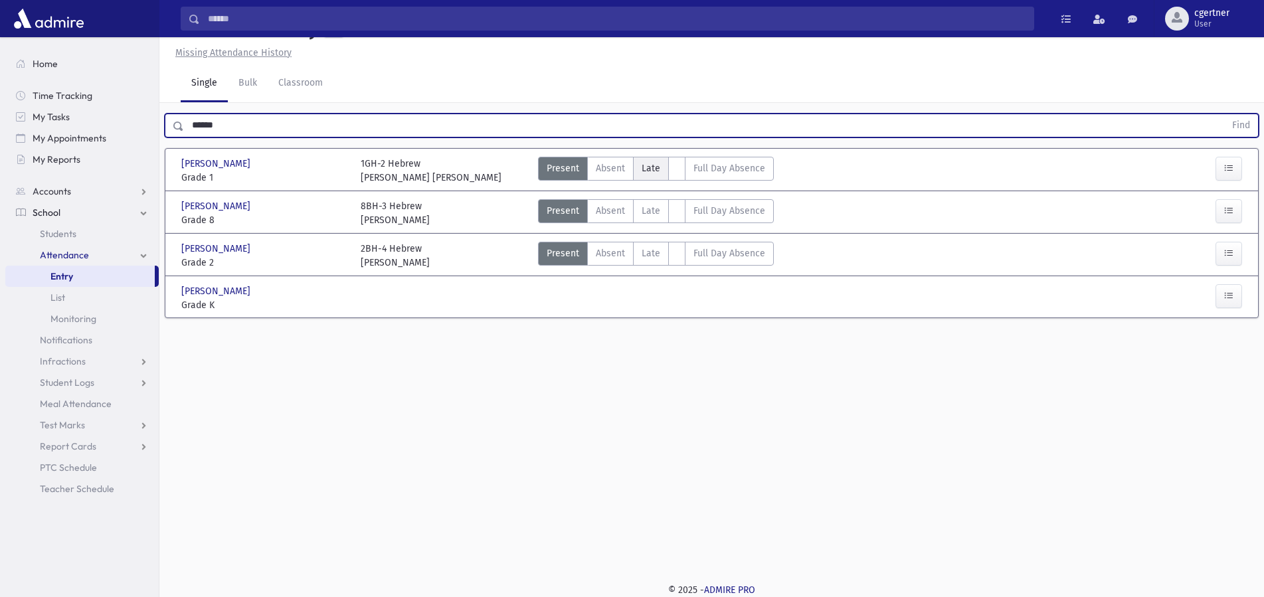
click at [659, 174] on label "Late L" at bounding box center [651, 169] width 36 height 24
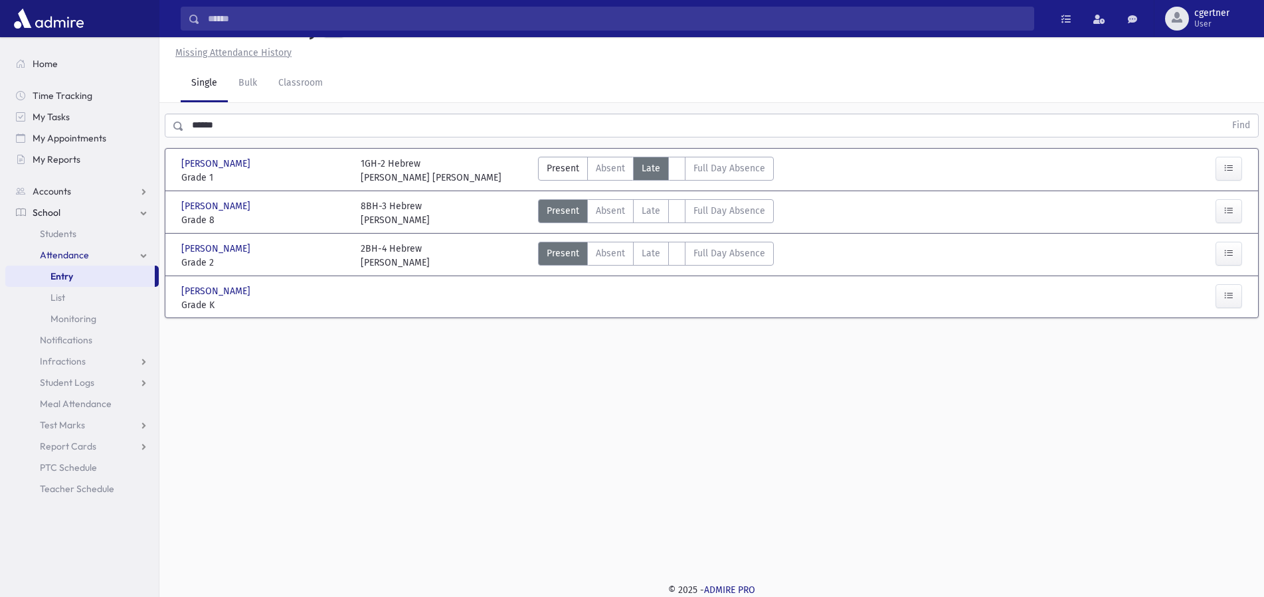
click at [659, 172] on label "Late L" at bounding box center [651, 169] width 36 height 24
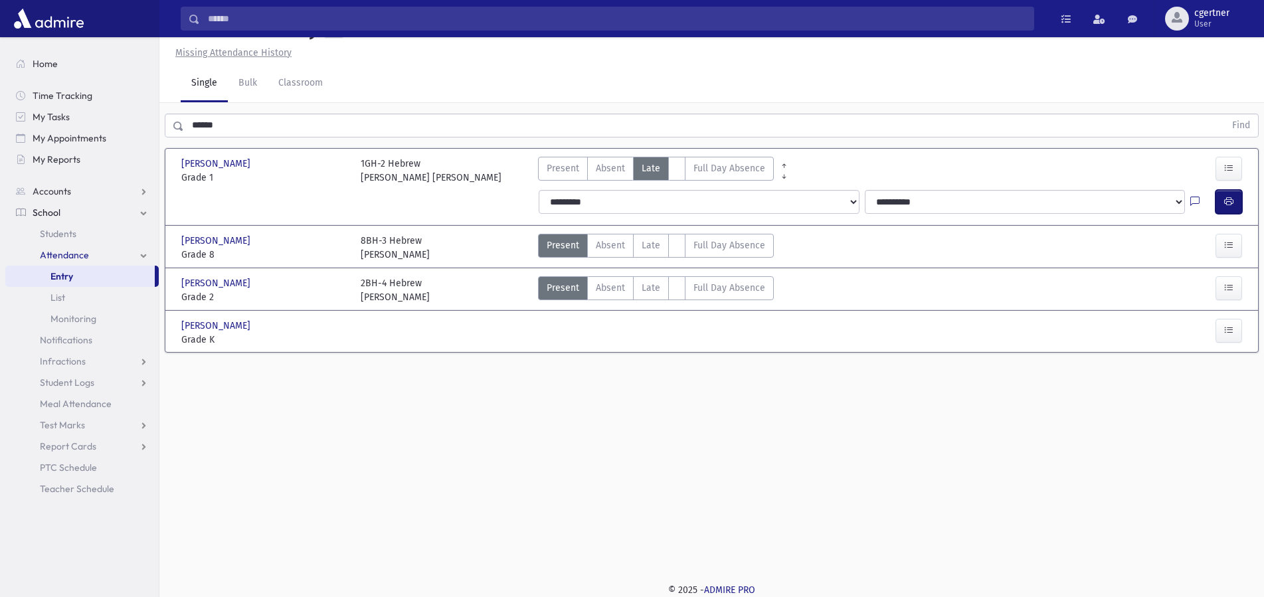
click at [1223, 192] on button "button" at bounding box center [1229, 202] width 27 height 24
click at [1234, 201] on button "button" at bounding box center [1229, 202] width 27 height 24
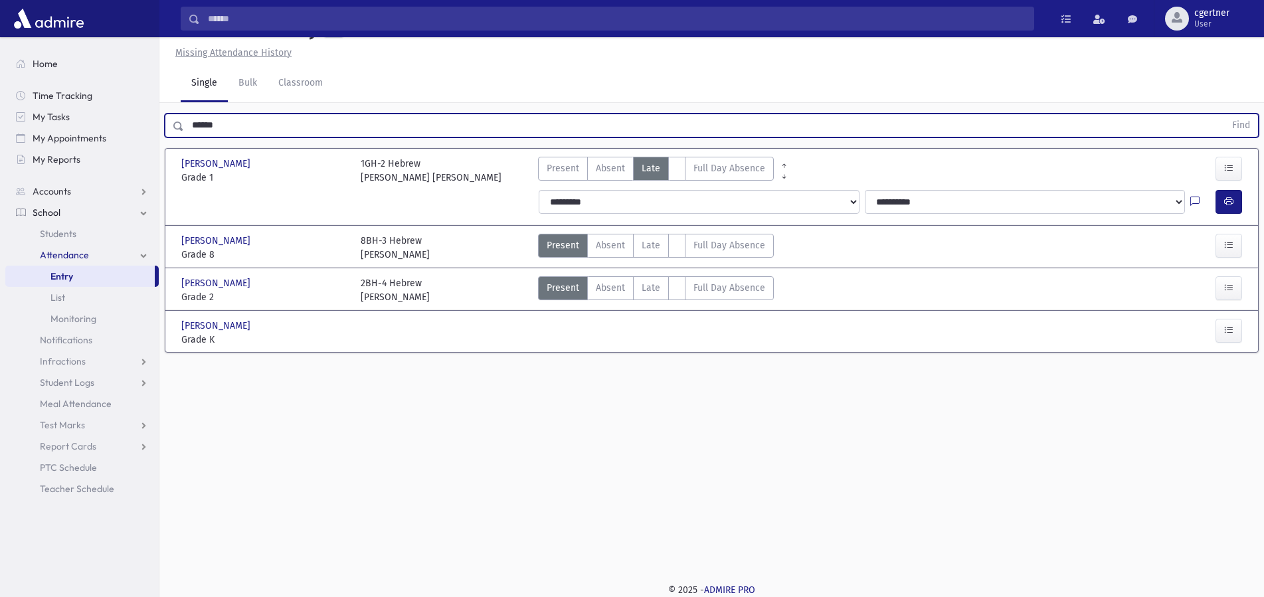
drag, startPoint x: 259, startPoint y: 129, endPoint x: 0, endPoint y: 140, distance: 259.4
click at [184, 138] on input "******" at bounding box center [704, 126] width 1041 height 24
click at [1224, 114] on button "Find" at bounding box center [1241, 125] width 34 height 23
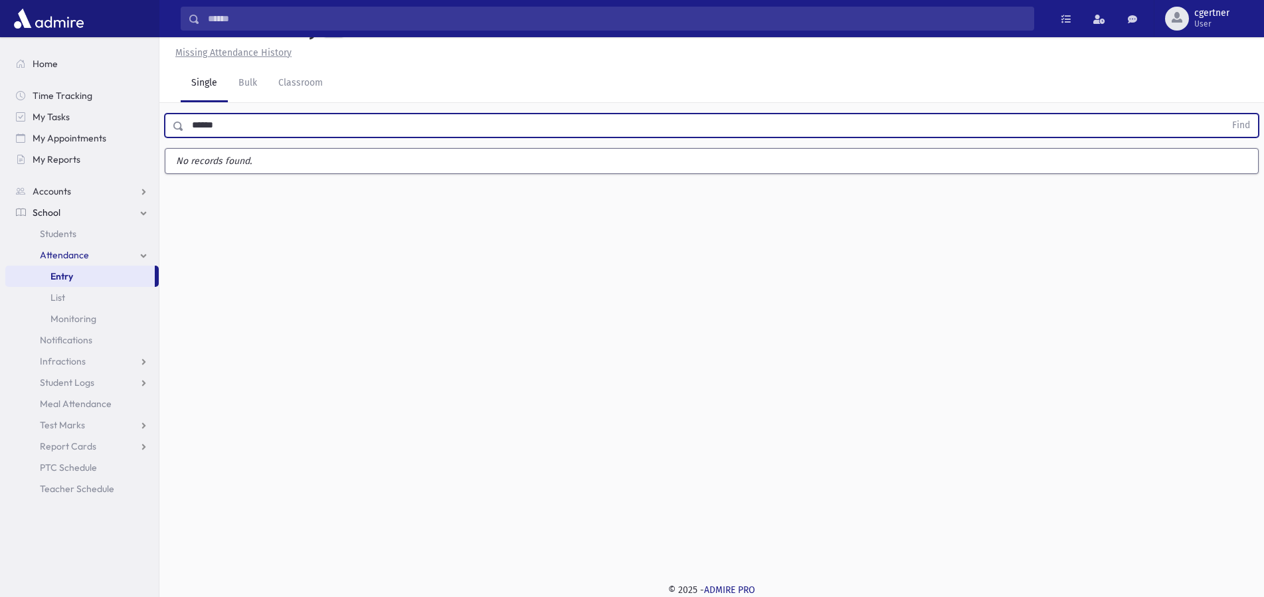
drag, startPoint x: 241, startPoint y: 124, endPoint x: 183, endPoint y: 122, distance: 57.8
click at [184, 122] on input "******" at bounding box center [704, 126] width 1041 height 24
click at [1224, 114] on button "Find" at bounding box center [1241, 125] width 34 height 23
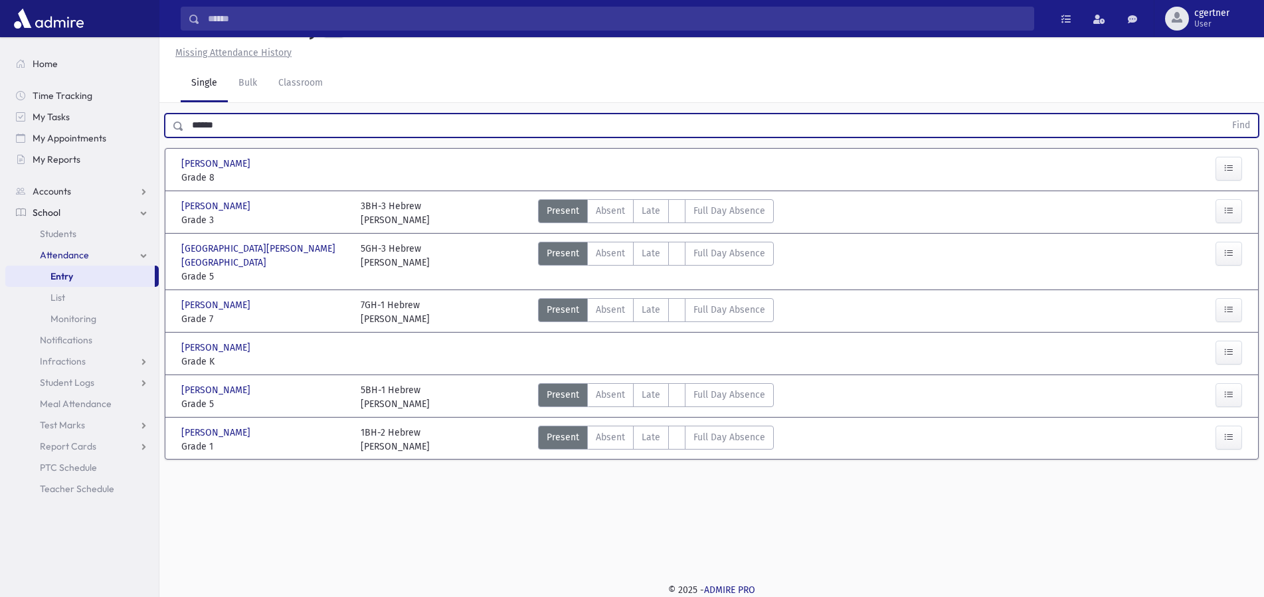
drag, startPoint x: 264, startPoint y: 118, endPoint x: 35, endPoint y: 132, distance: 230.3
click at [184, 132] on input "******" at bounding box center [704, 126] width 1041 height 24
click at [1224, 114] on button "Find" at bounding box center [1241, 125] width 34 height 23
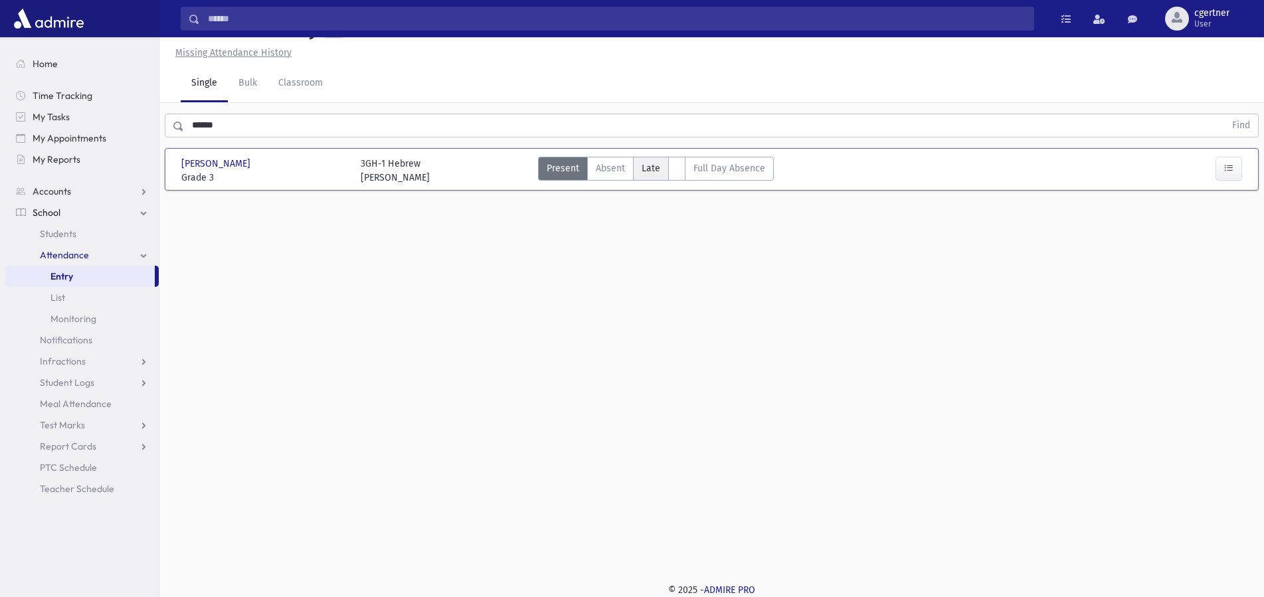
click at [656, 171] on span "Late" at bounding box center [651, 168] width 19 height 14
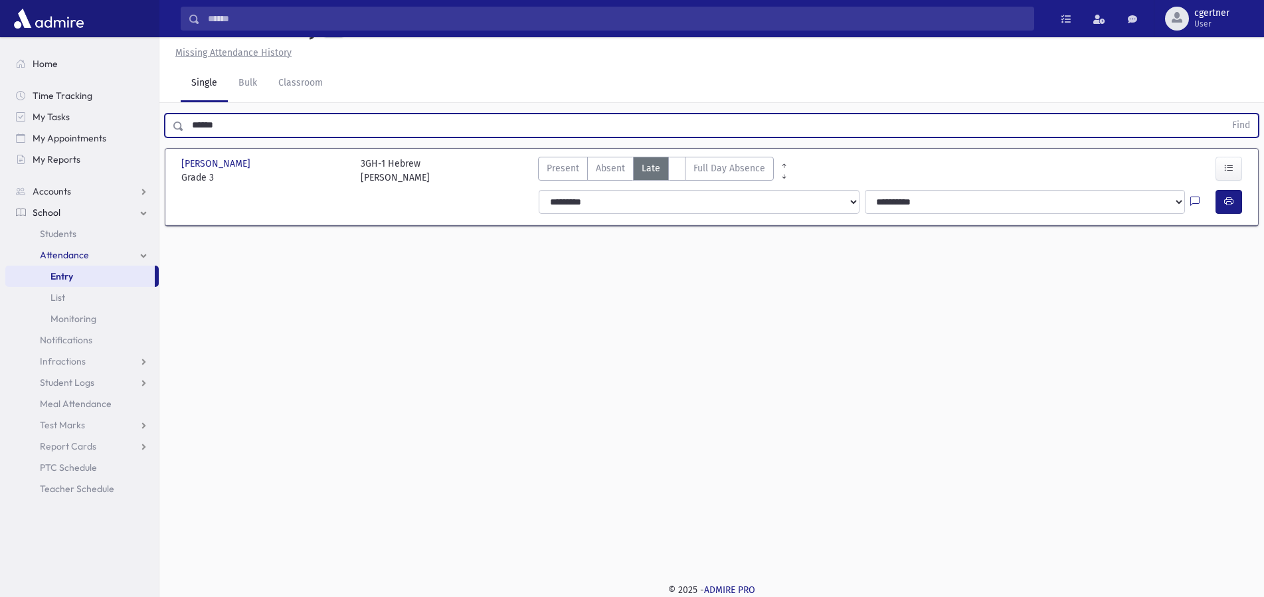
drag, startPoint x: 145, startPoint y: 106, endPoint x: 192, endPoint y: 115, distance: 48.1
click at [184, 114] on input "******" at bounding box center [704, 126] width 1041 height 24
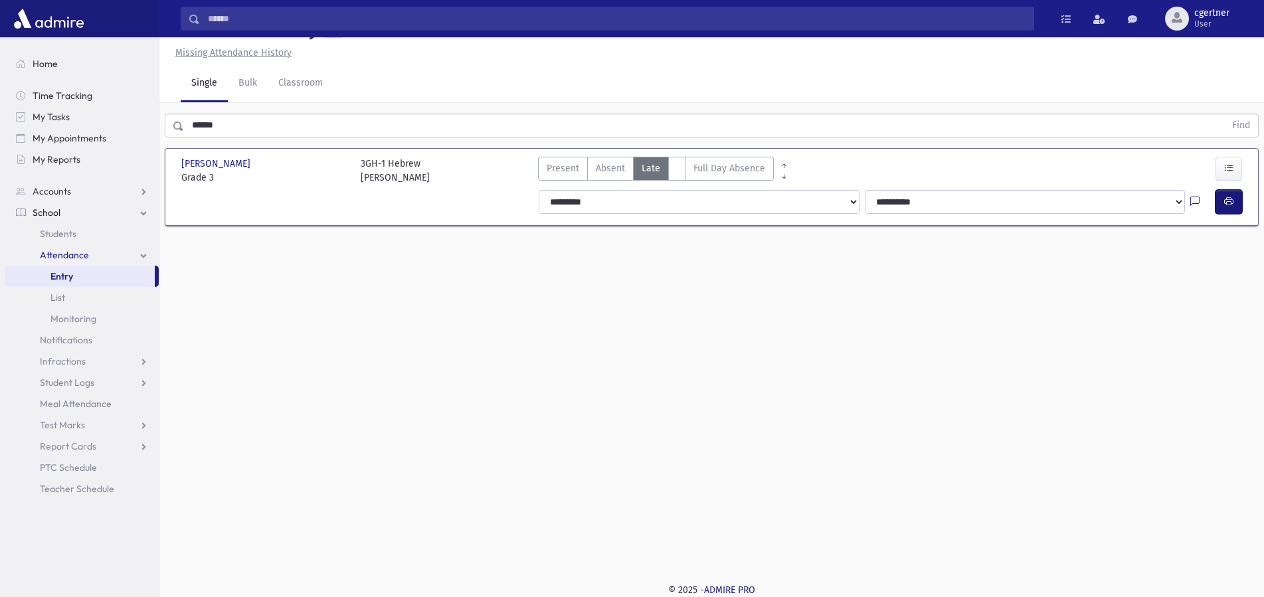
drag, startPoint x: 1228, startPoint y: 203, endPoint x: 1221, endPoint y: 203, distance: 8.0
click at [1229, 202] on icon "button" at bounding box center [1228, 201] width 9 height 11
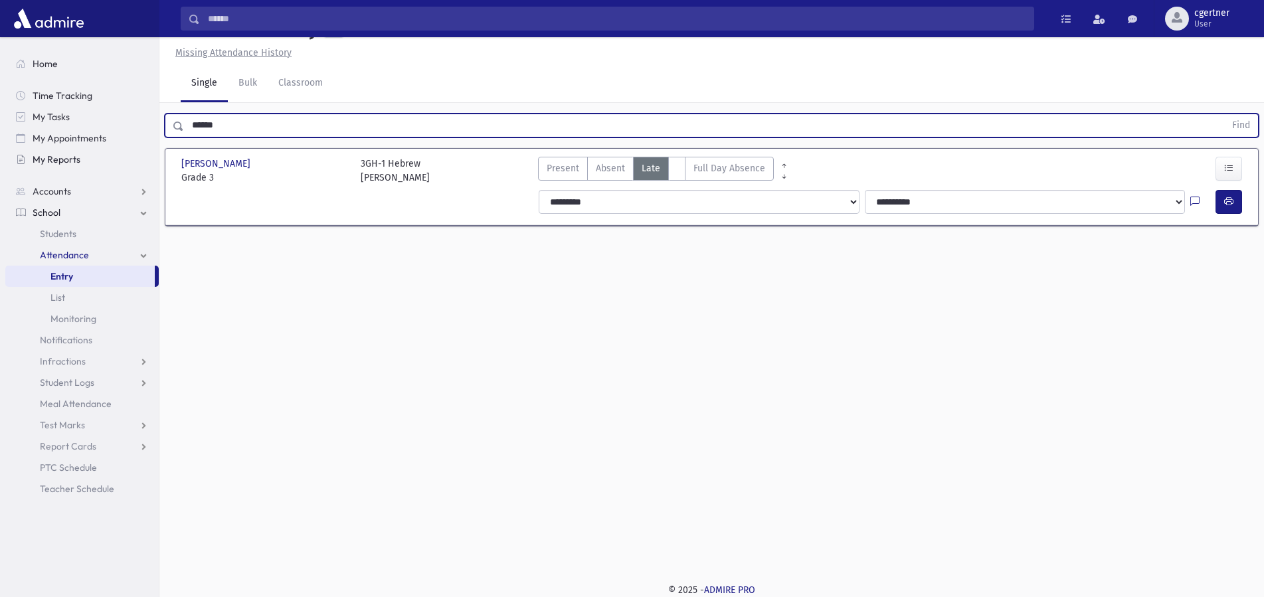
drag, startPoint x: 270, startPoint y: 132, endPoint x: 144, endPoint y: 153, distance: 128.0
click at [184, 138] on input "******" at bounding box center [704, 126] width 1041 height 24
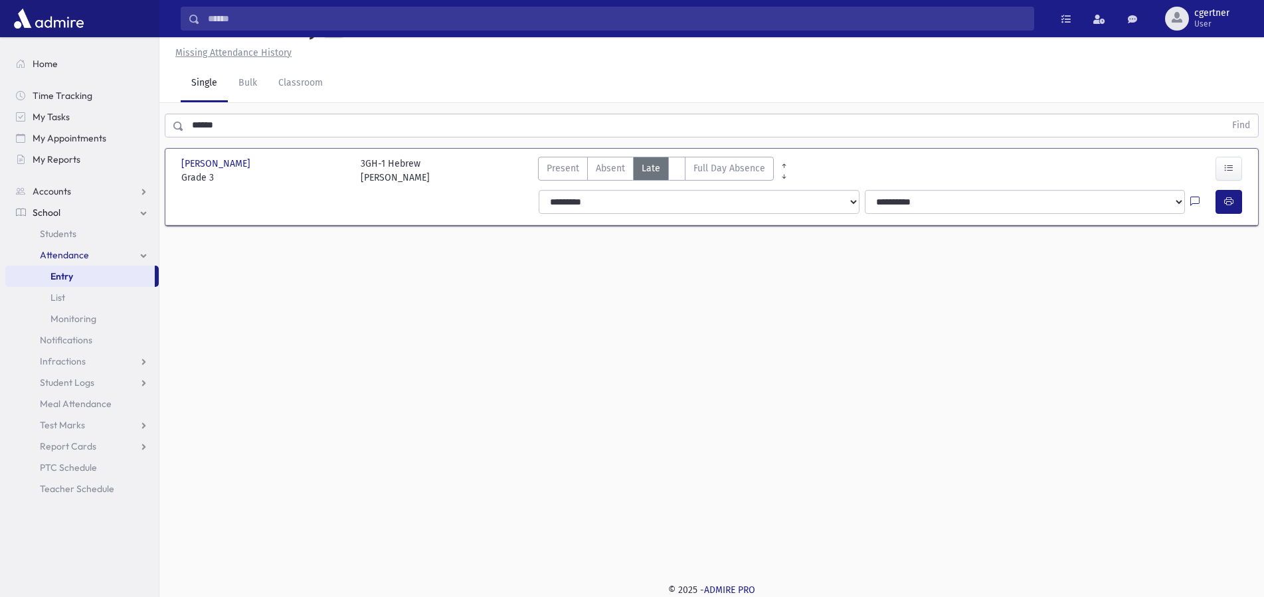
click at [240, 129] on input "******" at bounding box center [704, 126] width 1041 height 24
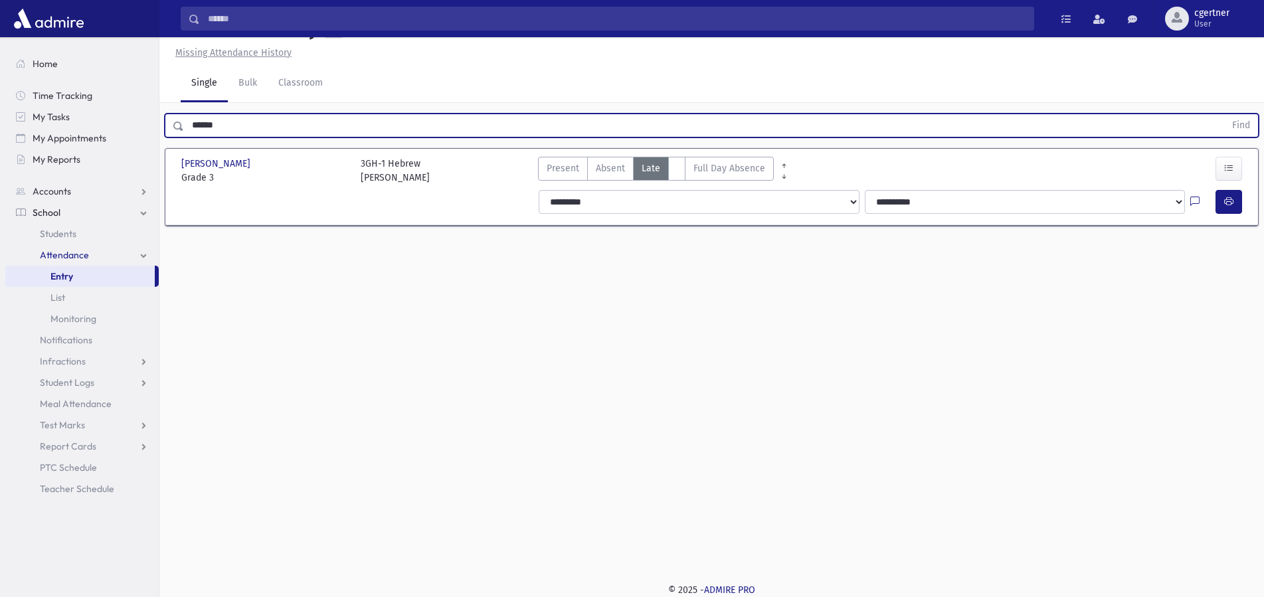
drag, startPoint x: 239, startPoint y: 129, endPoint x: 15, endPoint y: 104, distance: 225.9
click at [184, 114] on input "******" at bounding box center [704, 126] width 1041 height 24
click at [1224, 114] on button "Find" at bounding box center [1241, 125] width 34 height 23
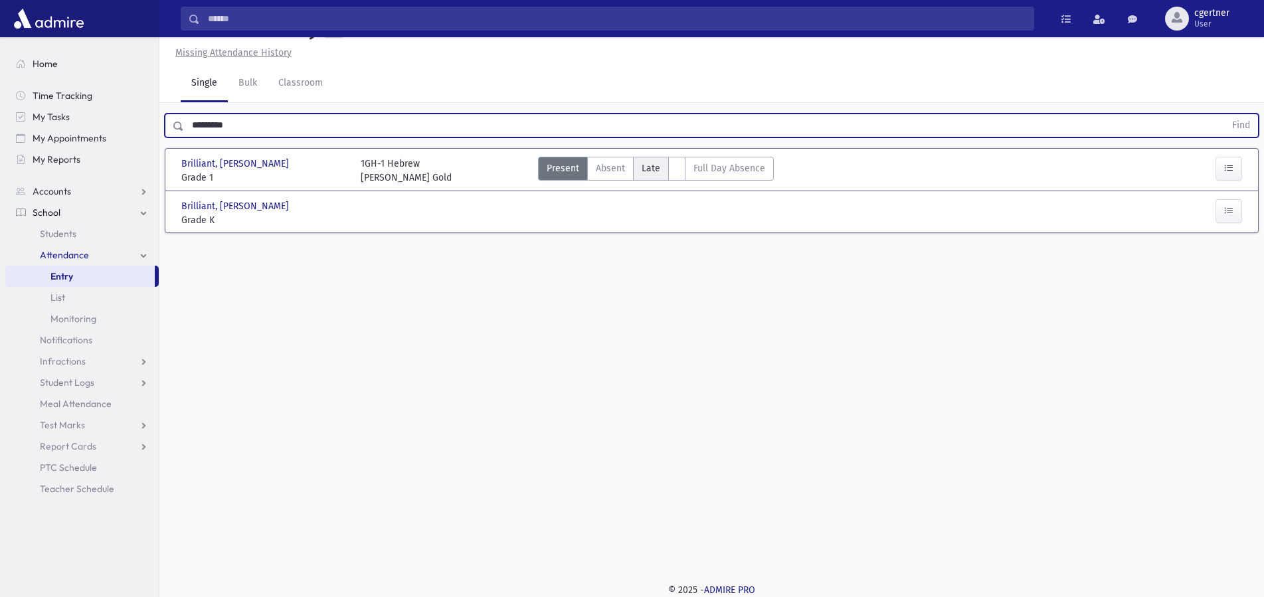
click at [650, 167] on span "Late" at bounding box center [651, 168] width 19 height 14
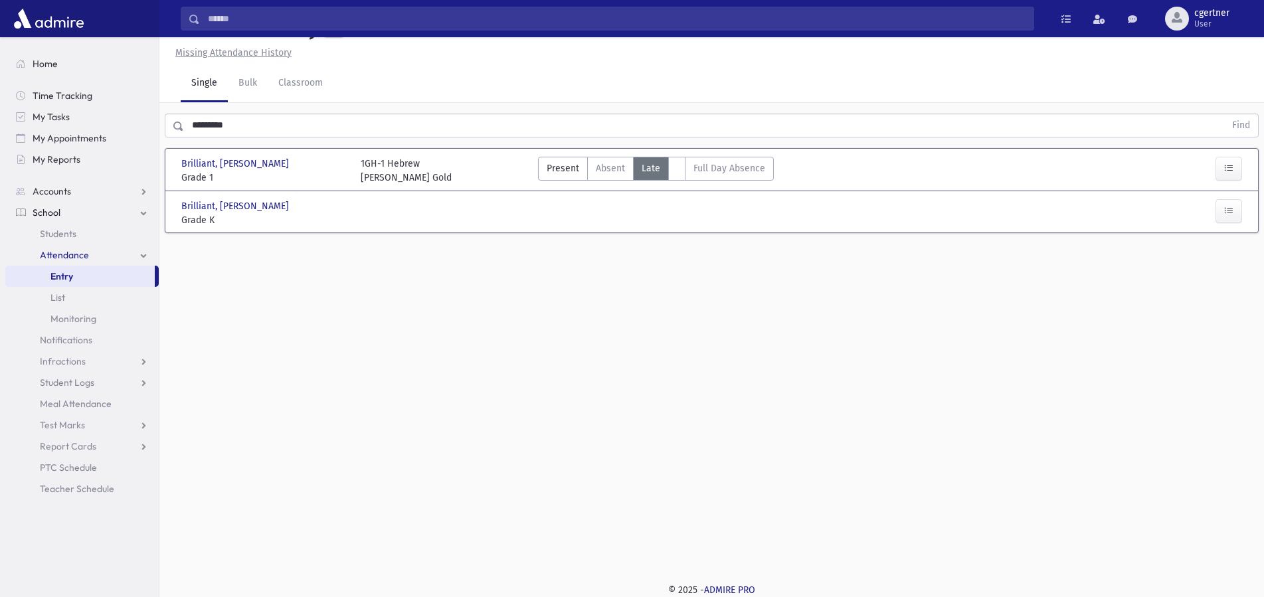
click at [650, 166] on span "Late" at bounding box center [651, 168] width 19 height 14
click at [653, 166] on span "Late" at bounding box center [651, 168] width 19 height 14
click at [1239, 201] on button "button" at bounding box center [1229, 202] width 27 height 24
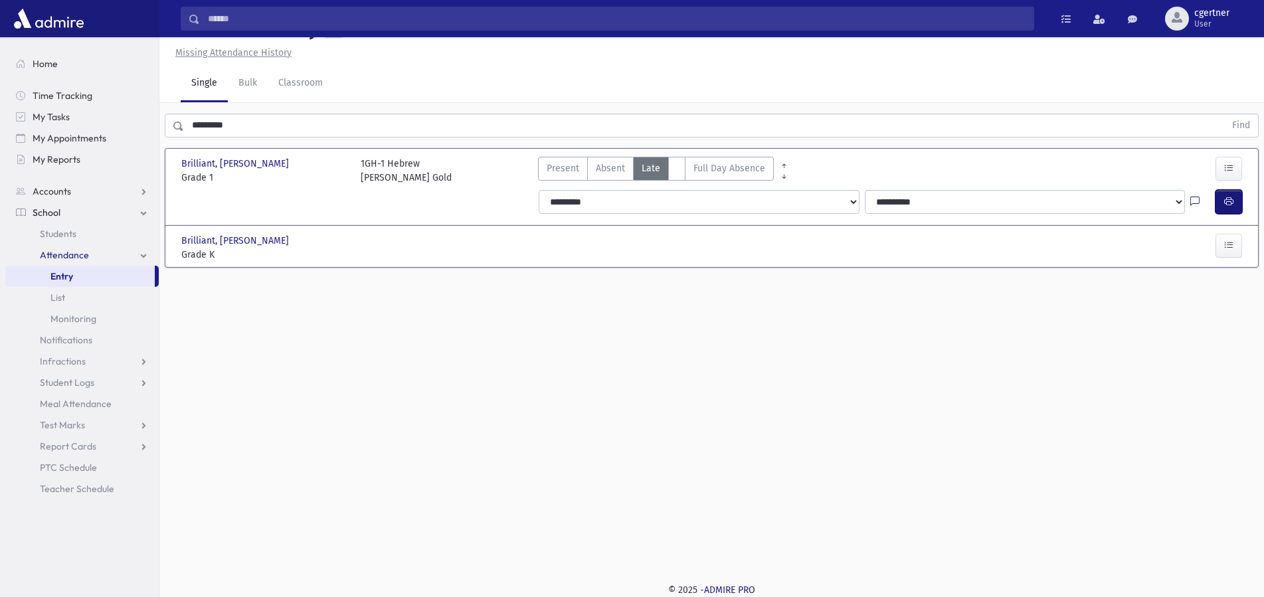
click at [1234, 207] on button "button" at bounding box center [1229, 202] width 27 height 24
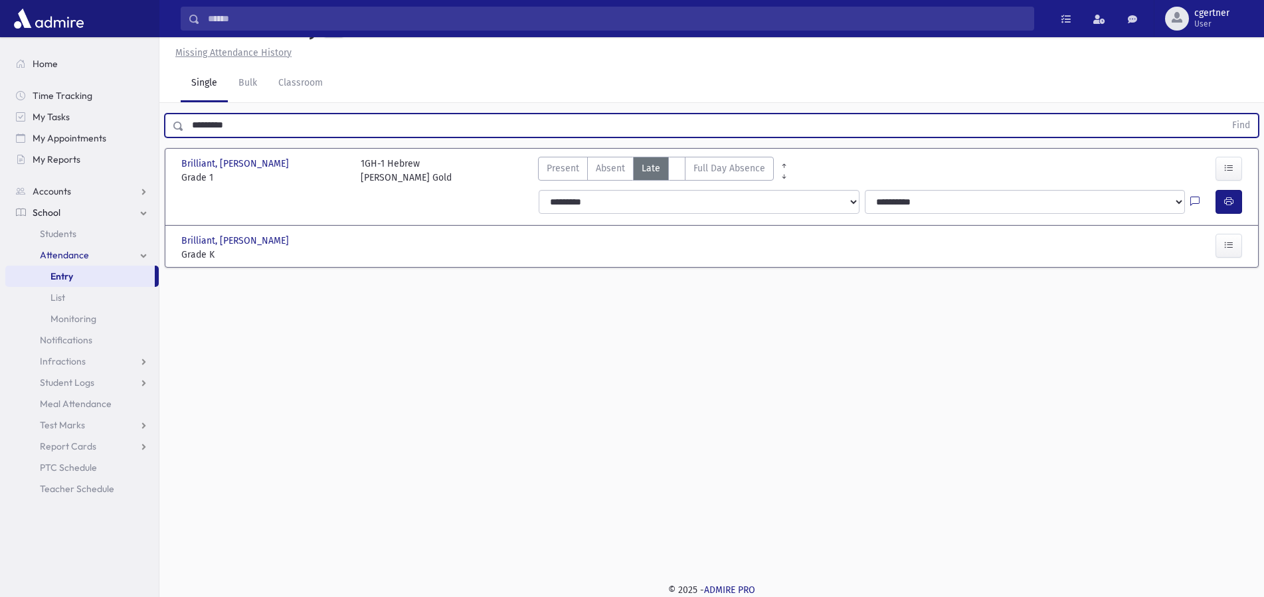
drag, startPoint x: 260, startPoint y: 126, endPoint x: 44, endPoint y: 131, distance: 216.0
click at [184, 132] on input "*********" at bounding box center [704, 126] width 1041 height 24
click at [1224, 114] on button "Find" at bounding box center [1241, 125] width 34 height 23
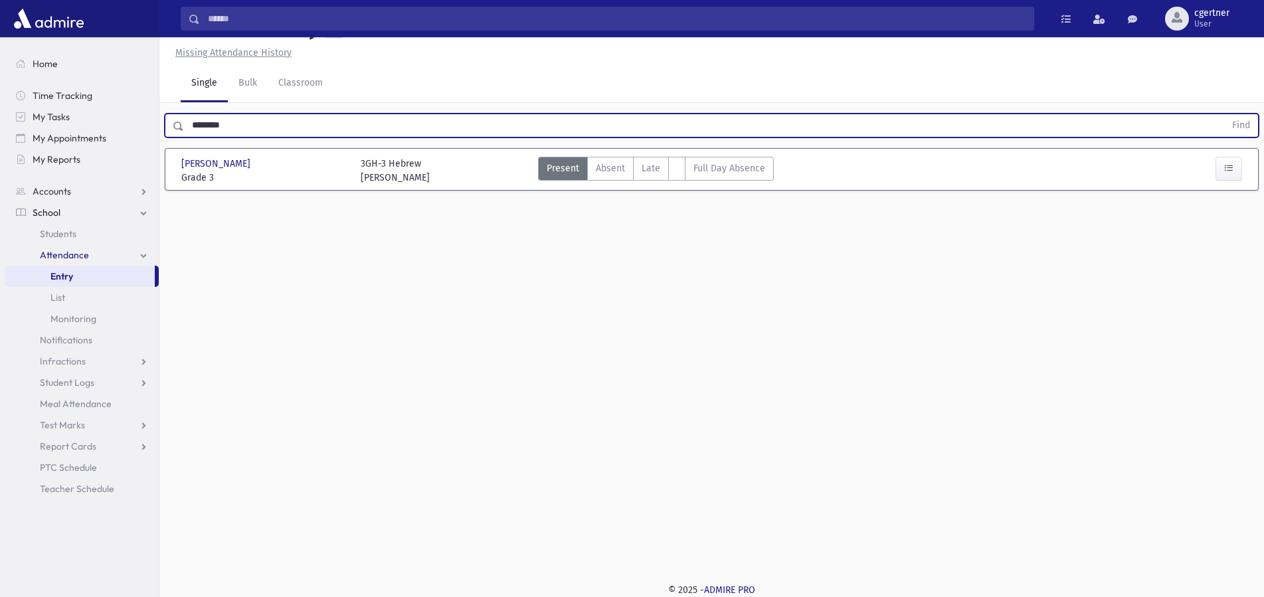
drag, startPoint x: 0, startPoint y: 122, endPoint x: 0, endPoint y: 108, distance: 13.3
click at [184, 116] on input "********" at bounding box center [704, 126] width 1041 height 24
click at [1224, 114] on button "Find" at bounding box center [1241, 125] width 34 height 23
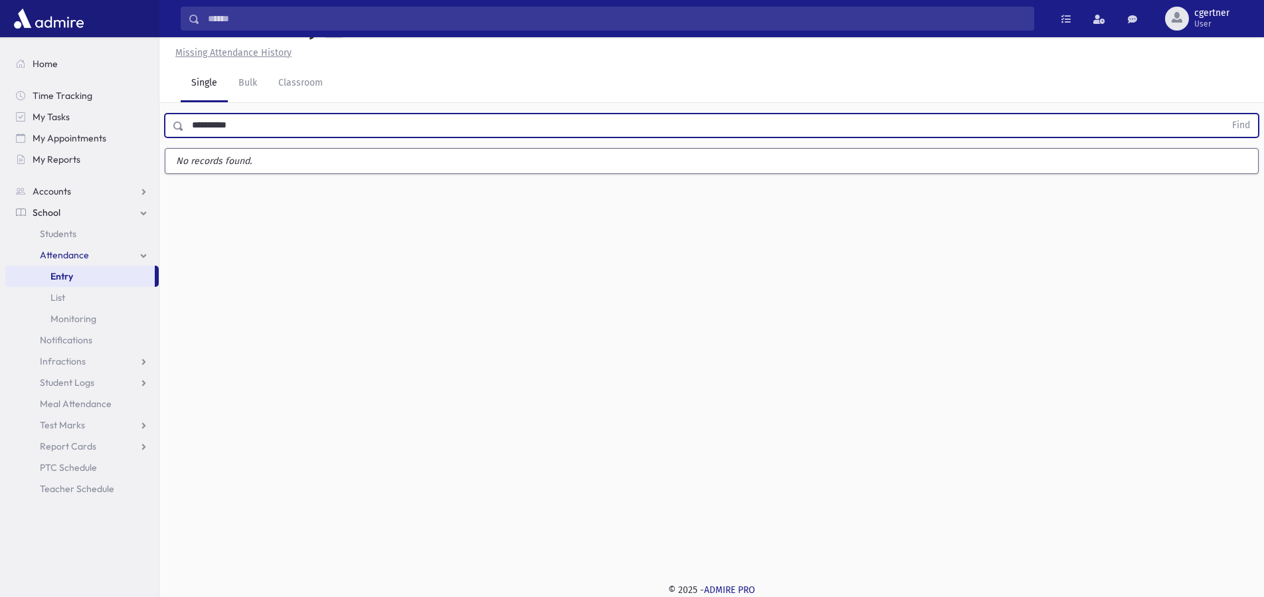
drag, startPoint x: 303, startPoint y: 117, endPoint x: 0, endPoint y: 138, distance: 303.7
click at [184, 138] on input "**********" at bounding box center [704, 126] width 1041 height 24
click at [1224, 114] on button "Find" at bounding box center [1241, 125] width 34 height 23
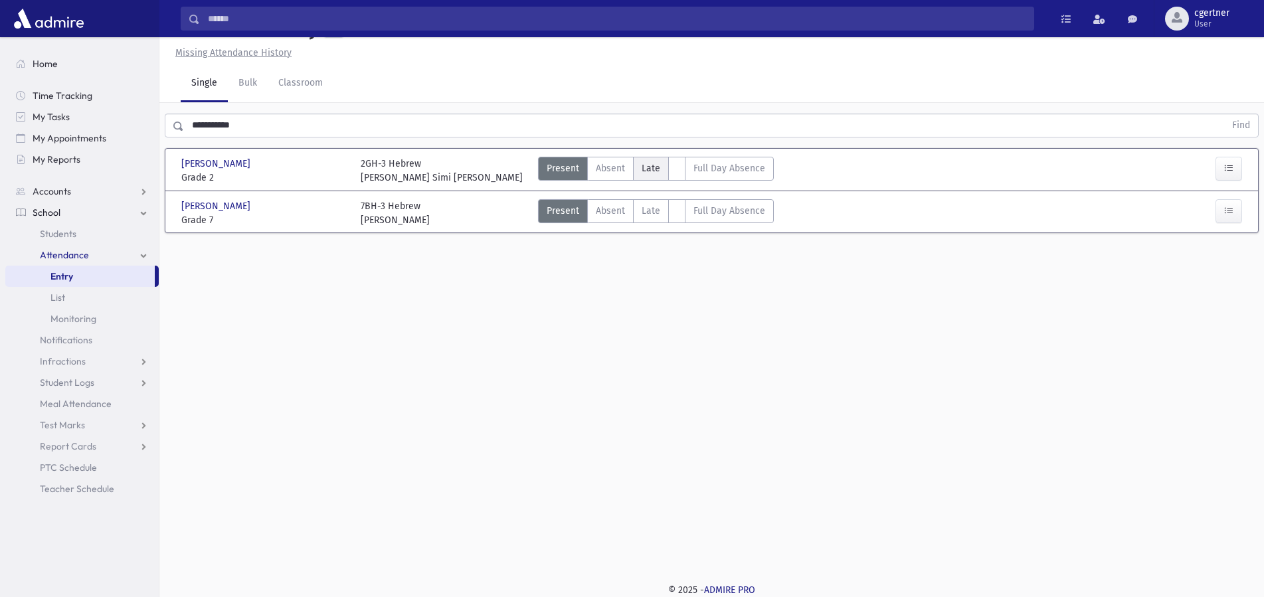
click at [654, 164] on span "Late" at bounding box center [651, 168] width 19 height 14
click at [653, 163] on span "Late" at bounding box center [651, 168] width 19 height 14
click at [650, 162] on span "Late" at bounding box center [651, 168] width 19 height 14
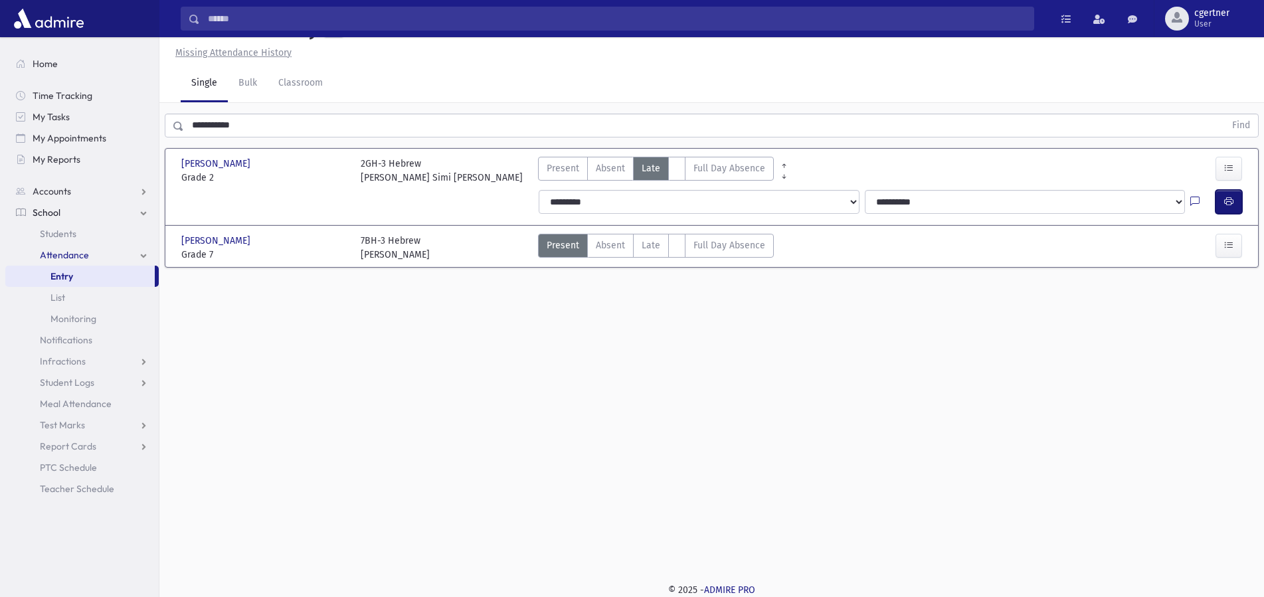
click at [1233, 199] on icon "button" at bounding box center [1228, 201] width 9 height 11
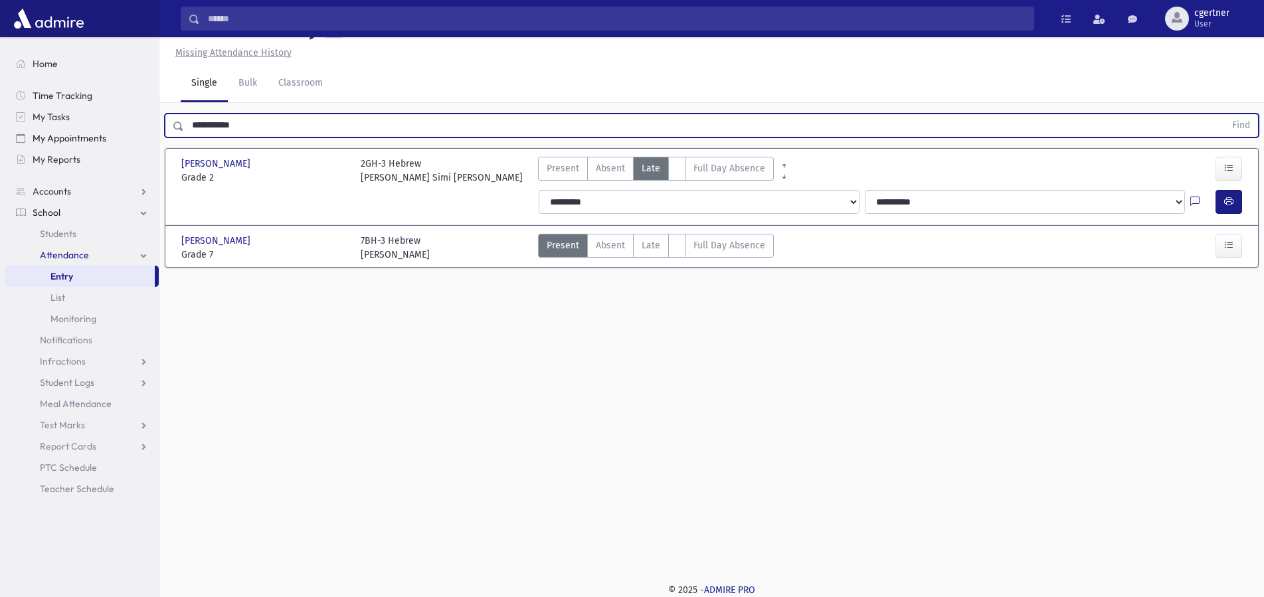
drag, startPoint x: 265, startPoint y: 128, endPoint x: 26, endPoint y: 137, distance: 239.4
click at [184, 137] on input "**********" at bounding box center [704, 126] width 1041 height 24
drag, startPoint x: 272, startPoint y: 124, endPoint x: 75, endPoint y: 122, distance: 196.7
click at [184, 122] on input "**********" at bounding box center [704, 126] width 1041 height 24
click at [294, 122] on input "**********" at bounding box center [704, 126] width 1041 height 24
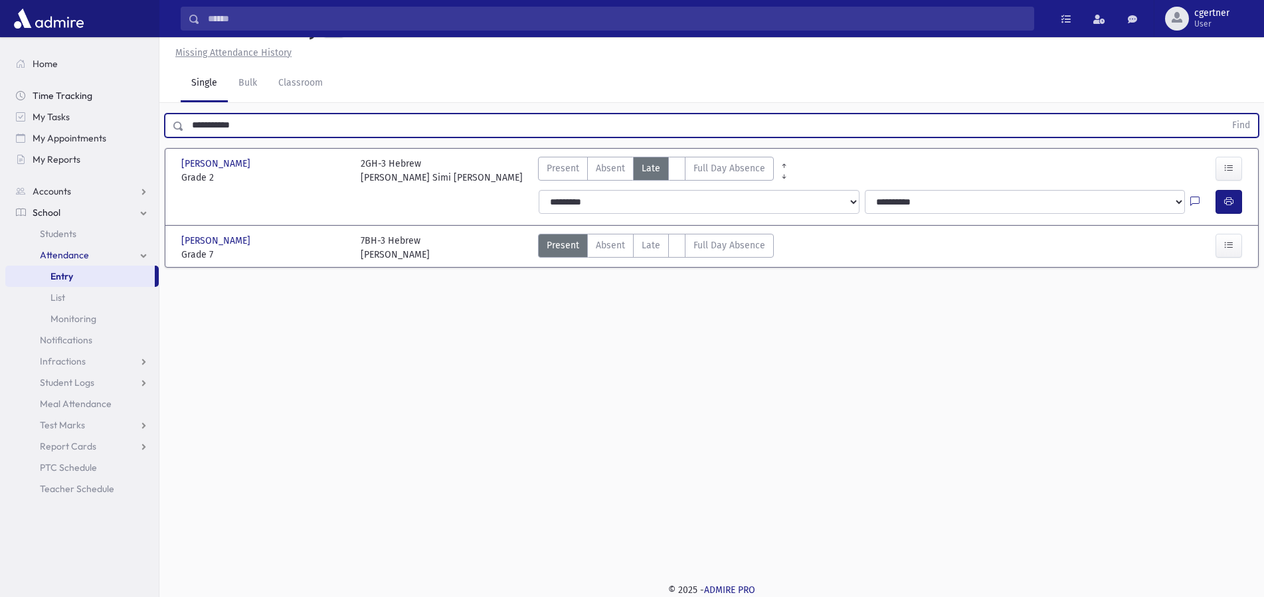
drag, startPoint x: 291, startPoint y: 122, endPoint x: 79, endPoint y: 104, distance: 212.8
click at [184, 114] on input "**********" at bounding box center [704, 126] width 1041 height 24
click at [1224, 114] on button "Find" at bounding box center [1241, 125] width 34 height 23
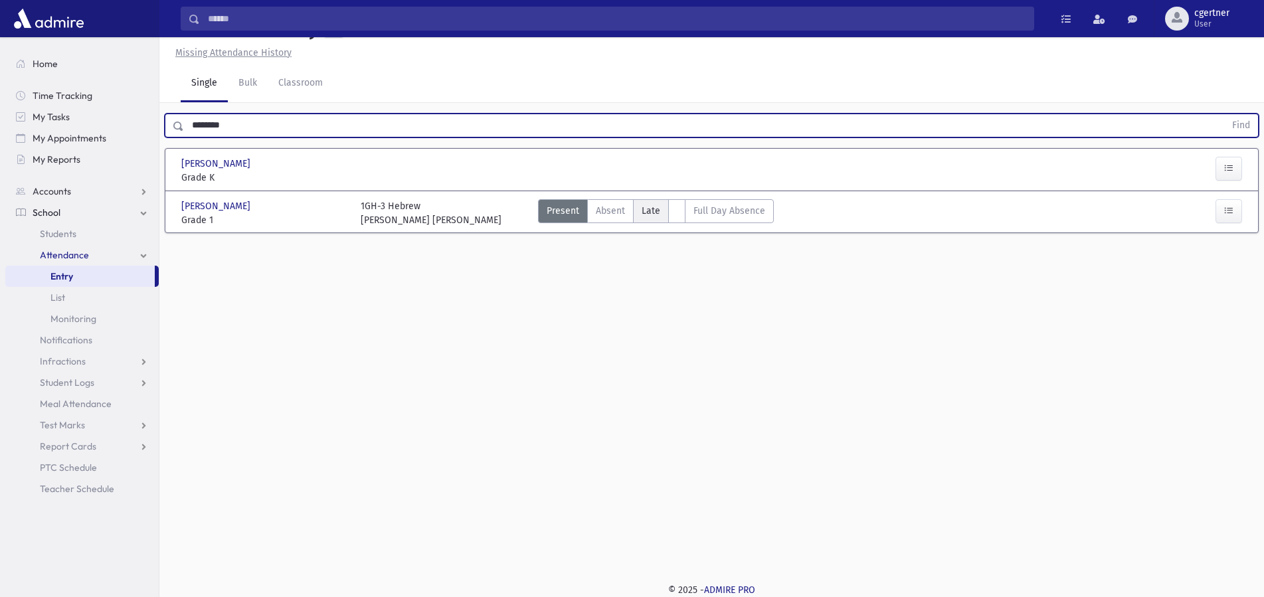
click at [651, 205] on span "Late" at bounding box center [651, 211] width 19 height 14
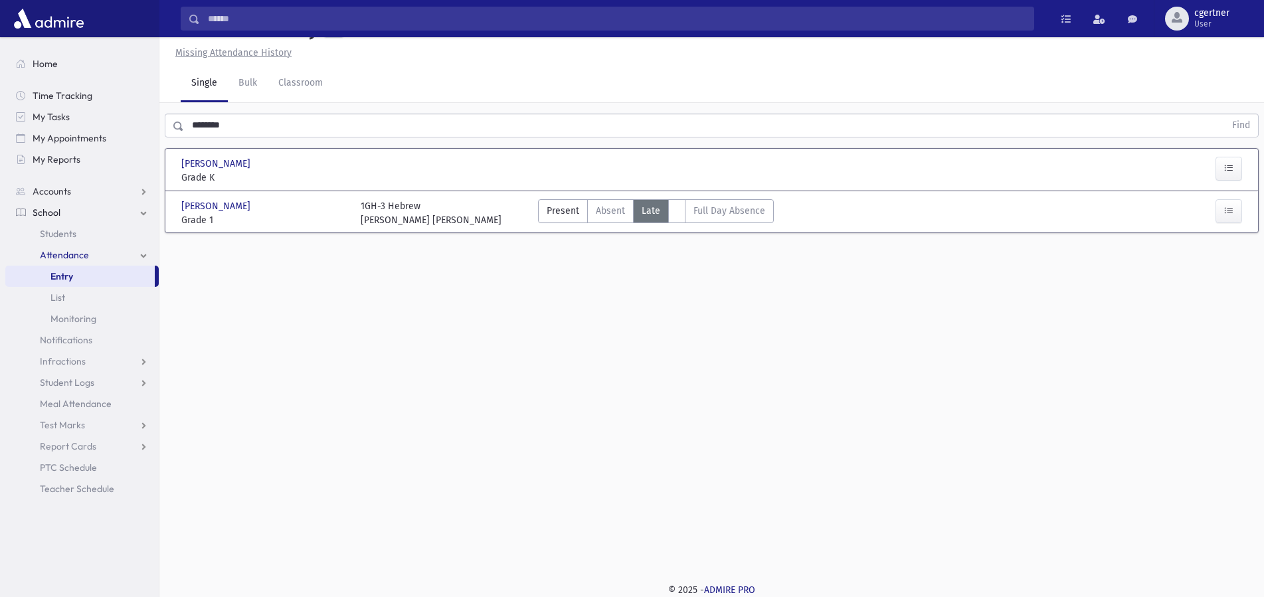
click at [651, 205] on span "Late" at bounding box center [651, 211] width 19 height 14
click at [651, 204] on span "Late" at bounding box center [651, 211] width 19 height 14
click at [650, 208] on span "Late" at bounding box center [651, 211] width 19 height 14
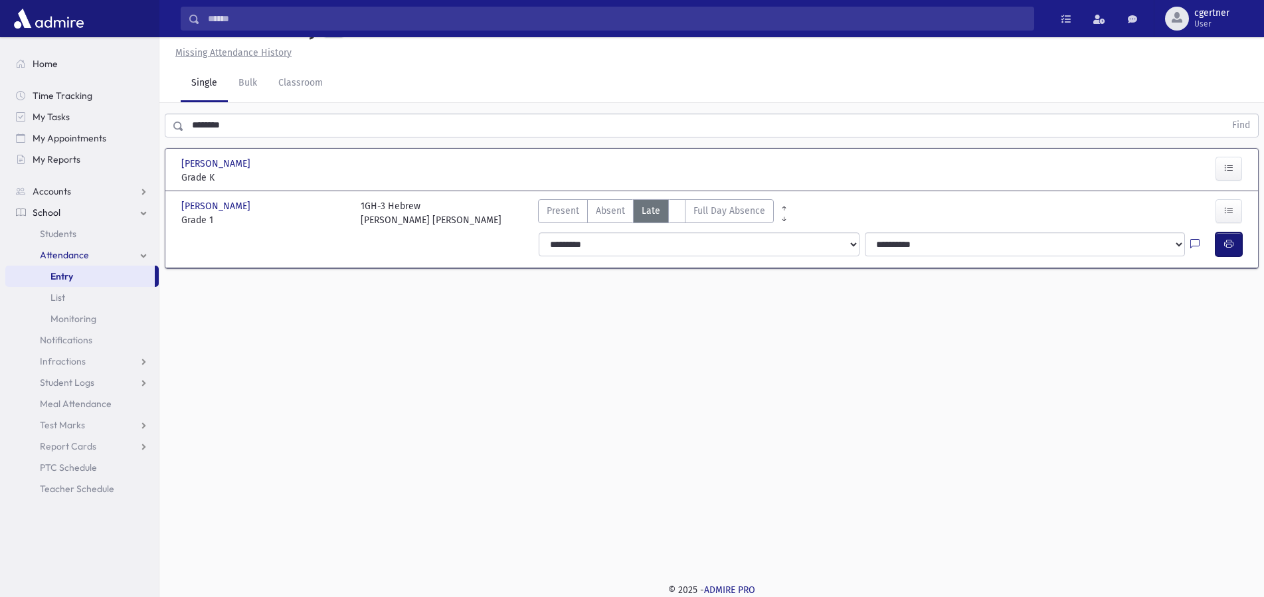
click at [1235, 241] on button "button" at bounding box center [1229, 245] width 27 height 24
click at [1230, 246] on icon "button" at bounding box center [1228, 244] width 9 height 11
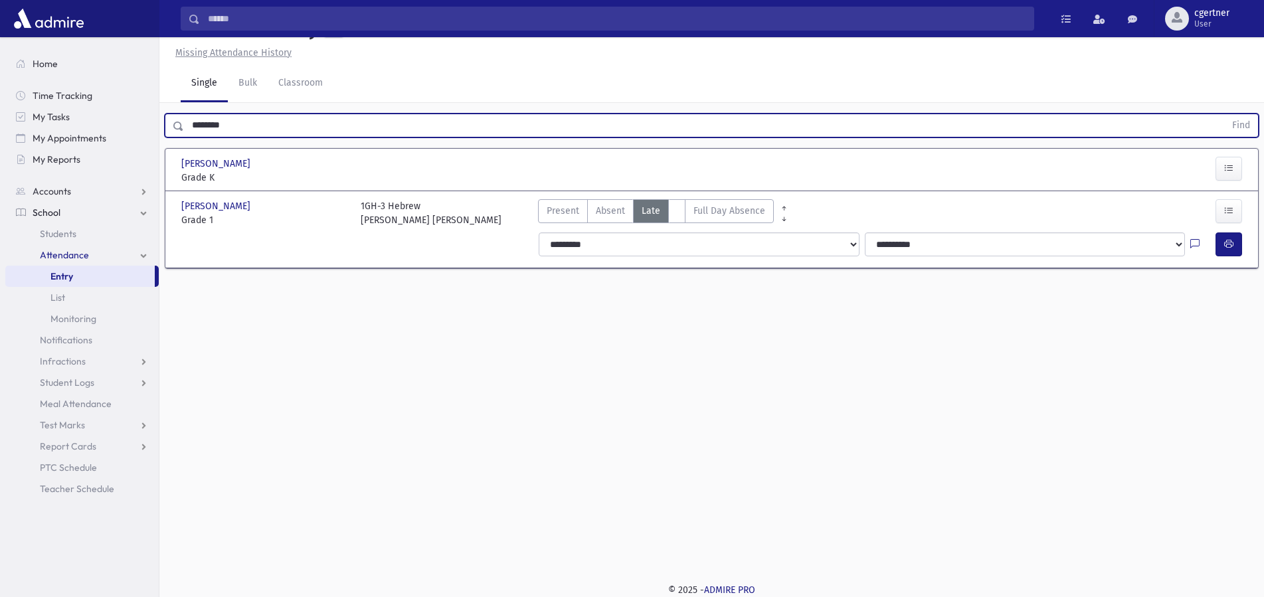
drag, startPoint x: 293, startPoint y: 128, endPoint x: 0, endPoint y: 195, distance: 300.6
click at [184, 138] on input "********" at bounding box center [704, 126] width 1041 height 24
click at [1224, 114] on button "Find" at bounding box center [1241, 125] width 34 height 23
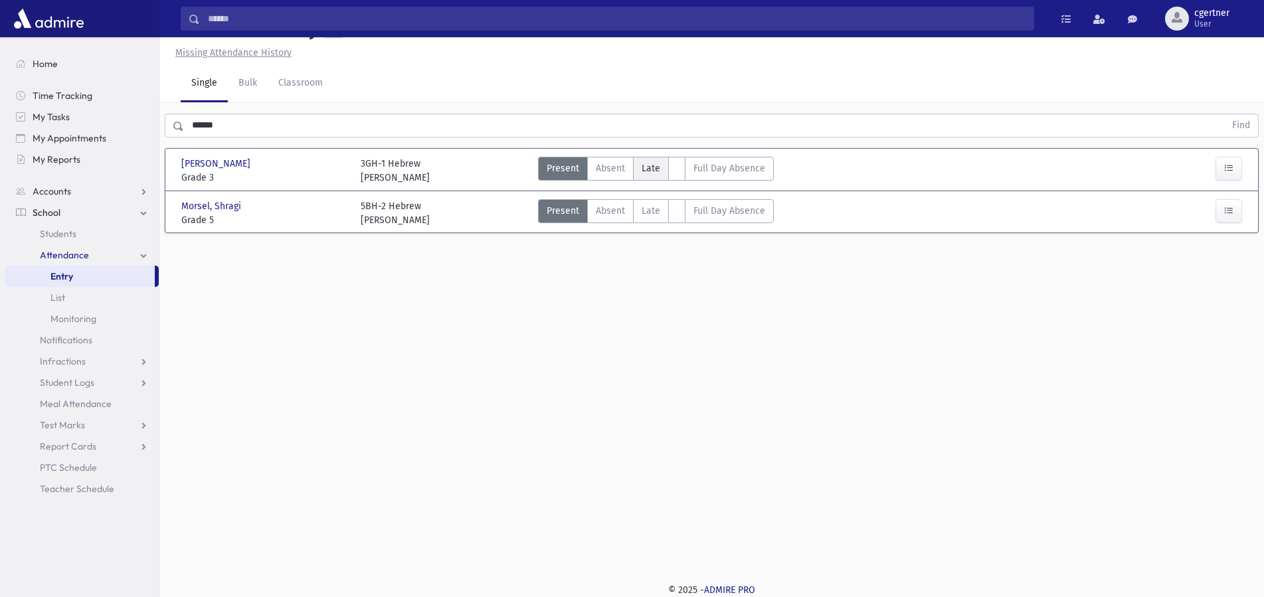
click at [648, 173] on span "Late" at bounding box center [651, 168] width 19 height 14
click at [616, 173] on span "Absent" at bounding box center [610, 168] width 29 height 14
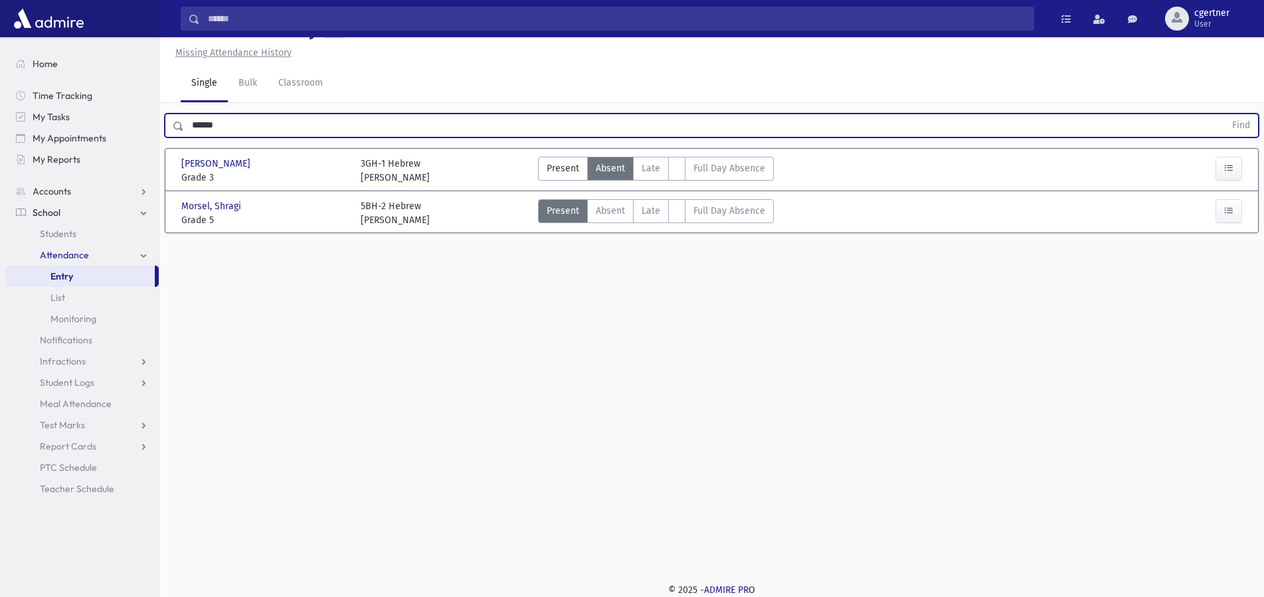
drag, startPoint x: 246, startPoint y: 128, endPoint x: 0, endPoint y: 161, distance: 248.1
click at [184, 129] on input "******" at bounding box center [704, 126] width 1041 height 24
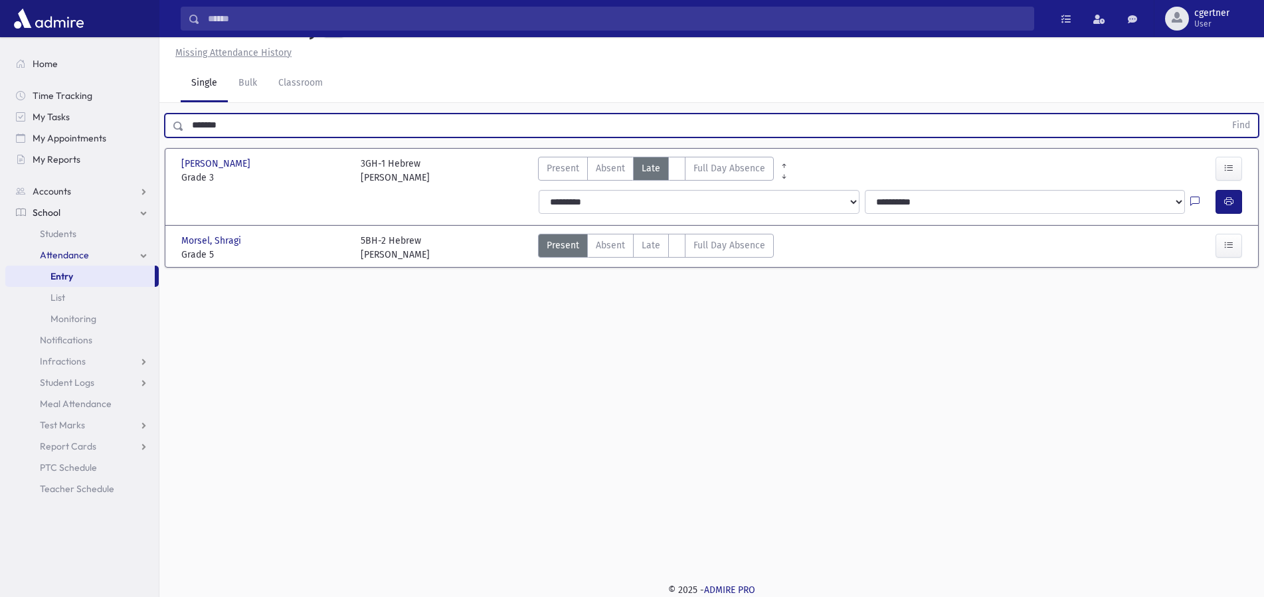
click at [1224, 114] on button "Find" at bounding box center [1241, 125] width 34 height 23
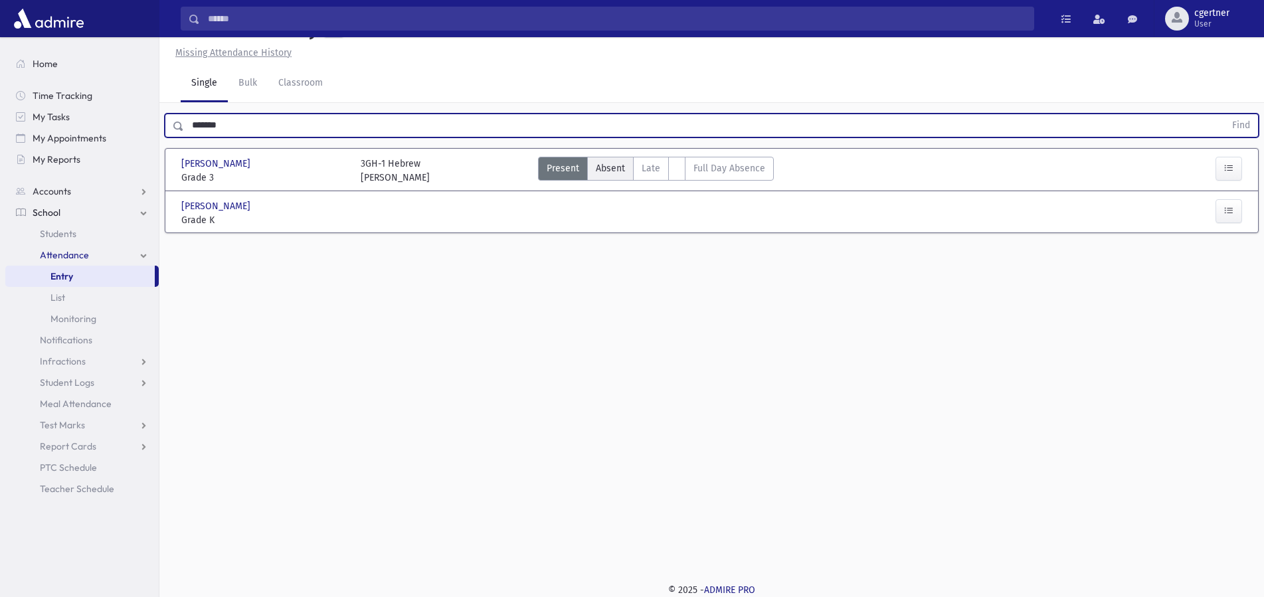
click at [618, 167] on span "Absent" at bounding box center [610, 168] width 29 height 14
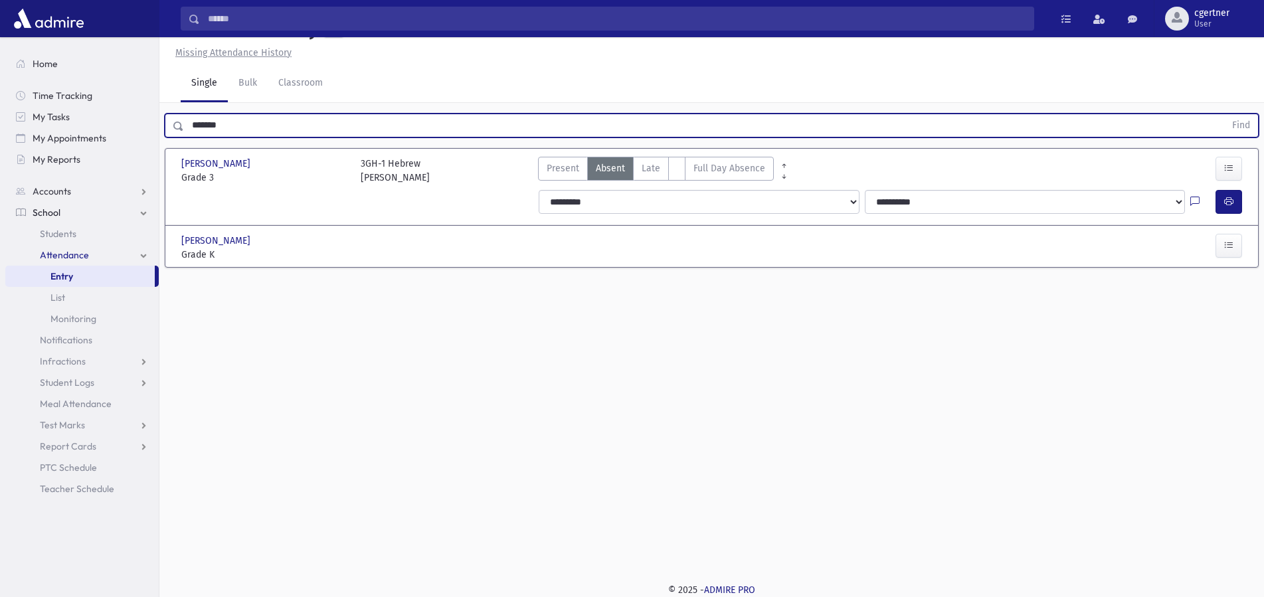
drag, startPoint x: 235, startPoint y: 132, endPoint x: 0, endPoint y: 125, distance: 234.6
click at [184, 121] on input "*******" at bounding box center [704, 126] width 1041 height 24
click at [1224, 114] on button "Find" at bounding box center [1241, 125] width 34 height 23
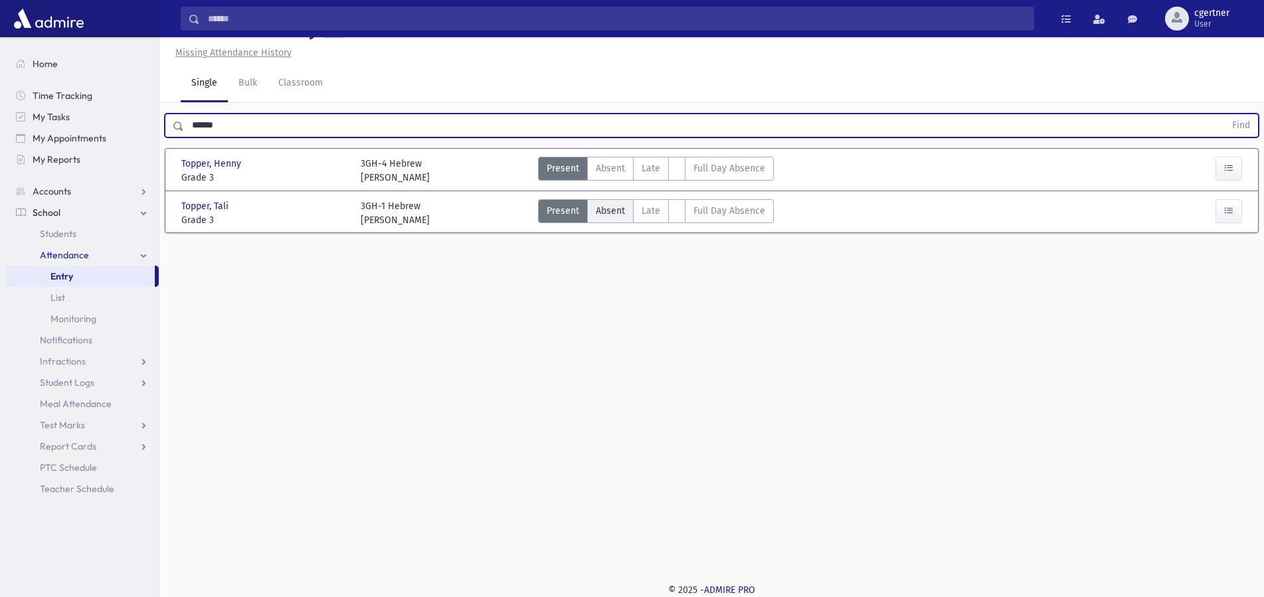
click at [615, 215] on span "Absent" at bounding box center [610, 211] width 29 height 14
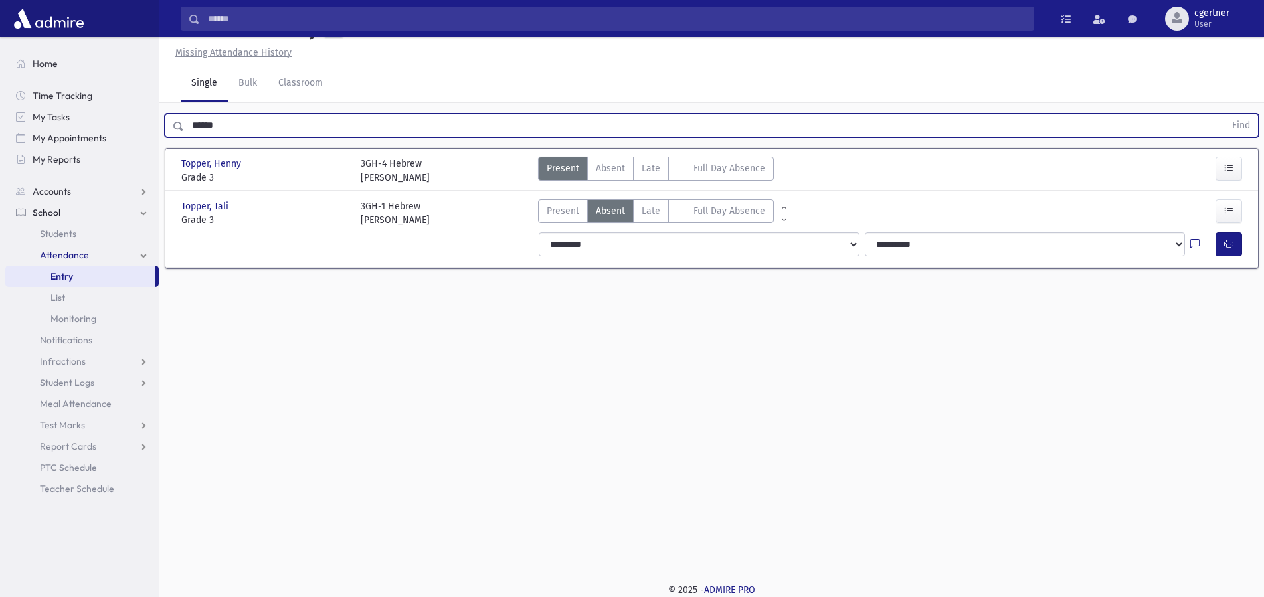
drag, startPoint x: 253, startPoint y: 117, endPoint x: 93, endPoint y: 132, distance: 160.8
click at [184, 132] on input "******" at bounding box center [704, 126] width 1041 height 24
click at [1224, 114] on button "Find" at bounding box center [1241, 125] width 34 height 23
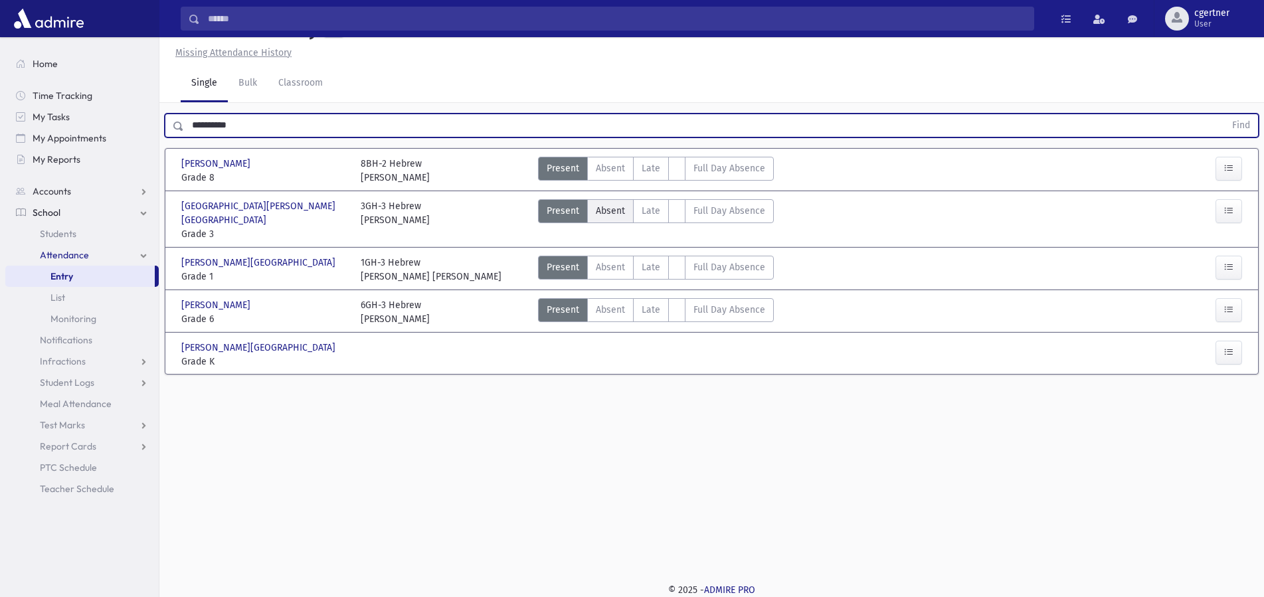
click at [627, 211] on label "Absent A" at bounding box center [610, 211] width 47 height 24
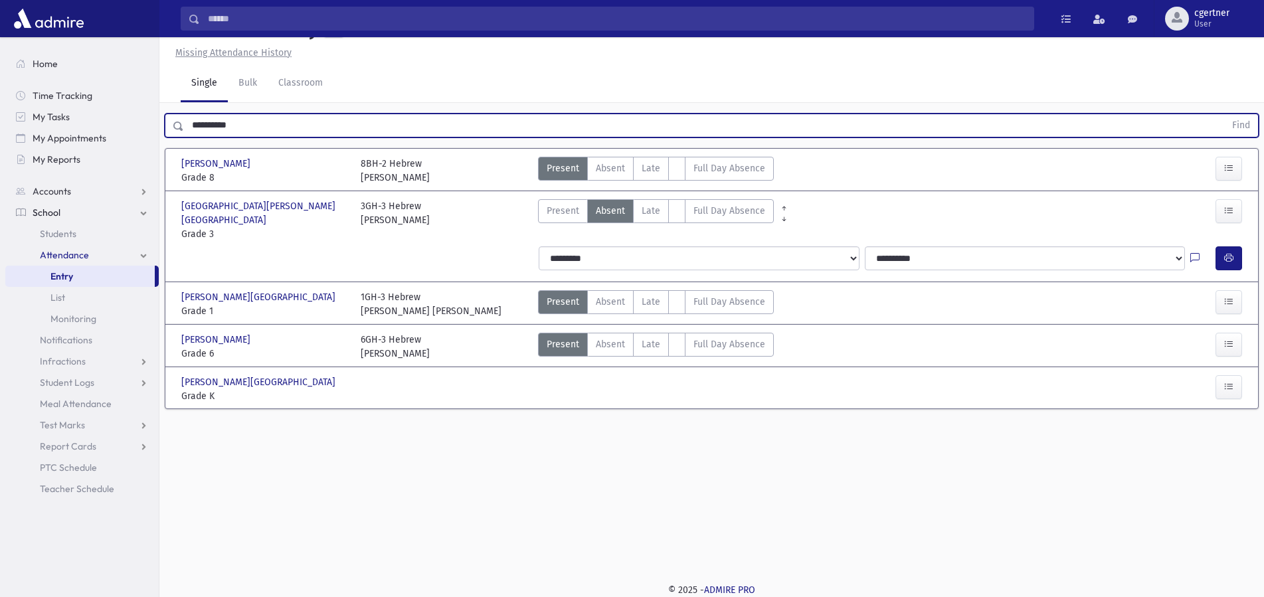
drag, startPoint x: 262, startPoint y: 125, endPoint x: 0, endPoint y: 112, distance: 262.7
click at [184, 114] on input "**********" at bounding box center [704, 126] width 1041 height 24
click at [1224, 114] on button "Find" at bounding box center [1241, 125] width 34 height 23
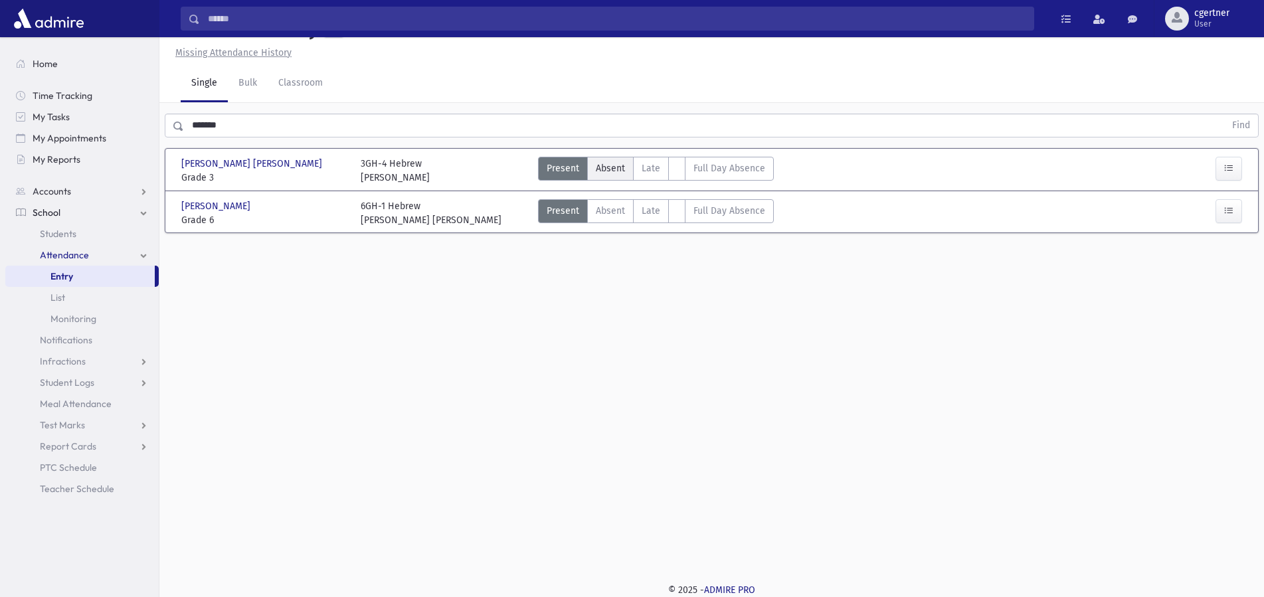
click at [620, 172] on span "Absent" at bounding box center [610, 168] width 29 height 14
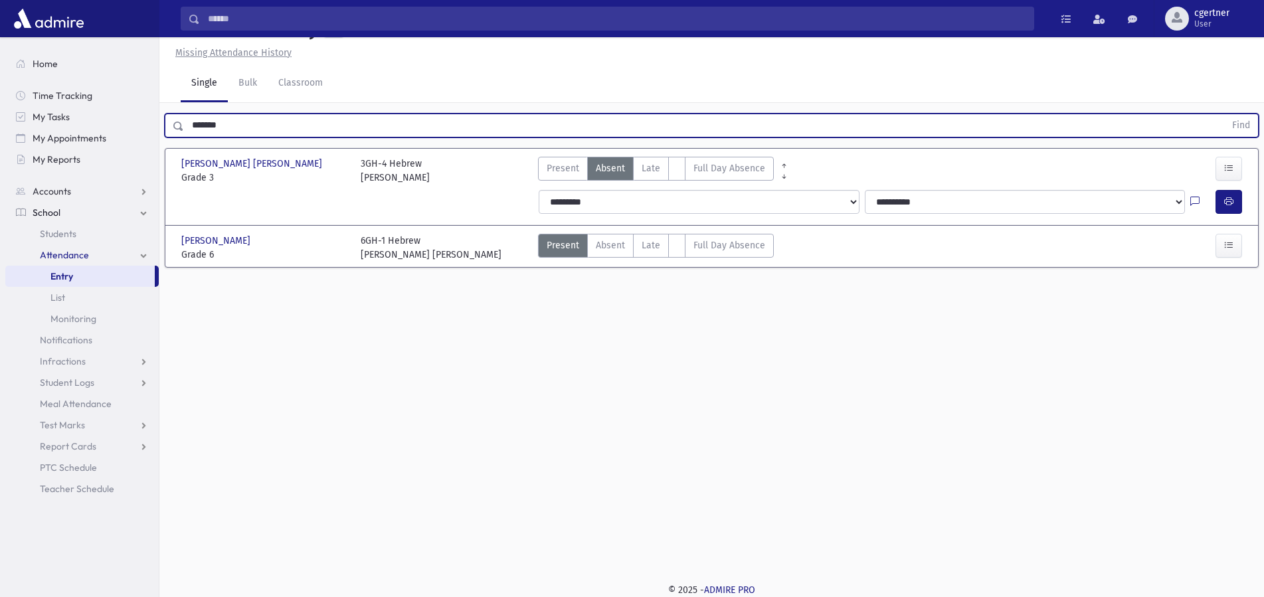
drag, startPoint x: 332, startPoint y: 126, endPoint x: 45, endPoint y: 153, distance: 288.3
click at [184, 138] on input "*******" at bounding box center [704, 126] width 1041 height 24
click at [1224, 114] on button "Find" at bounding box center [1241, 125] width 34 height 23
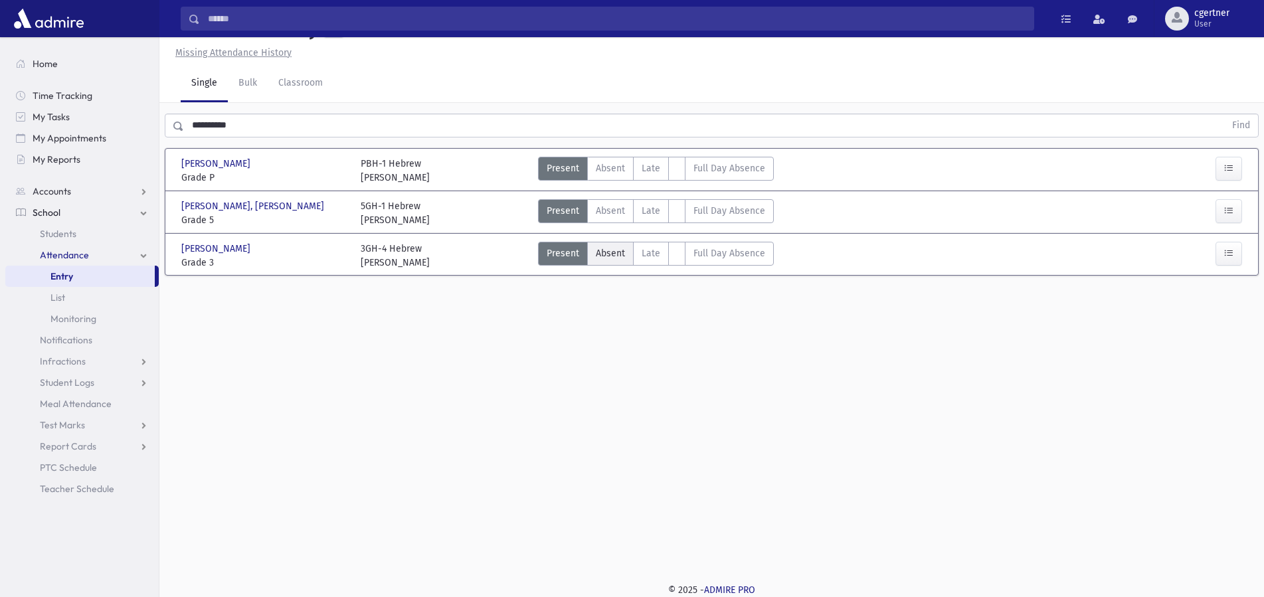
click at [614, 253] on span "Absent" at bounding box center [610, 253] width 29 height 14
drag, startPoint x: 271, startPoint y: 136, endPoint x: 171, endPoint y: 130, distance: 100.5
click at [171, 130] on div "**********" at bounding box center [711, 123] width 1105 height 40
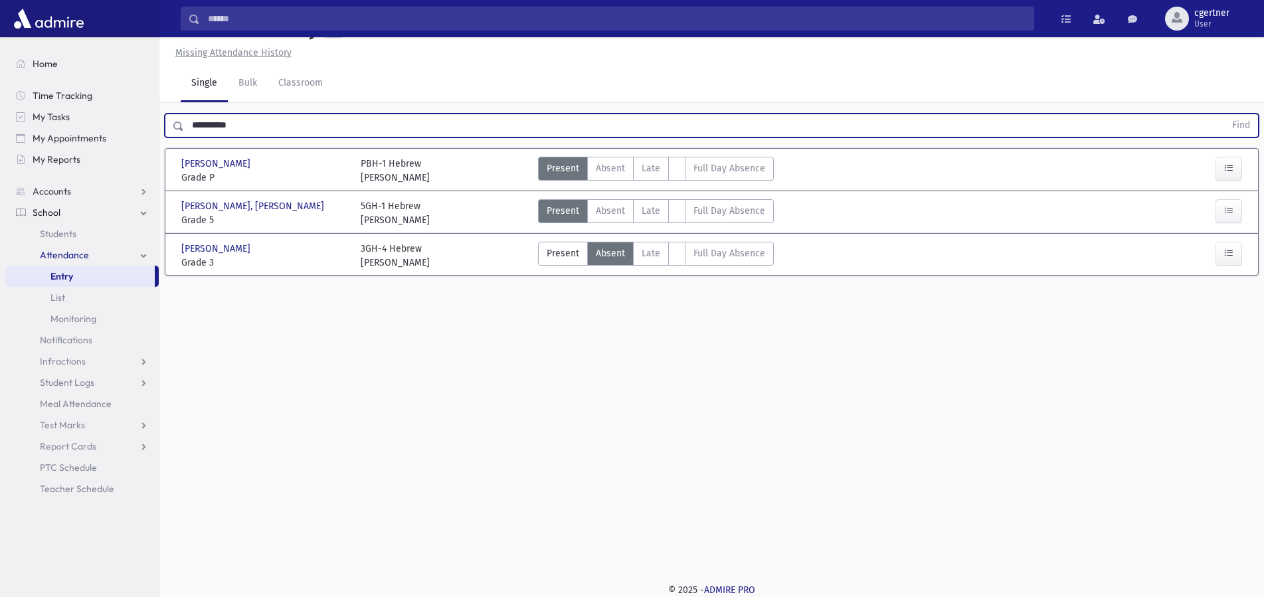
drag, startPoint x: 311, startPoint y: 122, endPoint x: 78, endPoint y: 118, distance: 233.2
click at [184, 118] on input "**********" at bounding box center [704, 126] width 1041 height 24
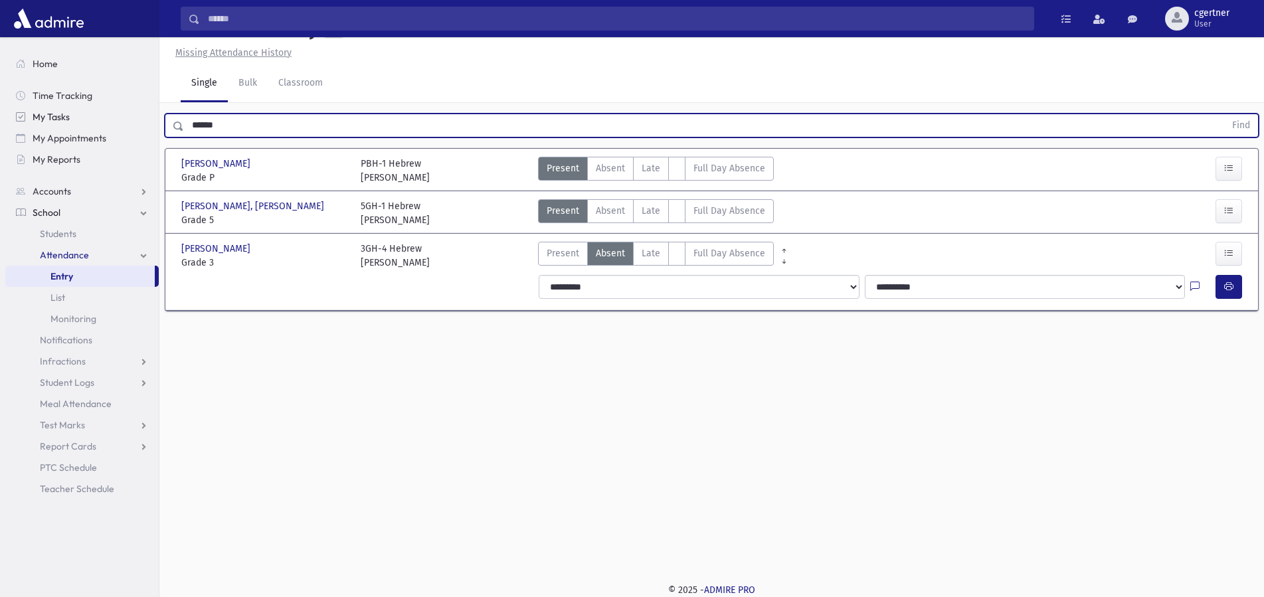
click at [1224, 114] on button "Find" at bounding box center [1241, 125] width 34 height 23
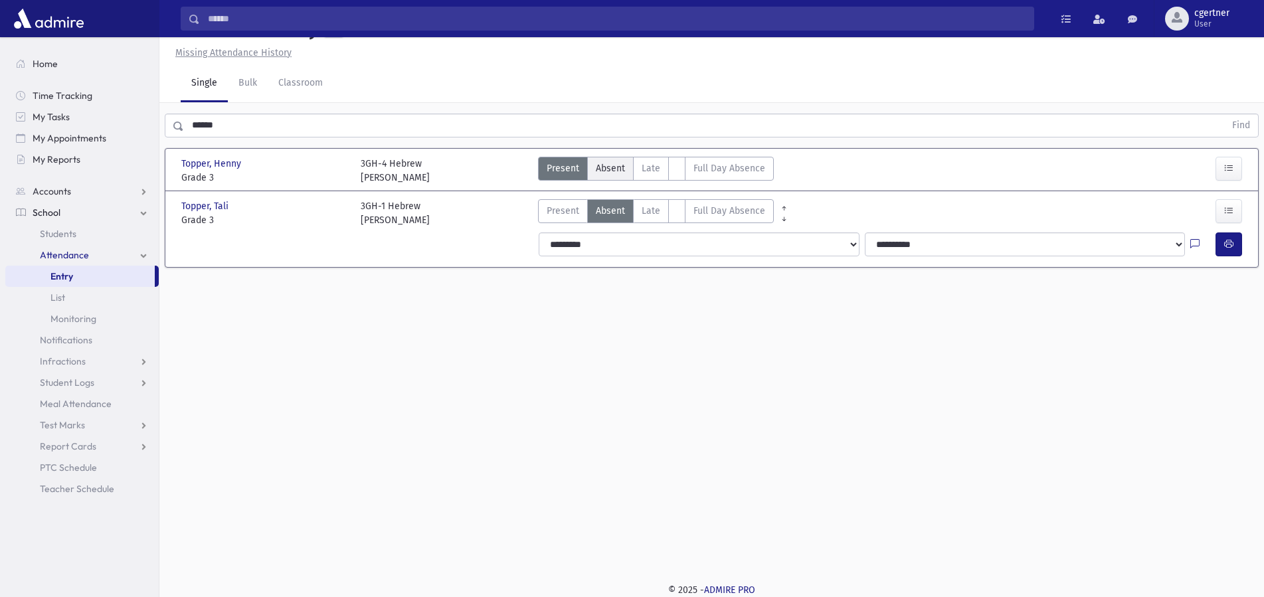
click at [602, 167] on span "Absent" at bounding box center [610, 168] width 29 height 14
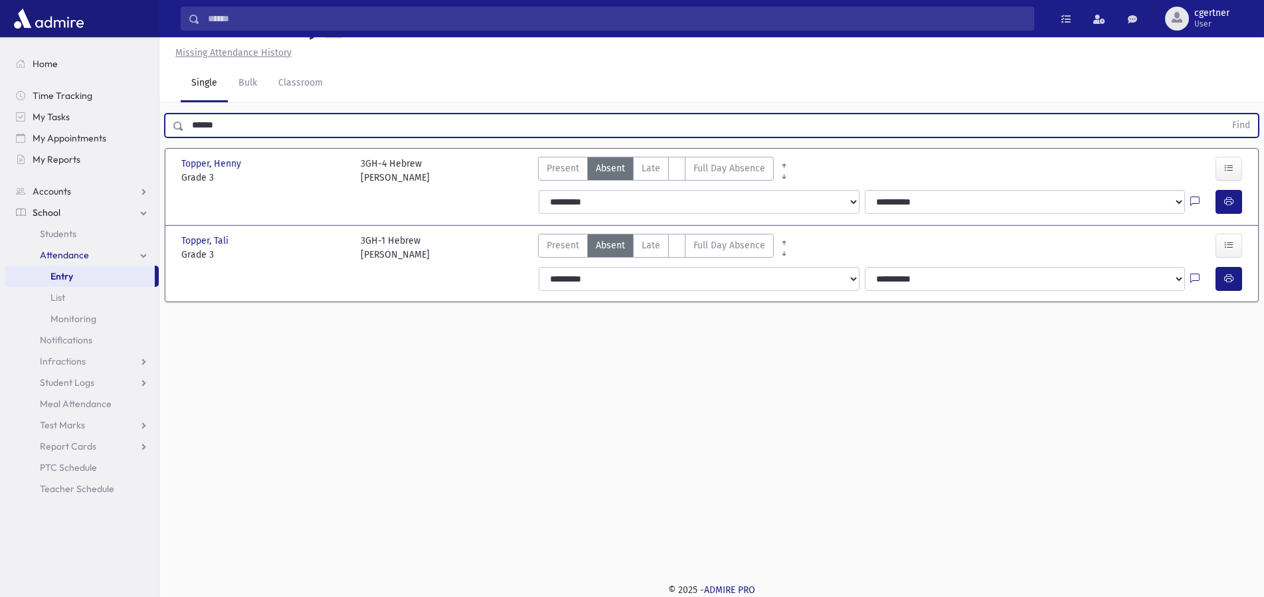
drag, startPoint x: 248, startPoint y: 123, endPoint x: 0, endPoint y: 148, distance: 249.1
click at [184, 138] on input "******" at bounding box center [704, 126] width 1041 height 24
click at [1224, 114] on button "Find" at bounding box center [1241, 125] width 34 height 23
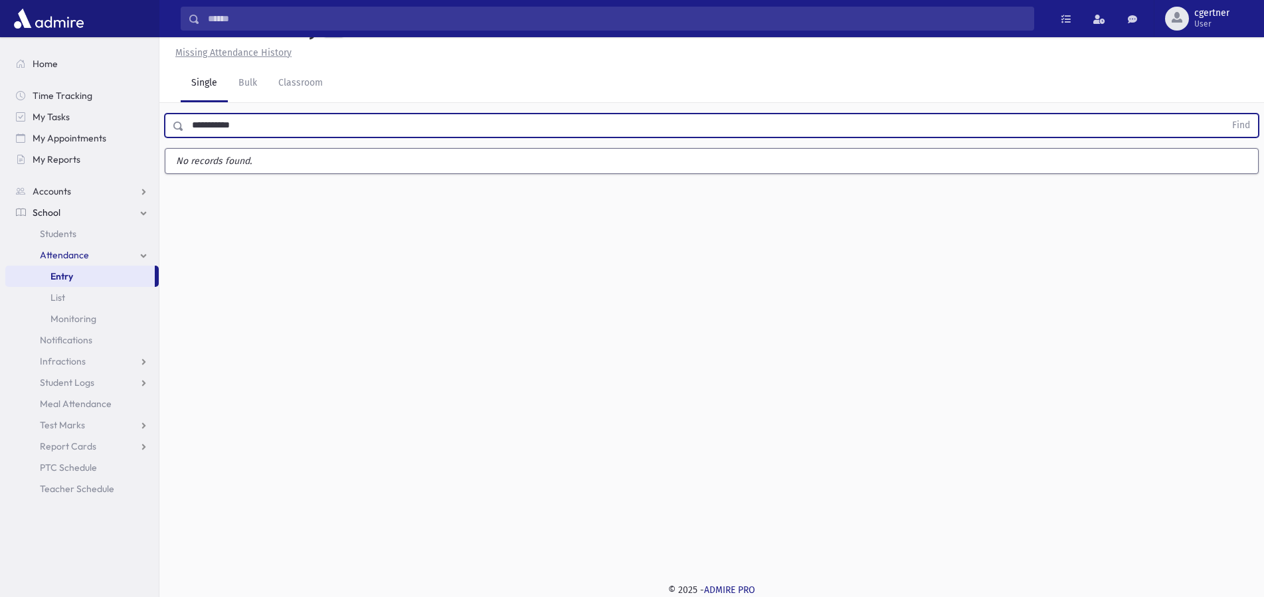
click at [1224, 114] on button "Find" at bounding box center [1241, 125] width 34 height 23
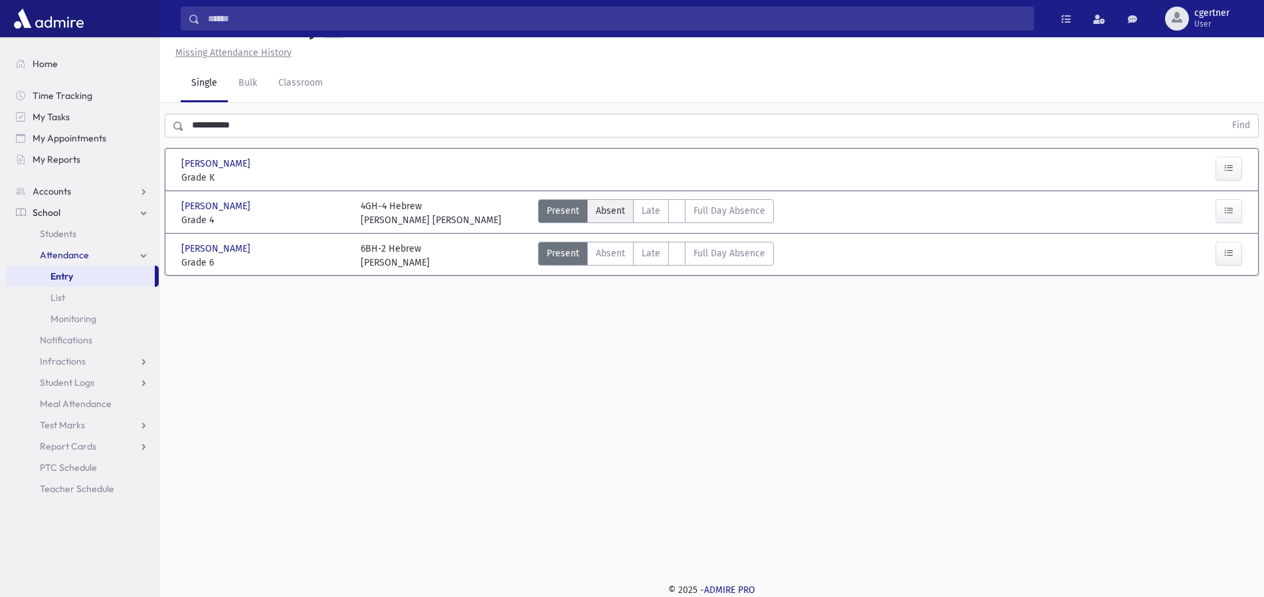
drag, startPoint x: 617, startPoint y: 209, endPoint x: 618, endPoint y: 216, distance: 6.7
click at [617, 215] on span "Absent" at bounding box center [610, 211] width 29 height 14
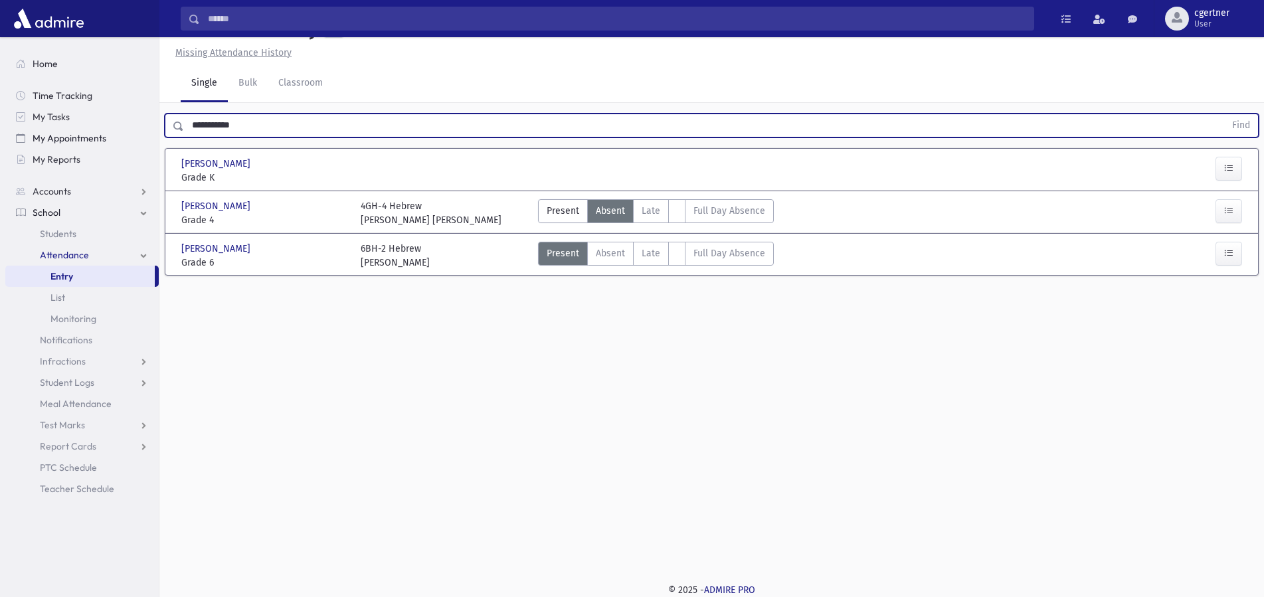
drag, startPoint x: 258, startPoint y: 118, endPoint x: 116, endPoint y: 130, distance: 143.3
click at [184, 128] on input "**********" at bounding box center [704, 126] width 1041 height 24
click at [1224, 114] on button "Find" at bounding box center [1241, 125] width 34 height 23
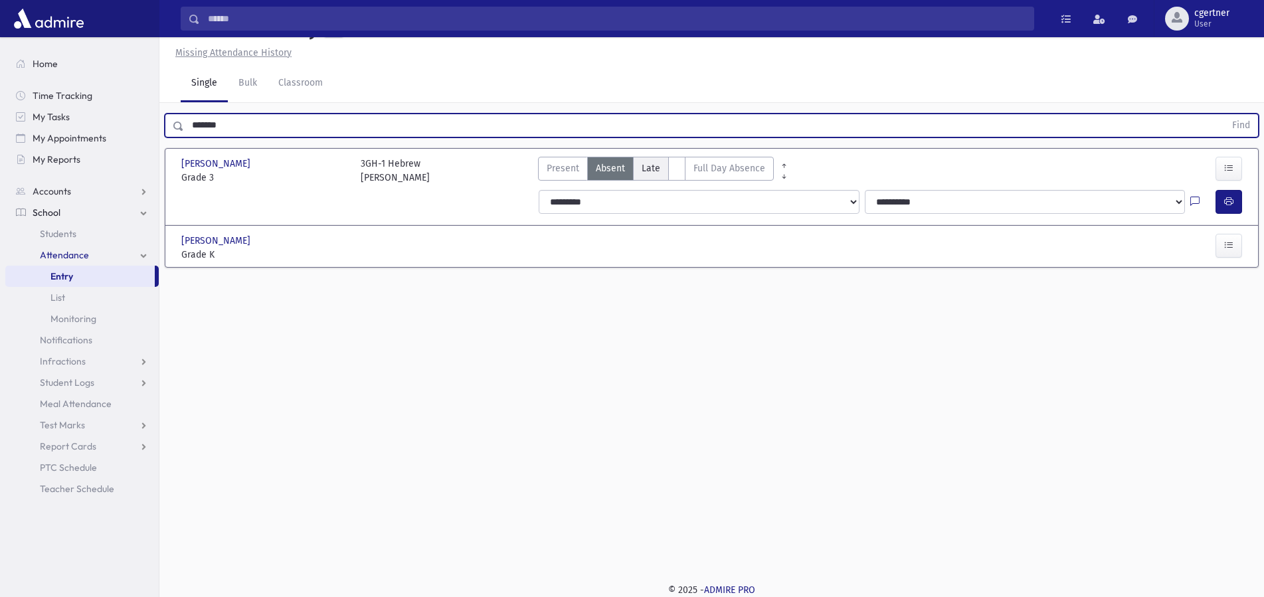
click at [658, 168] on span "Late" at bounding box center [651, 168] width 19 height 14
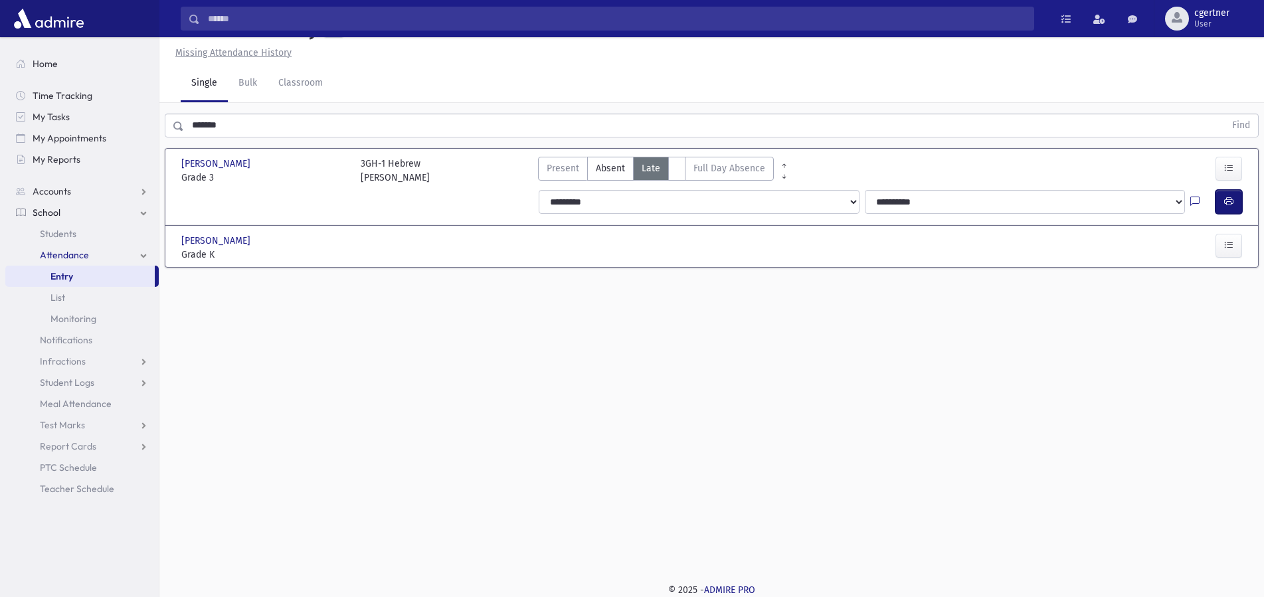
click at [1223, 201] on button "button" at bounding box center [1229, 202] width 27 height 24
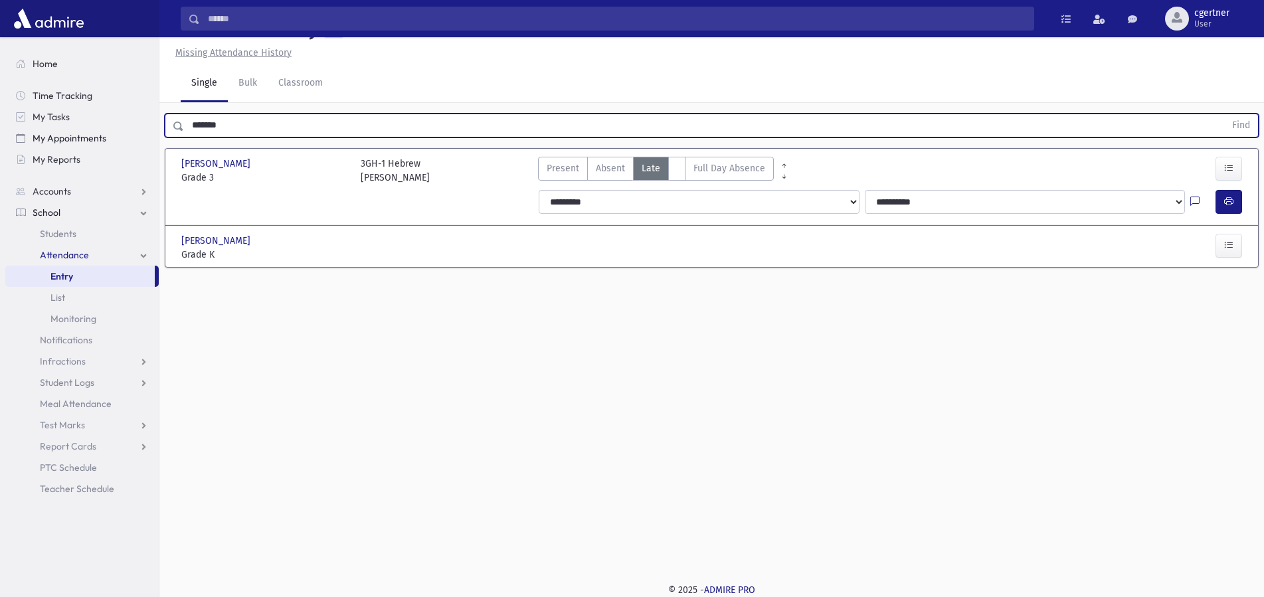
drag, startPoint x: 237, startPoint y: 122, endPoint x: 50, endPoint y: 128, distance: 186.2
click at [184, 128] on input "*******" at bounding box center [704, 126] width 1041 height 24
click at [1224, 114] on button "Find" at bounding box center [1241, 125] width 34 height 23
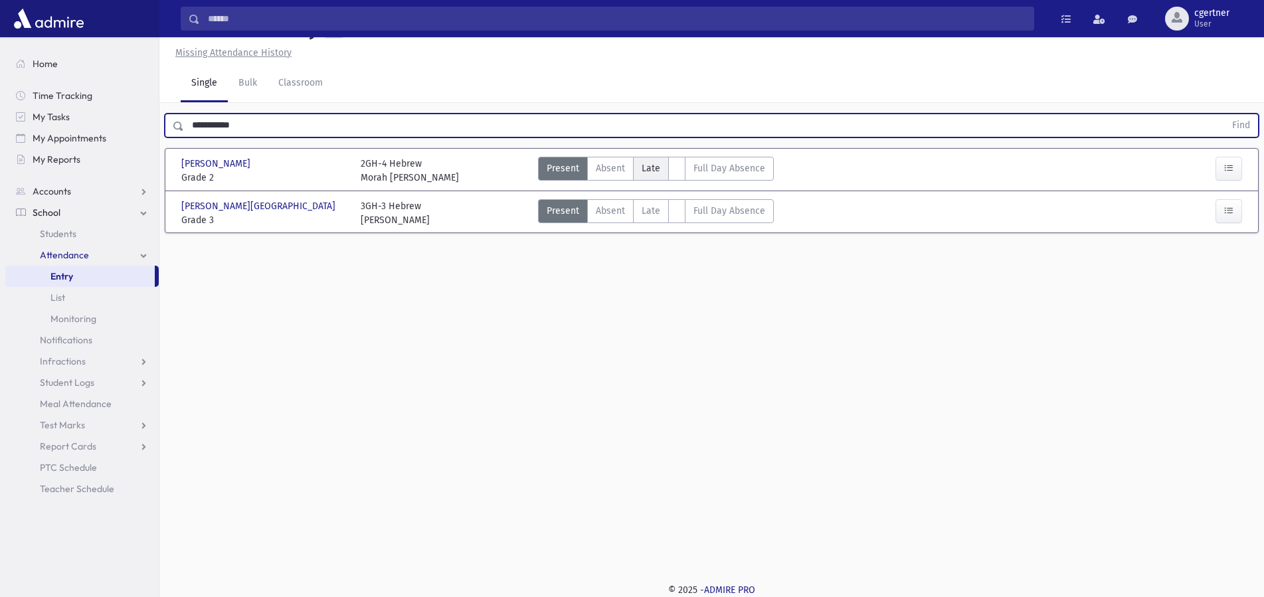
click at [644, 174] on span "Late" at bounding box center [651, 168] width 19 height 14
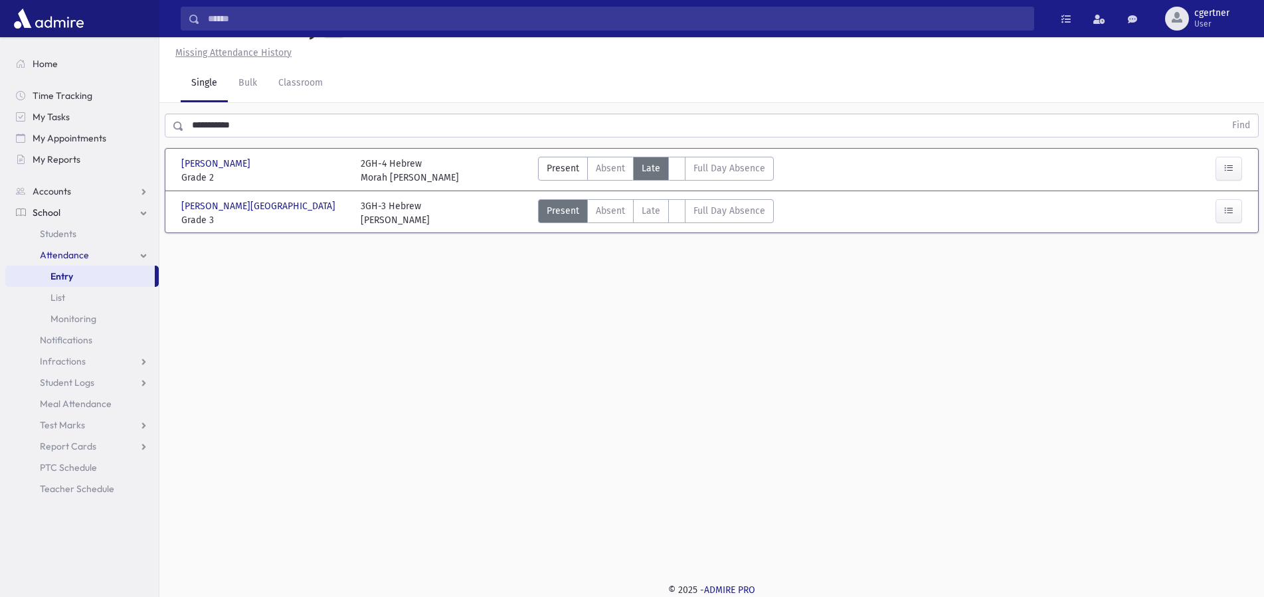
click at [644, 174] on span "Late" at bounding box center [651, 168] width 19 height 14
click at [645, 174] on span "Late" at bounding box center [651, 168] width 19 height 14
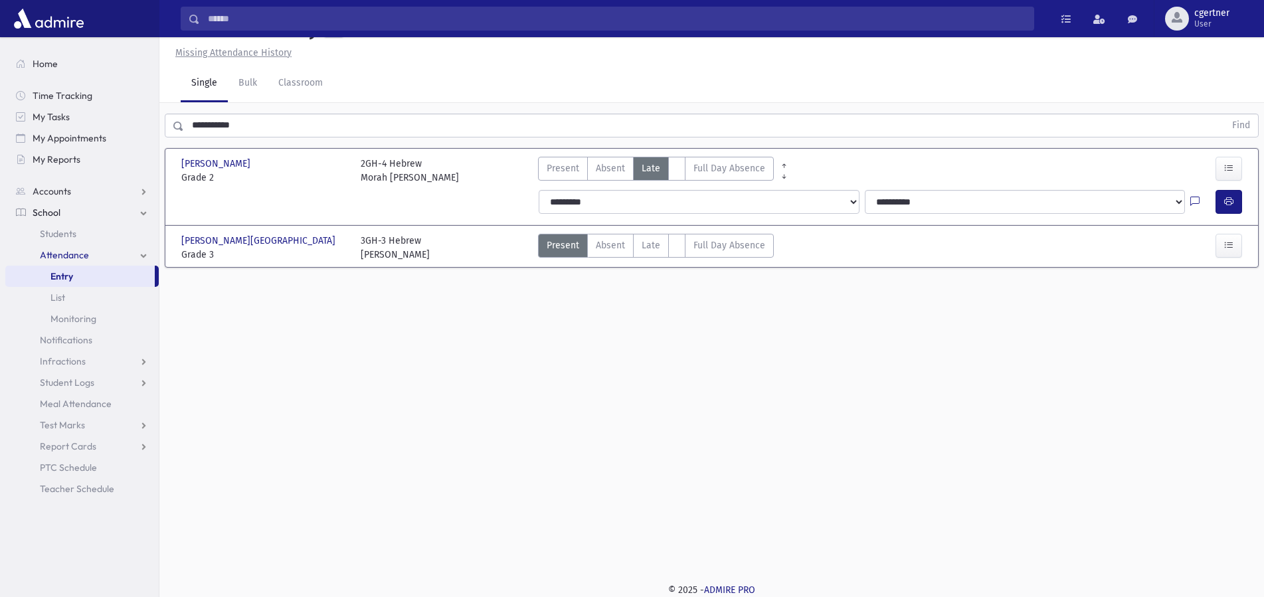
click at [654, 173] on span "Late" at bounding box center [651, 168] width 19 height 14
click at [1223, 205] on button "button" at bounding box center [1229, 202] width 27 height 24
click at [1238, 201] on button "button" at bounding box center [1229, 202] width 27 height 24
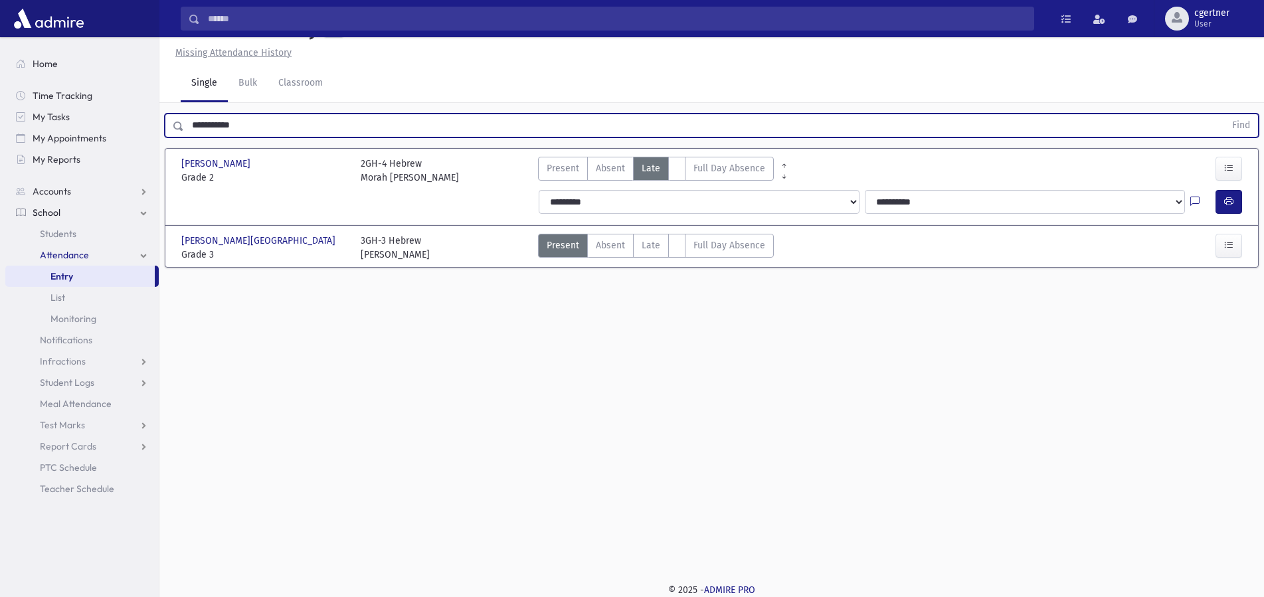
drag, startPoint x: 221, startPoint y: 122, endPoint x: 198, endPoint y: 189, distance: 70.4
click at [184, 128] on input "**********" at bounding box center [704, 126] width 1041 height 24
drag, startPoint x: 259, startPoint y: 117, endPoint x: 18, endPoint y: 161, distance: 245.1
click at [184, 138] on input "**********" at bounding box center [704, 126] width 1041 height 24
drag, startPoint x: 256, startPoint y: 131, endPoint x: 85, endPoint y: 138, distance: 170.9
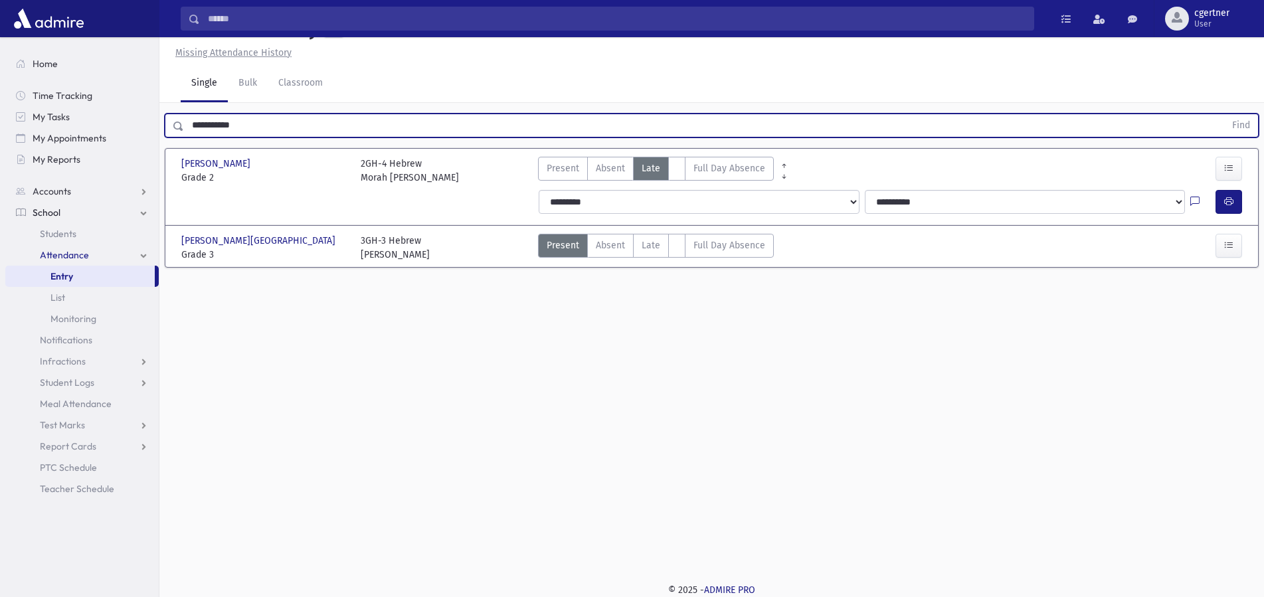
click at [184, 138] on input "**********" at bounding box center [704, 126] width 1041 height 24
type input "******"
click at [1224, 114] on button "Find" at bounding box center [1241, 125] width 34 height 23
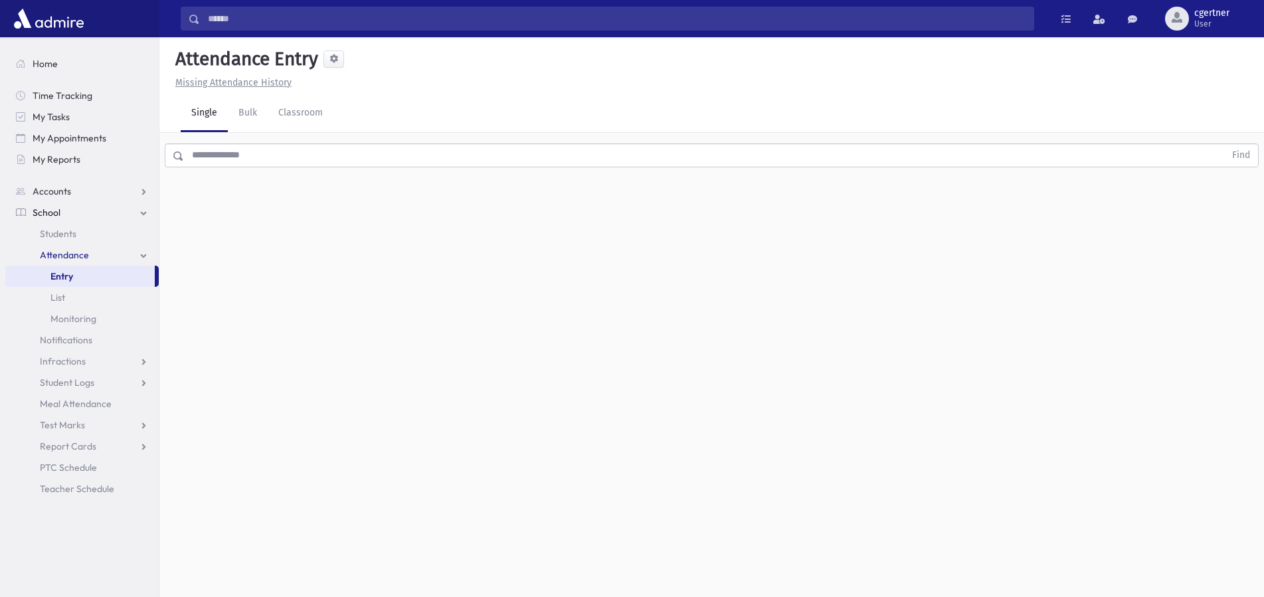
click at [223, 150] on input "text" at bounding box center [704, 156] width 1041 height 24
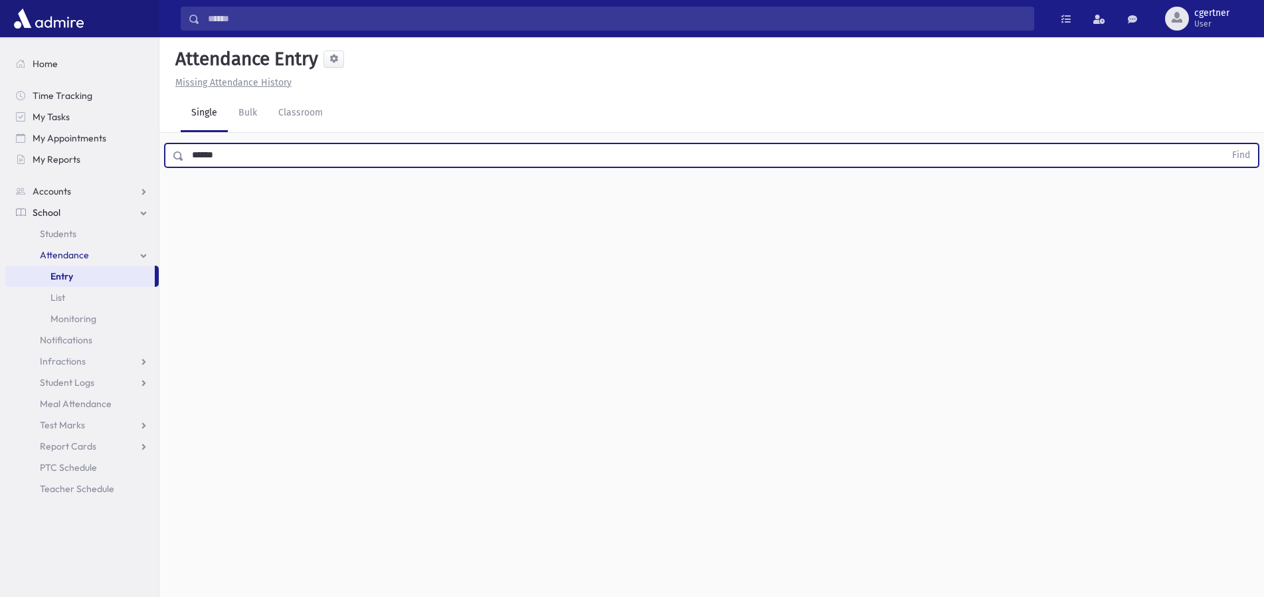
type input "******"
click at [1224, 144] on button "Find" at bounding box center [1241, 155] width 34 height 23
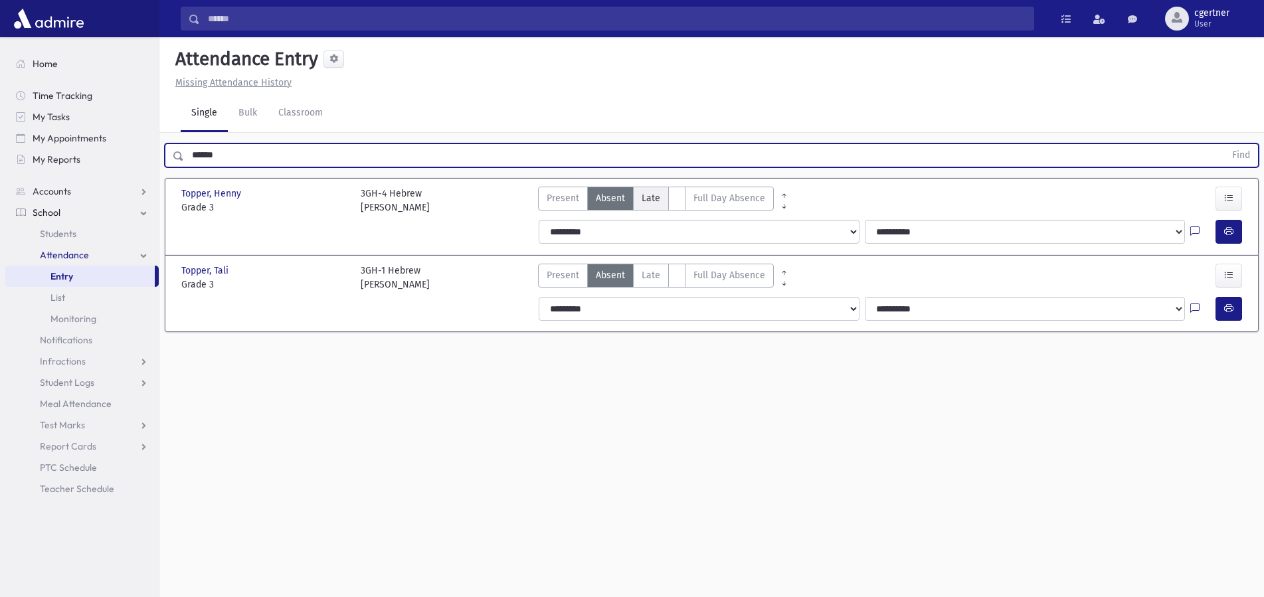
click at [646, 192] on span "Late" at bounding box center [651, 198] width 19 height 14
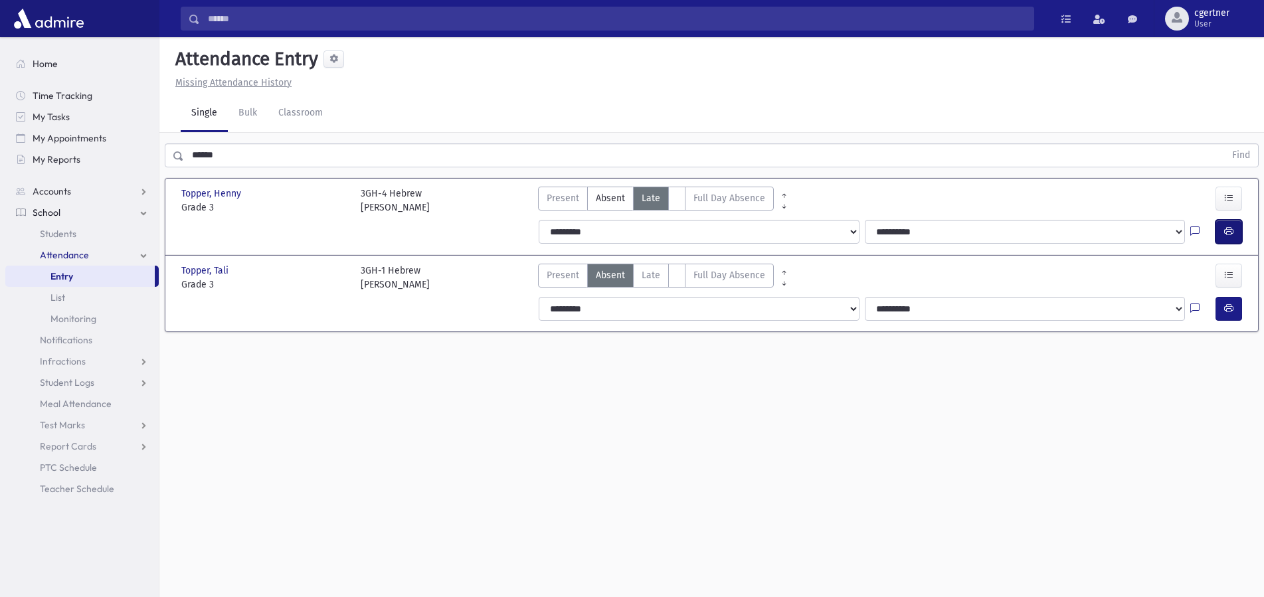
click at [1235, 231] on button "button" at bounding box center [1229, 232] width 27 height 24
click at [654, 272] on span "Late" at bounding box center [651, 275] width 19 height 14
click at [1238, 310] on button "button" at bounding box center [1229, 309] width 27 height 24
